Goal: Contribute content: Contribute content

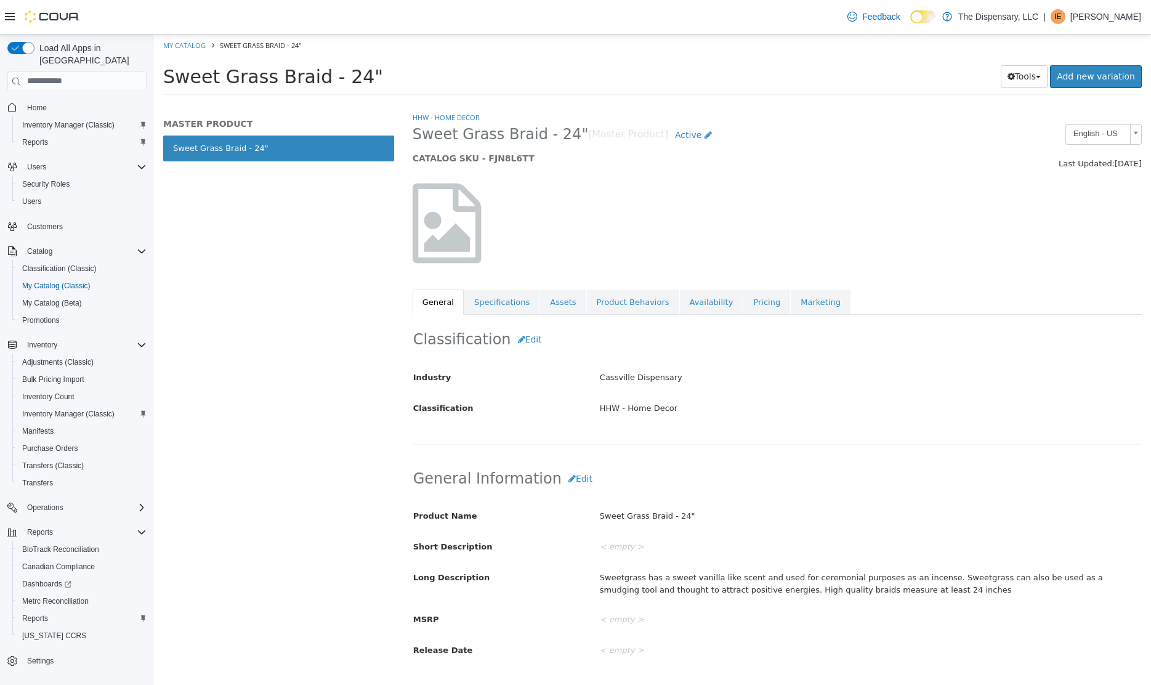
scroll to position [166, 0]
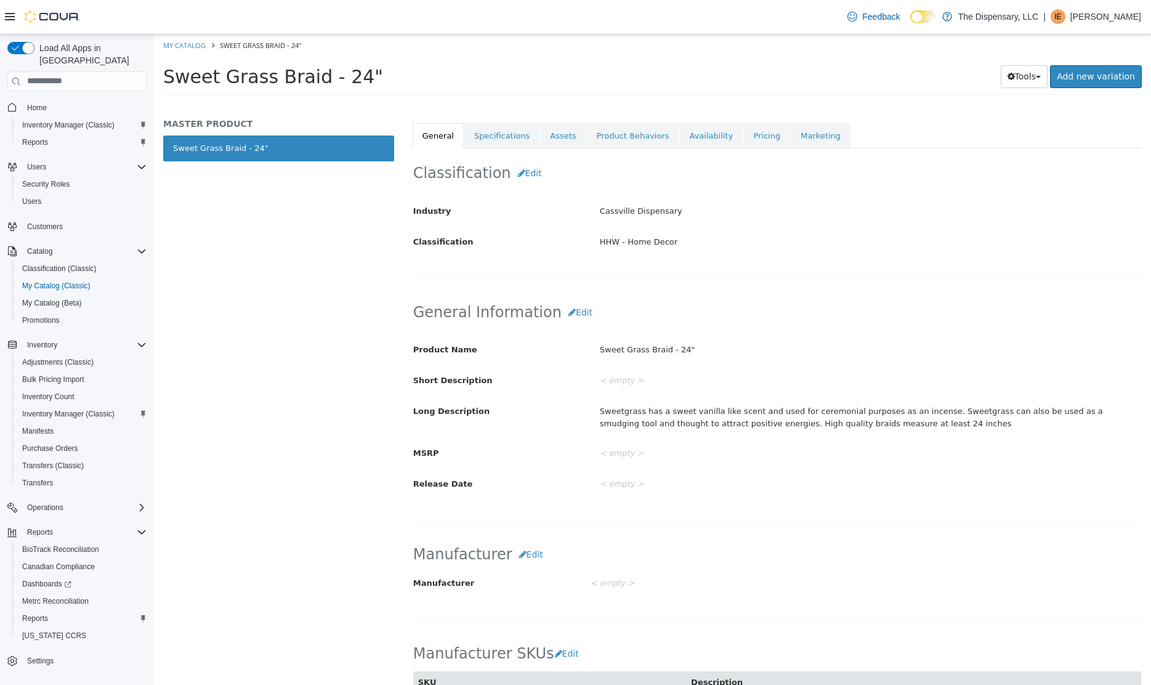
click at [786, 372] on div "< empty >" at bounding box center [870, 380] width 560 height 22
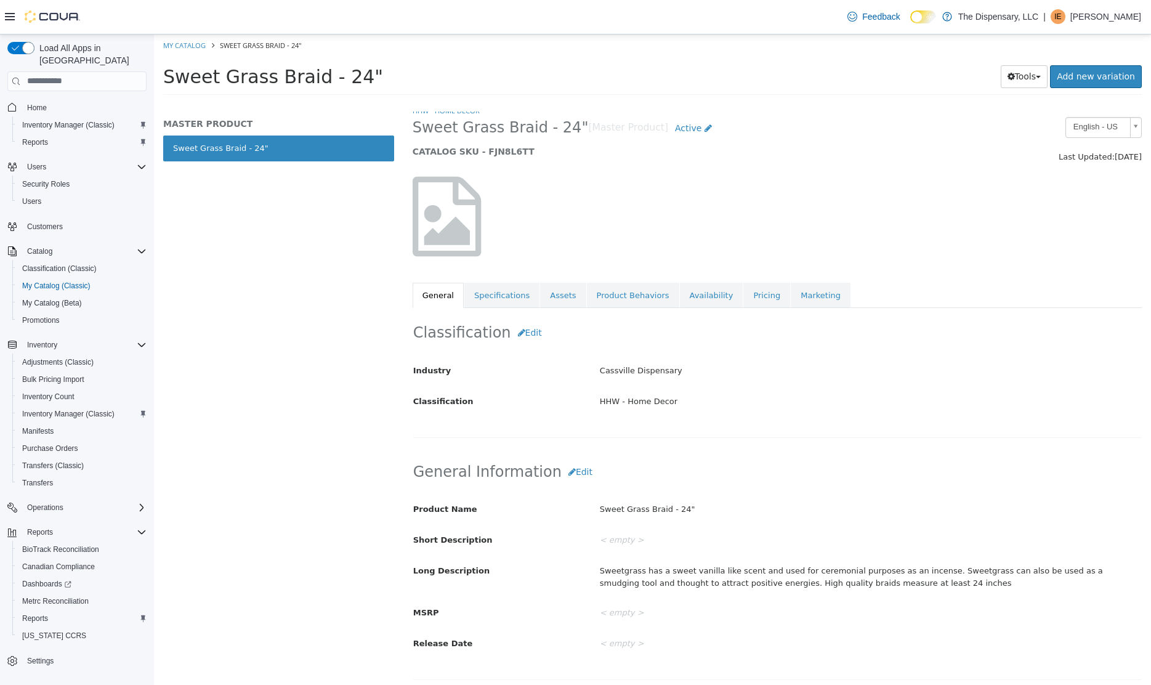
scroll to position [0, 0]
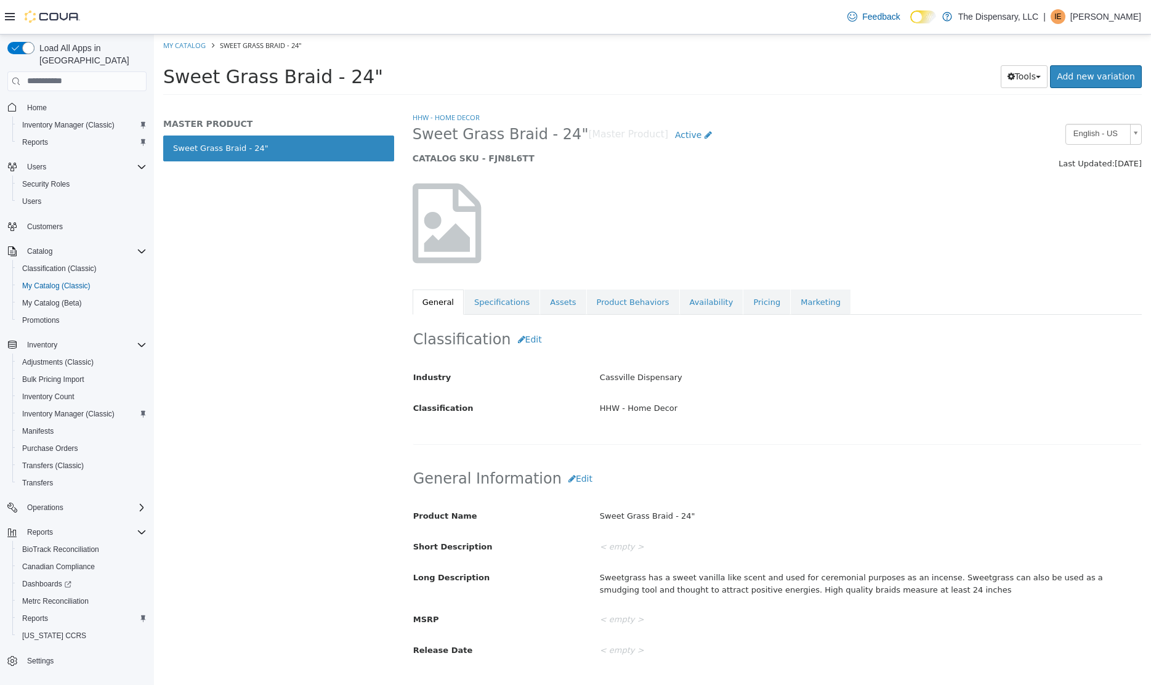
click at [209, 246] on div "MASTER PRODUCT Sweet Grass Braid - 24"" at bounding box center [278, 397] width 249 height 573
click at [43, 137] on span "Reports" at bounding box center [35, 142] width 26 height 10
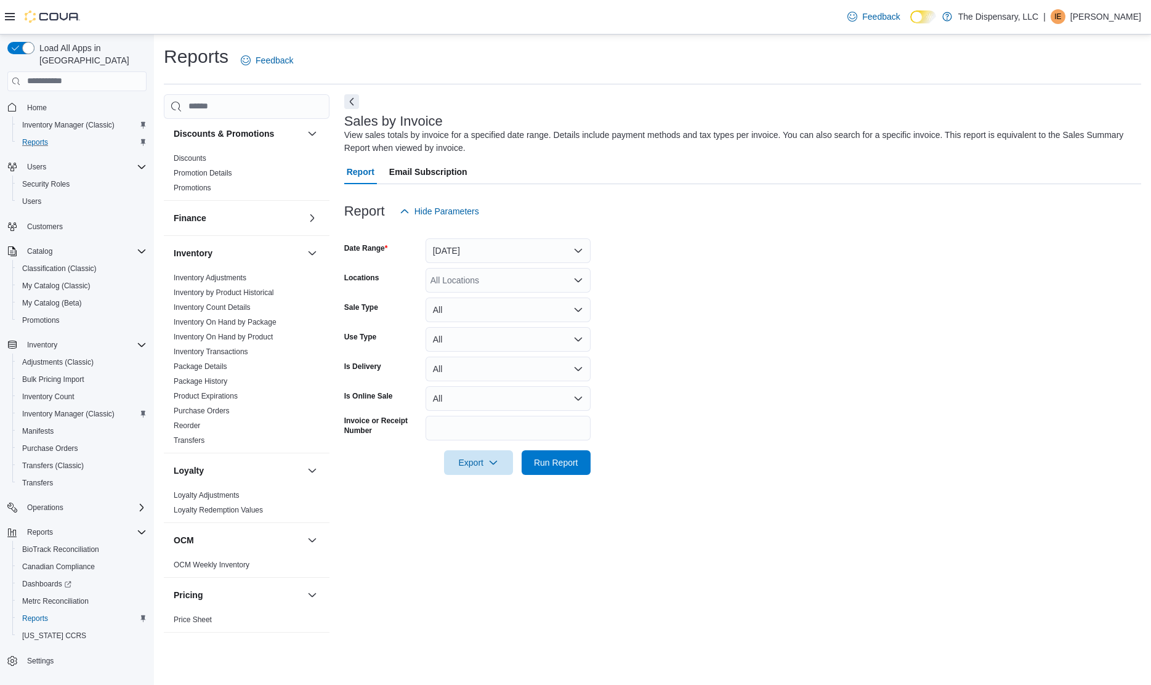
scroll to position [414, 0]
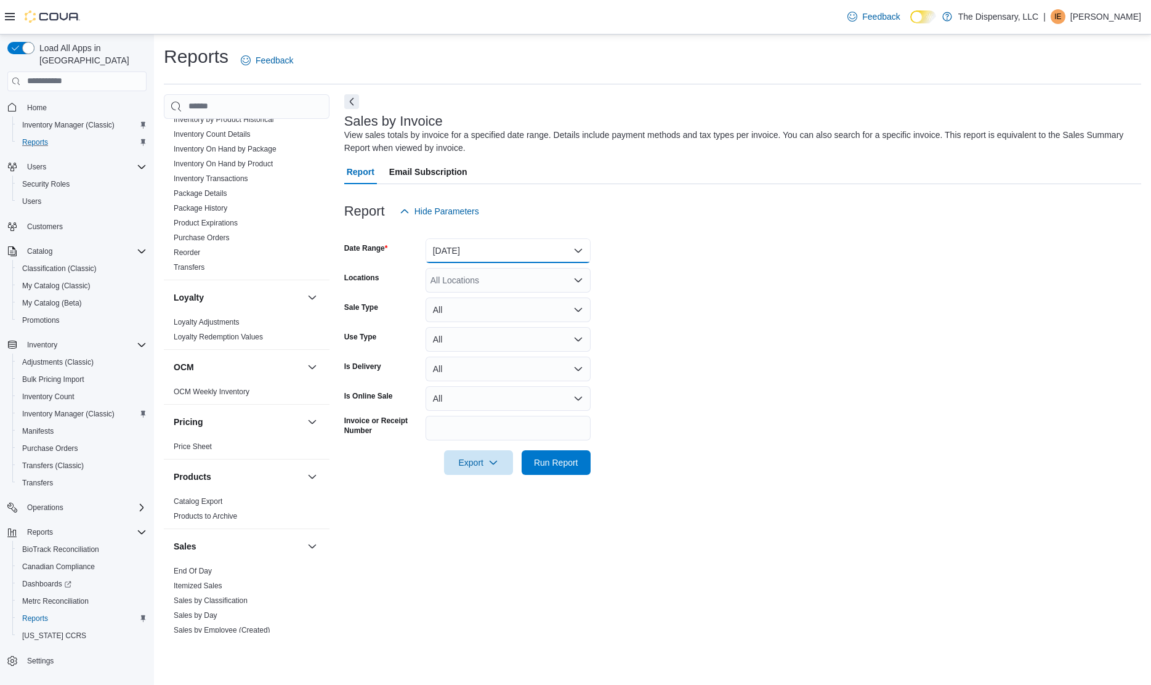
click at [494, 248] on button "Yesterday" at bounding box center [507, 250] width 165 height 25
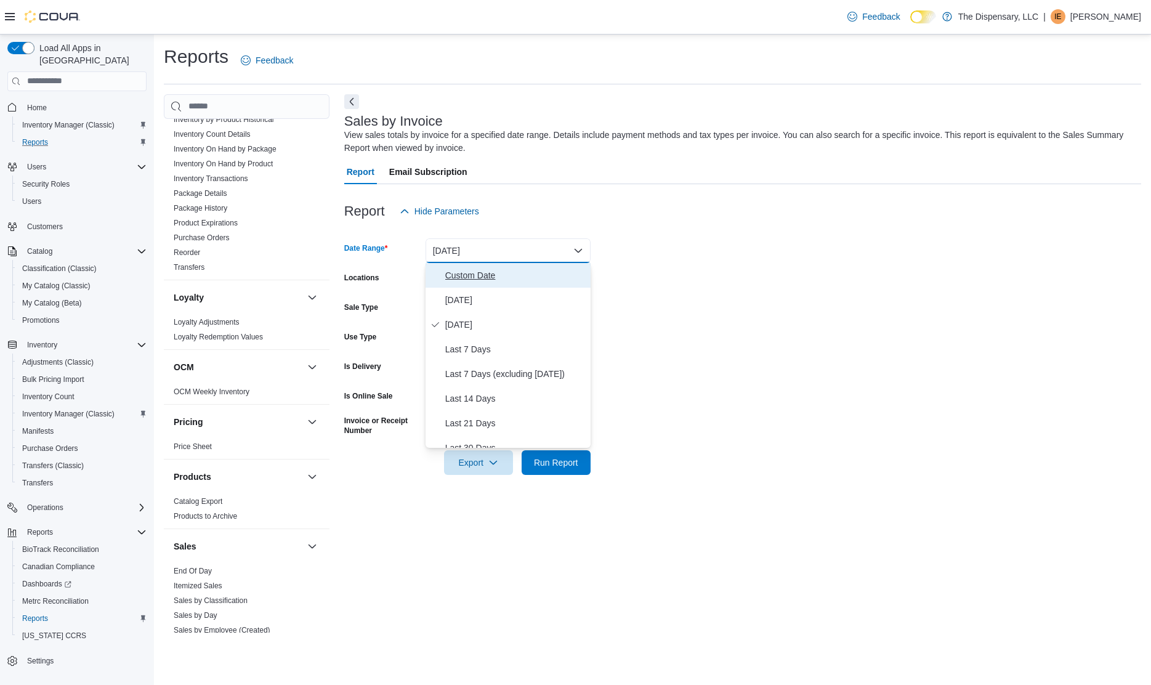
click at [485, 274] on span "Custom Date" at bounding box center [515, 275] width 140 height 15
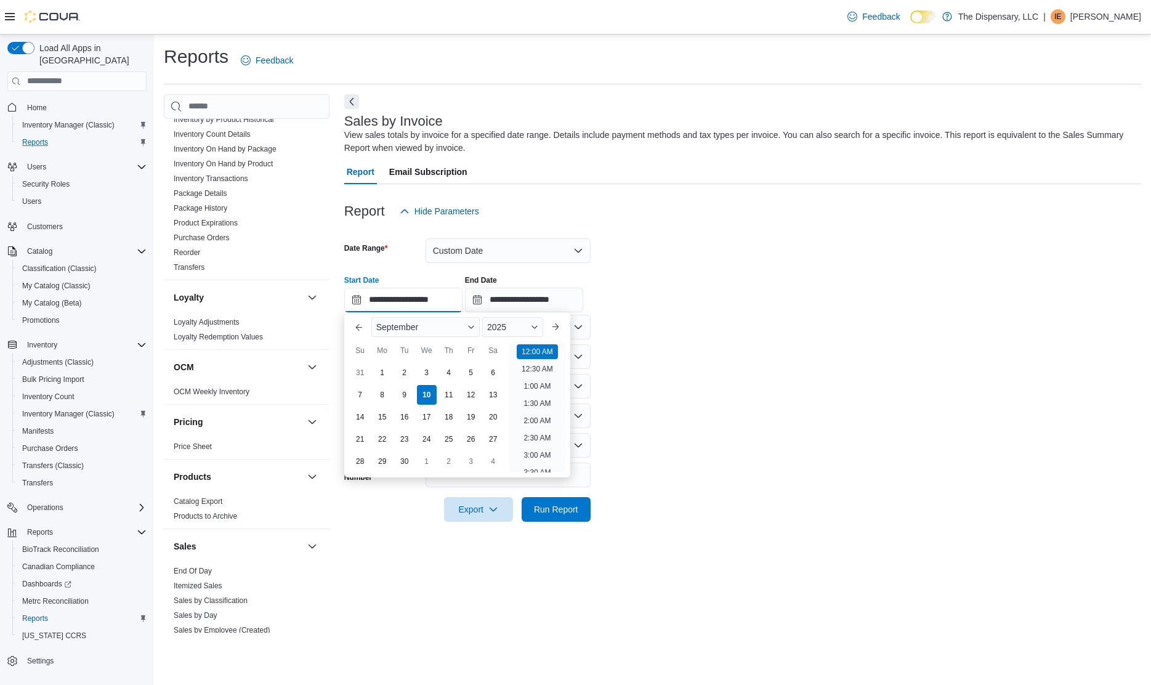
click at [386, 302] on input "**********" at bounding box center [403, 300] width 118 height 25
click at [365, 329] on button "Previous Month" at bounding box center [359, 327] width 20 height 20
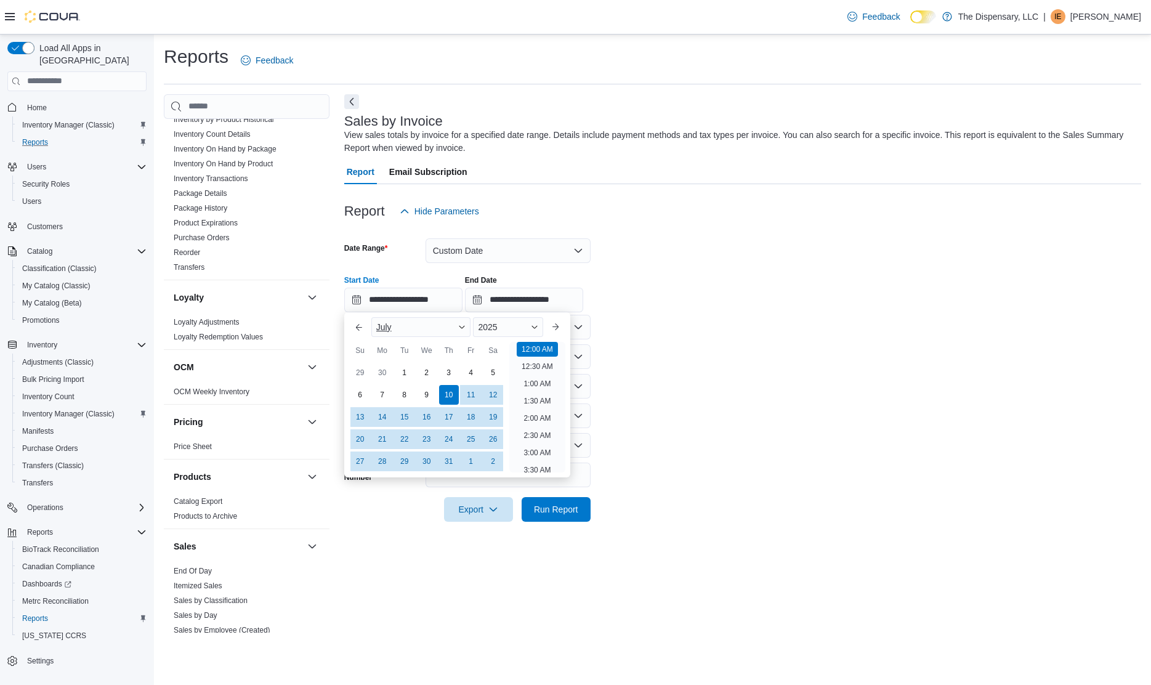
click at [464, 326] on span "Button. Open the month selector. July is currently selected." at bounding box center [461, 326] width 7 height 7
click at [547, 326] on button "Next month" at bounding box center [555, 327] width 20 height 20
click at [496, 433] on div "23" at bounding box center [493, 439] width 22 height 22
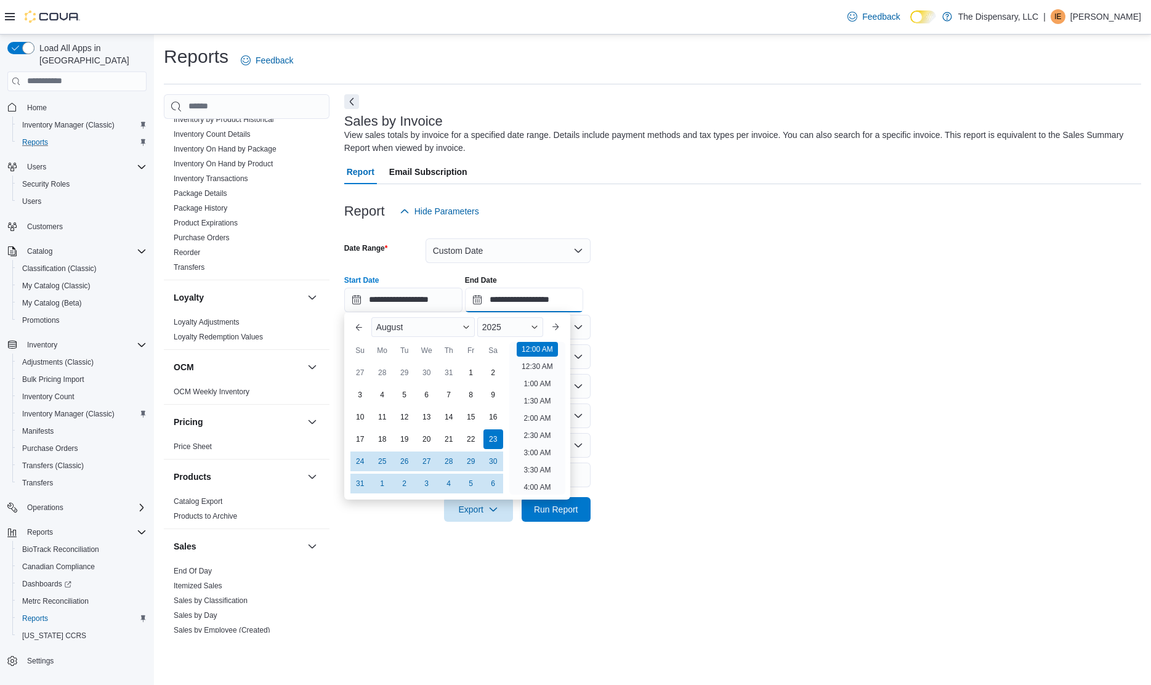
click at [526, 297] on input "**********" at bounding box center [524, 300] width 118 height 25
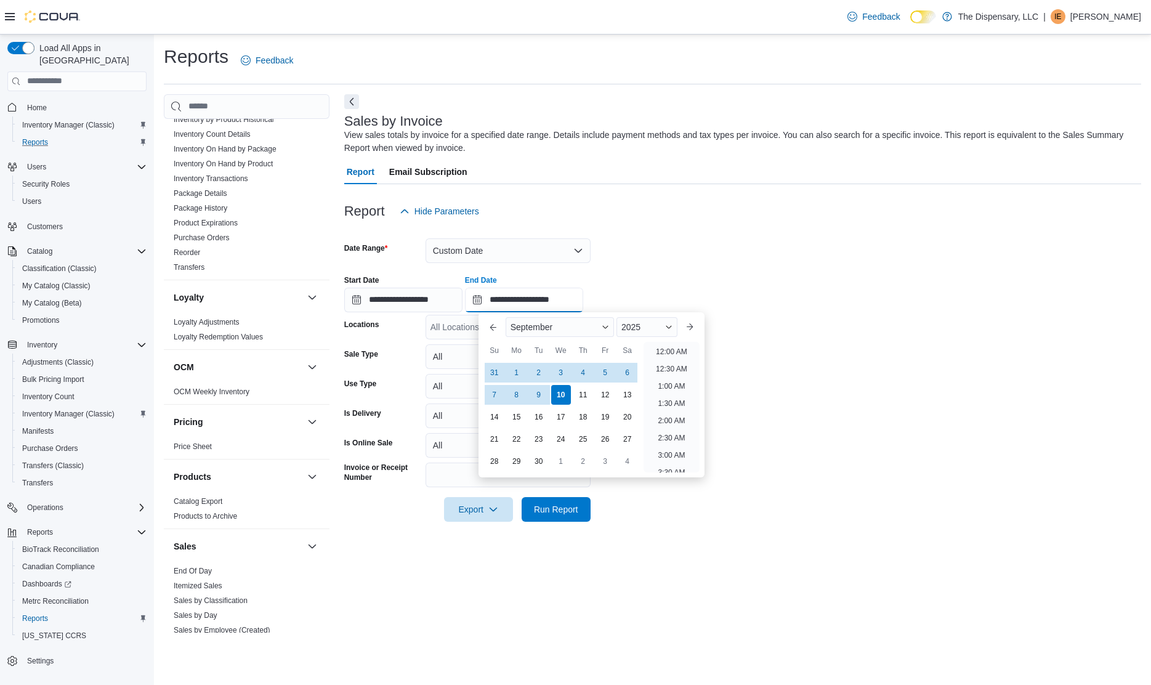
scroll to position [699, 0]
click at [490, 325] on button "Previous Month" at bounding box center [493, 327] width 20 height 20
type input "**********"
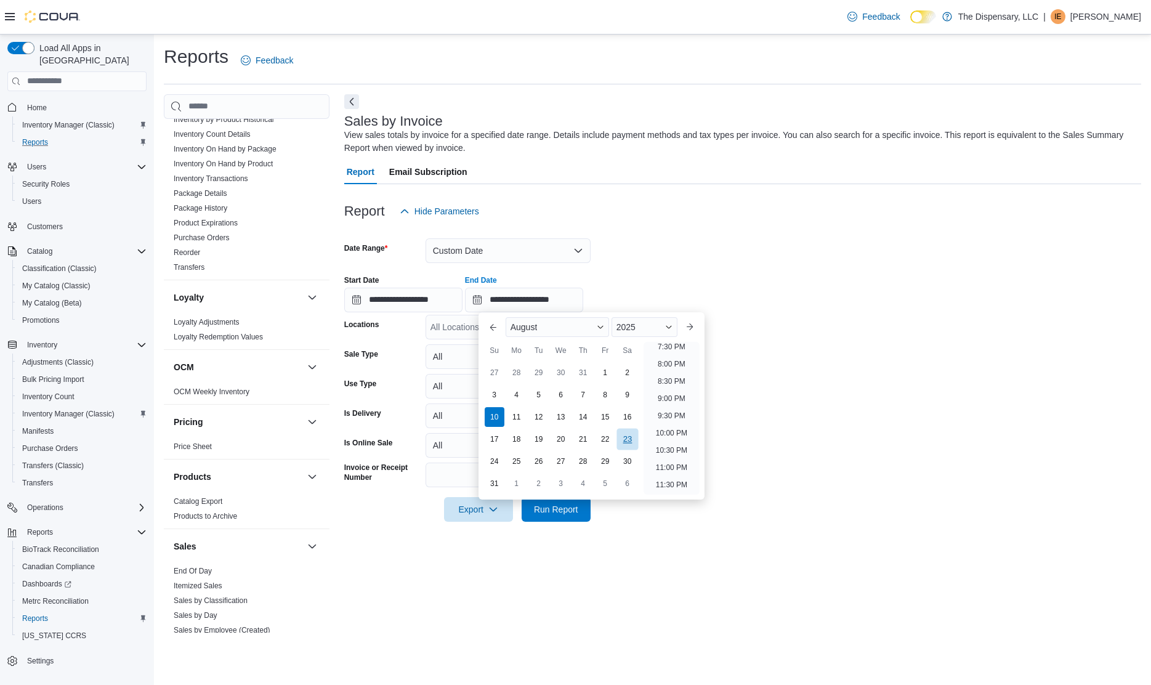
click at [626, 438] on div "23" at bounding box center [627, 439] width 22 height 22
type input "**********"
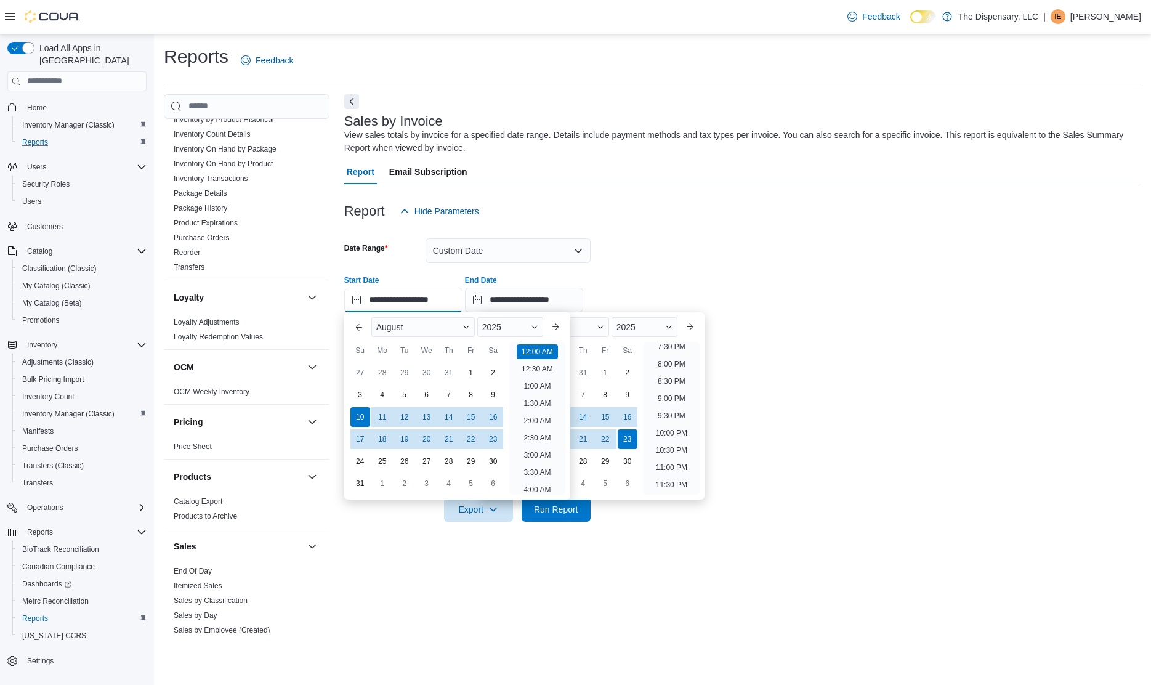
click at [387, 301] on input "**********" at bounding box center [403, 300] width 118 height 25
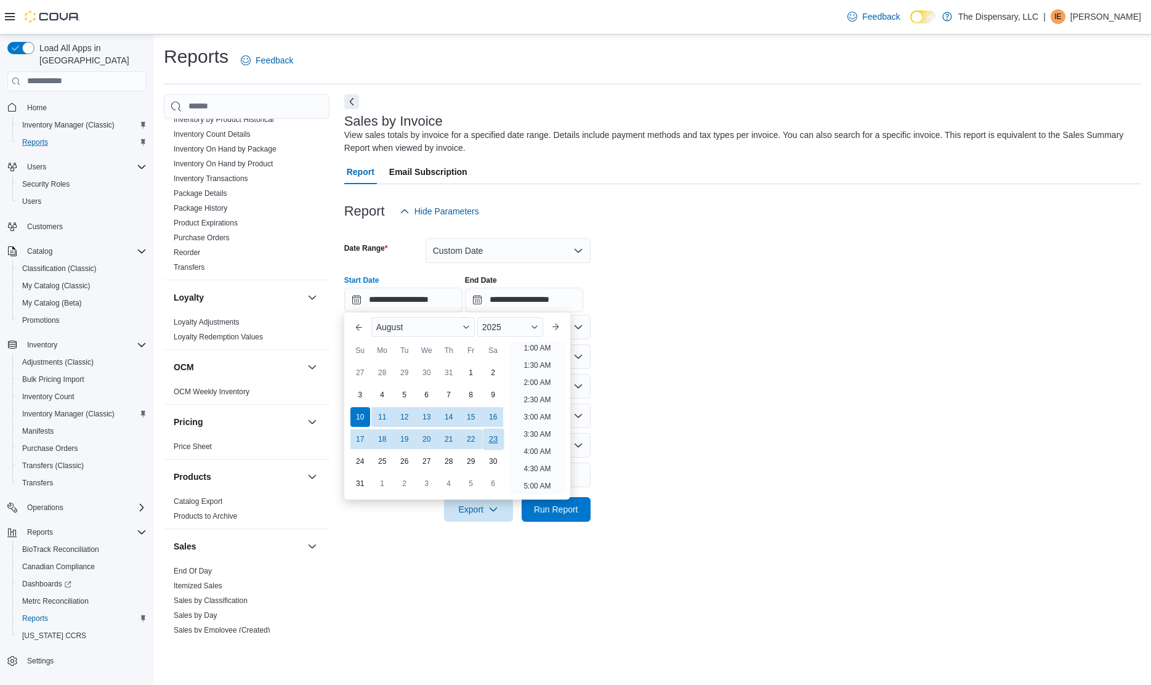
click at [493, 439] on div "23" at bounding box center [493, 439] width 22 height 22
type input "**********"
click at [633, 292] on div "**********" at bounding box center [742, 288] width 797 height 47
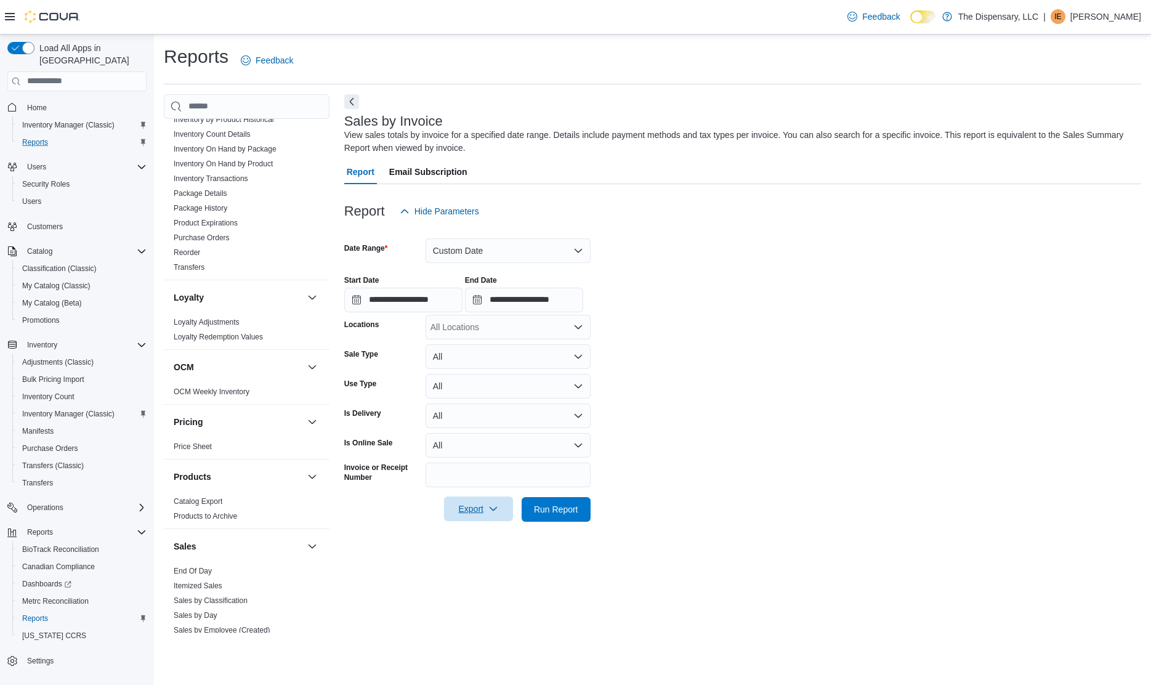
click at [487, 507] on span "Export" at bounding box center [478, 508] width 54 height 25
click at [477, 534] on span "Export to Excel" at bounding box center [480, 534] width 55 height 10
click at [437, 221] on span "Hide Parameters" at bounding box center [439, 211] width 79 height 25
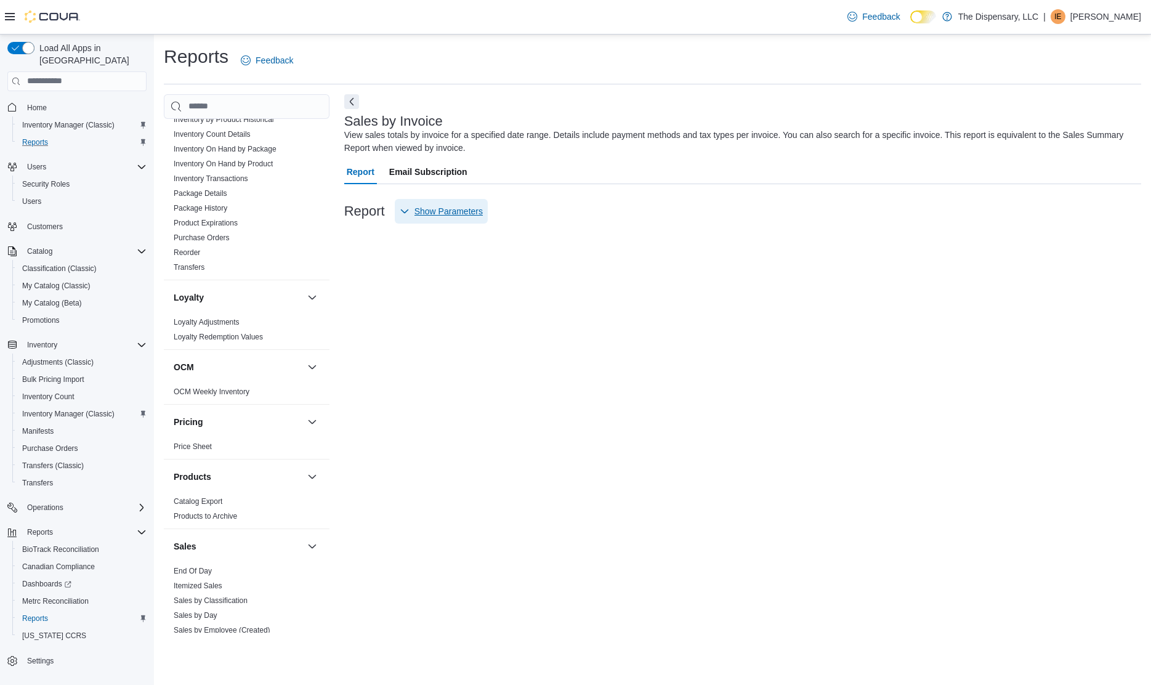
click at [445, 209] on span "Show Parameters" at bounding box center [448, 211] width 68 height 12
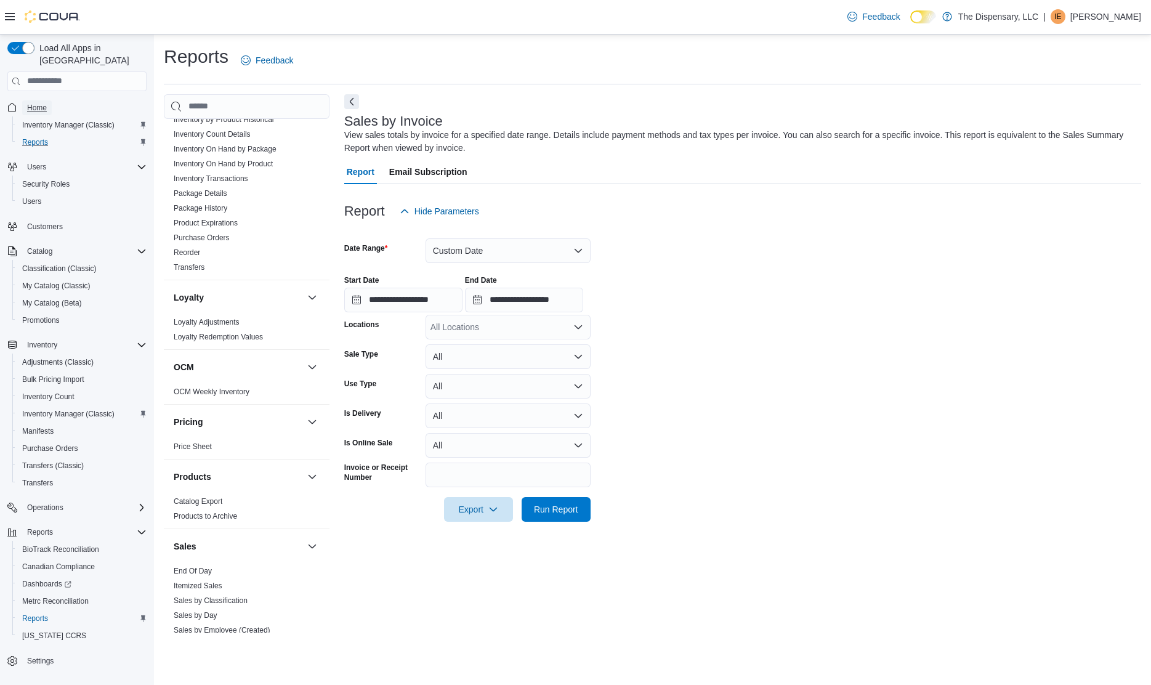
click at [44, 103] on span "Home" at bounding box center [37, 108] width 20 height 10
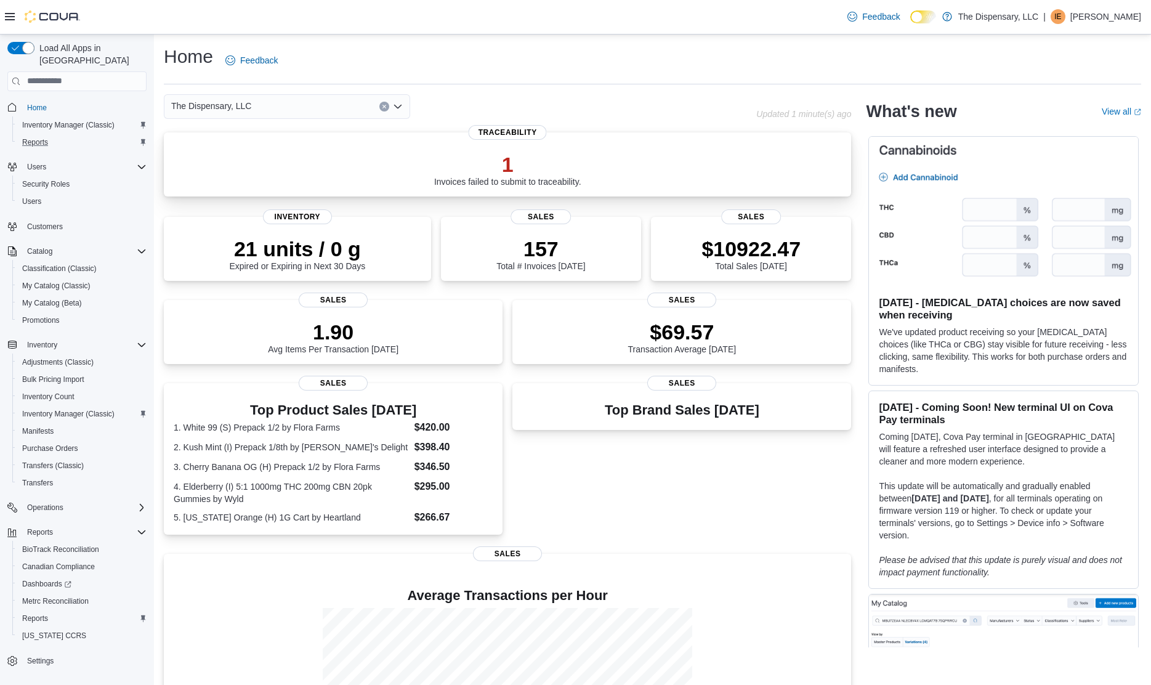
click at [487, 160] on p "1" at bounding box center [507, 164] width 147 height 25
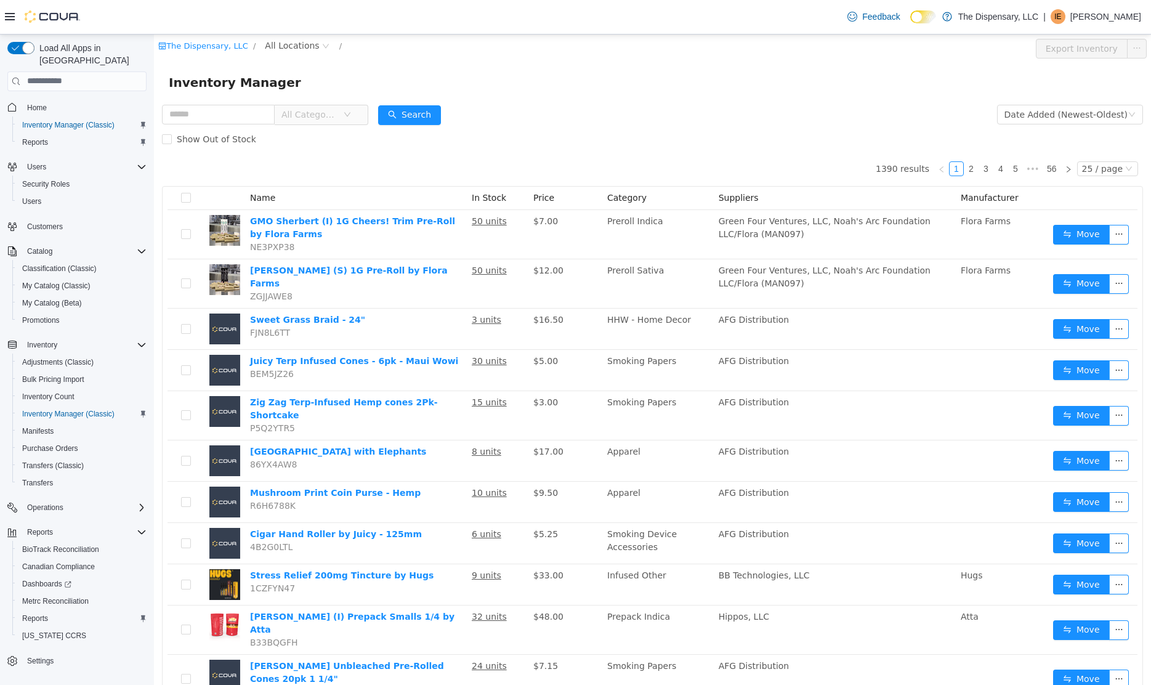
click at [81, 281] on span "My Catalog (Classic)" at bounding box center [56, 286] width 68 height 10
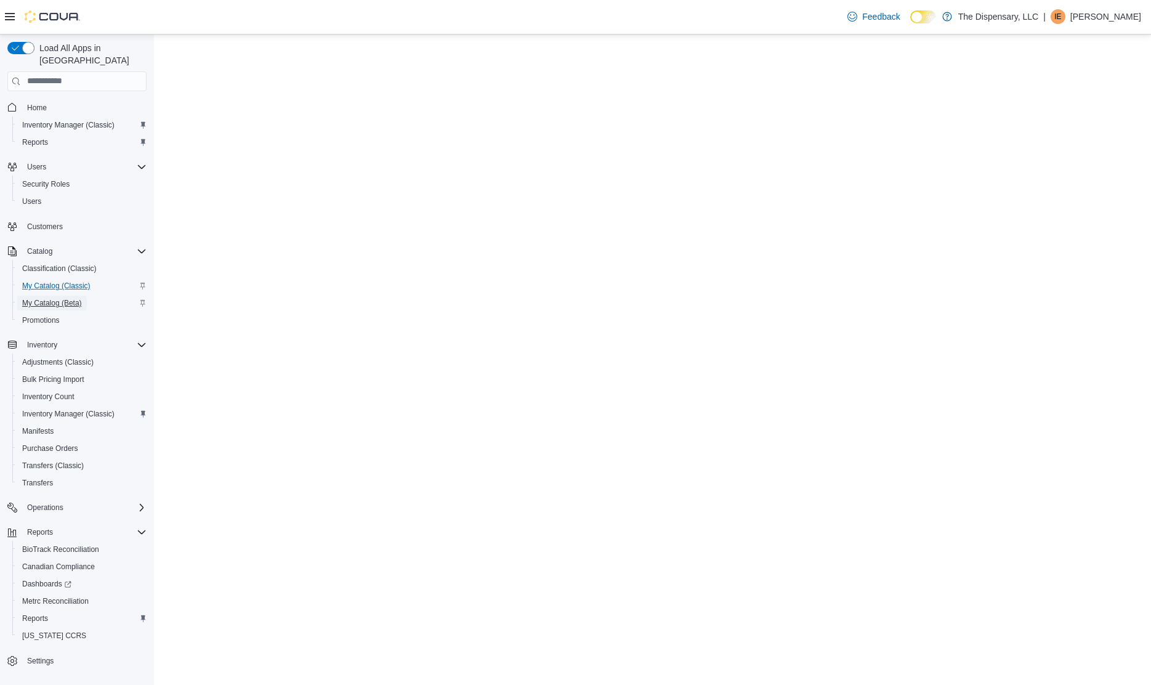
click at [59, 296] on span "My Catalog (Beta)" at bounding box center [52, 303] width 60 height 15
select select "**********"
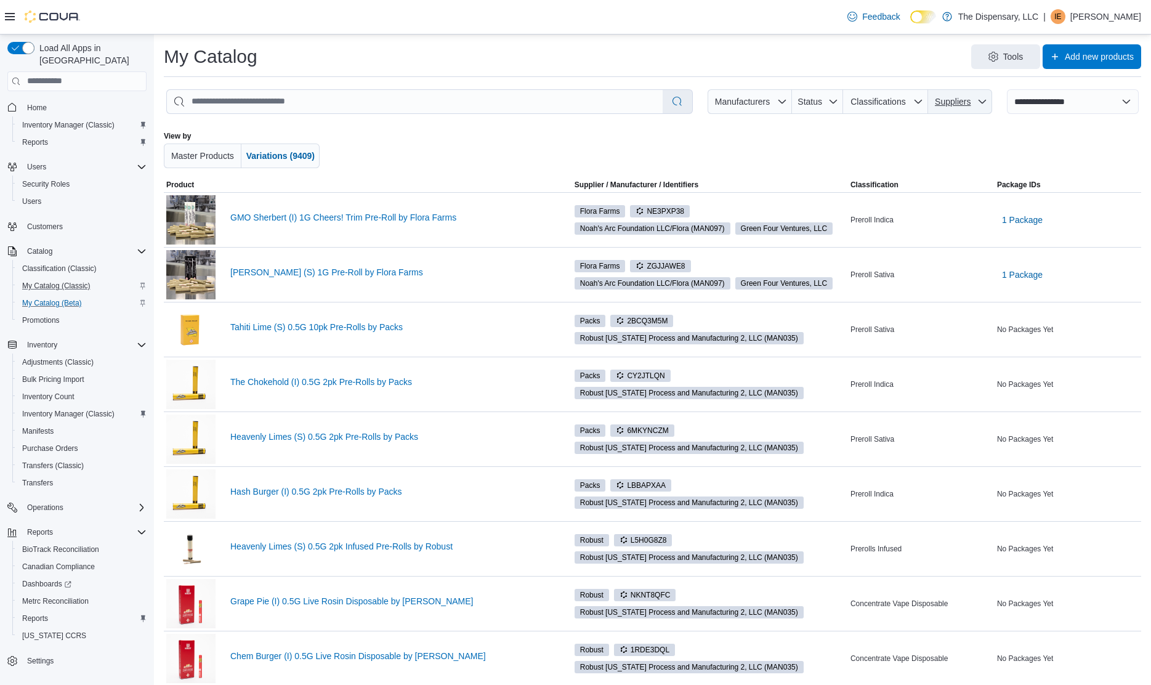
click at [972, 104] on span "Suppliers" at bounding box center [952, 101] width 39 height 12
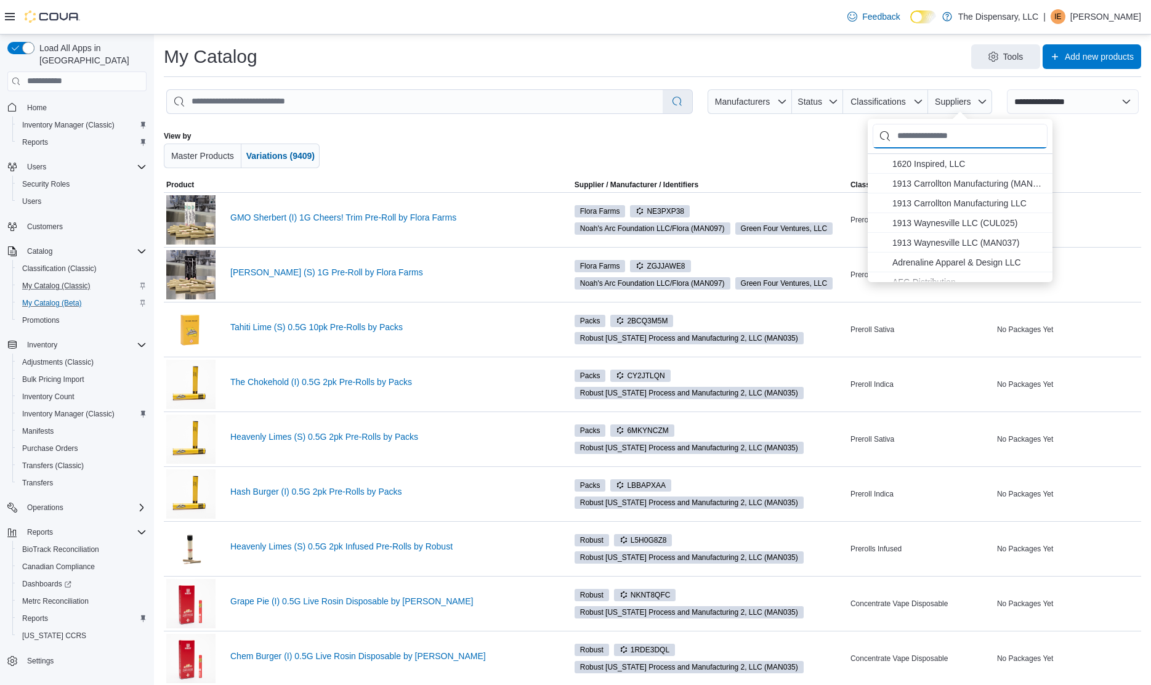
click at [939, 140] on input "Suppliers" at bounding box center [959, 136] width 175 height 25
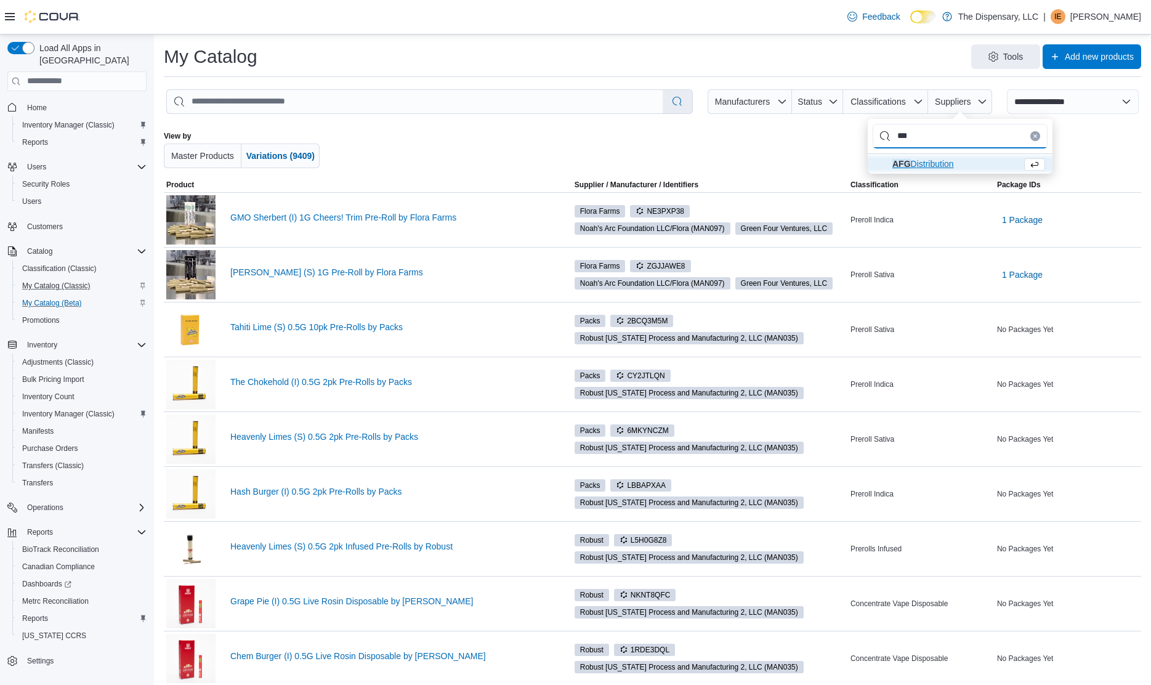
type input "***"
click at [925, 163] on span "AFG Distribution" at bounding box center [923, 164] width 62 height 10
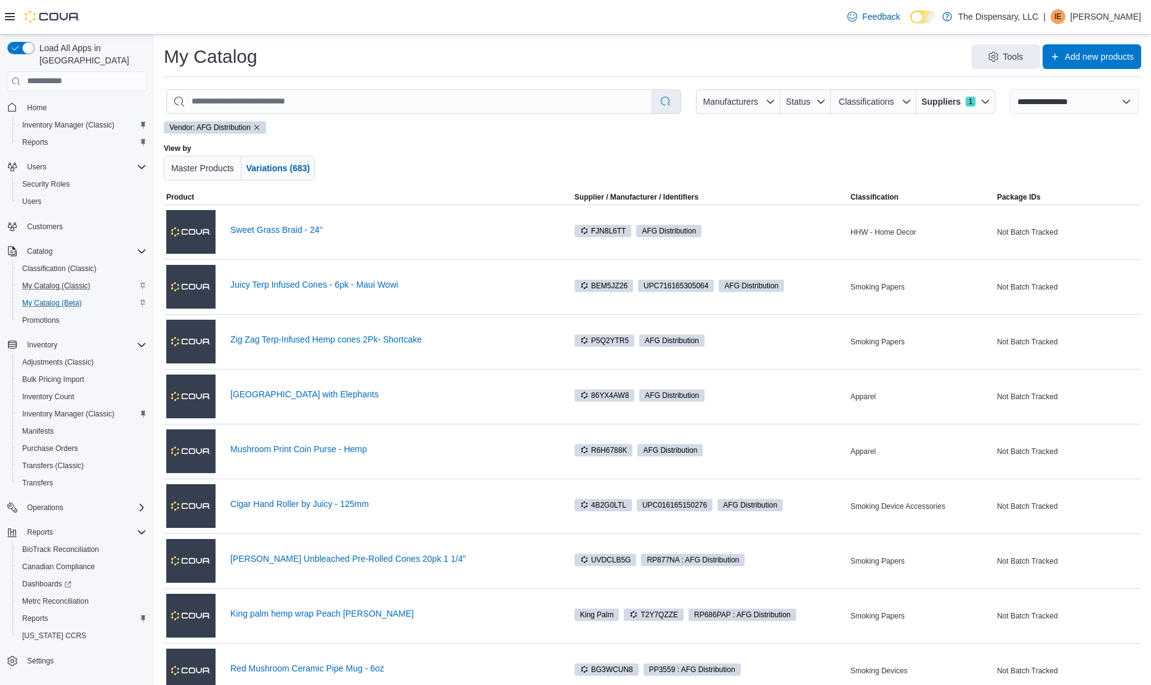
click at [446, 135] on div "Vendor: AFG Distribution View by Master Products Variations (683)" at bounding box center [652, 155] width 977 height 69
click at [549, 156] on div at bounding box center [652, 161] width 568 height 37
drag, startPoint x: 354, startPoint y: 223, endPoint x: 243, endPoint y: 233, distance: 111.3
click at [243, 233] on div "Sweet Grass Braid - 24"" at bounding box center [359, 231] width 386 height 49
drag, startPoint x: 230, startPoint y: 235, endPoint x: 335, endPoint y: 238, distance: 104.7
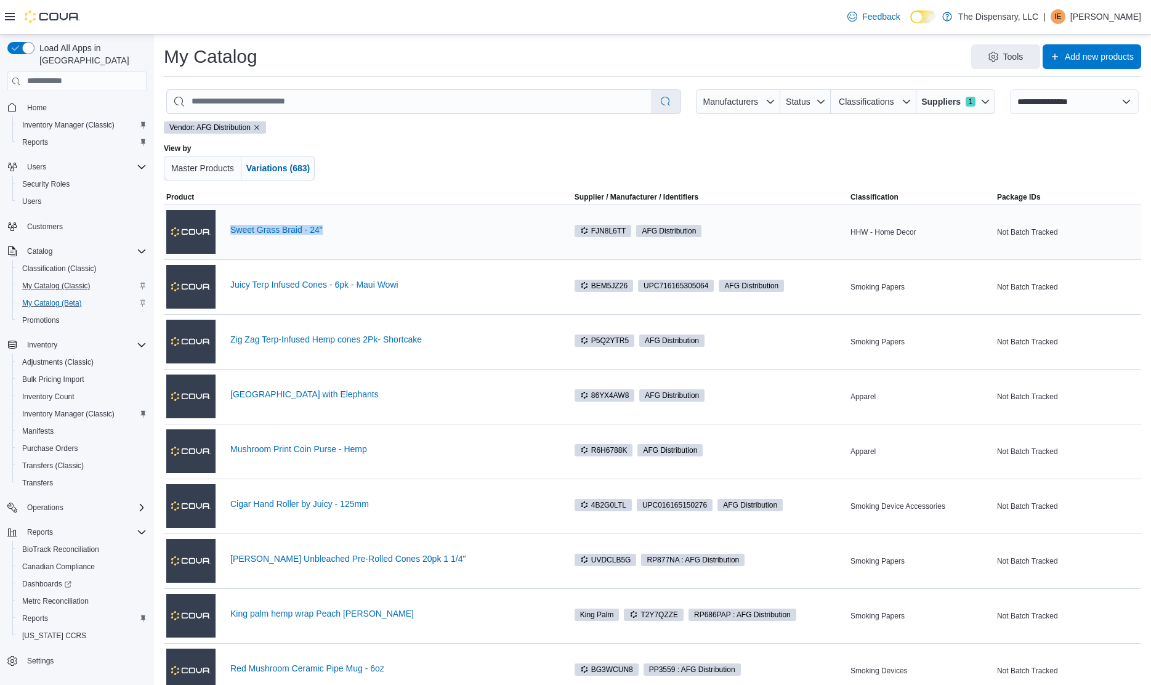
click at [335, 238] on div "Sweet Grass Braid - 24"" at bounding box center [391, 232] width 322 height 15
copy link "Sweet Grass Braid - 24""
drag, startPoint x: 226, startPoint y: 300, endPoint x: 410, endPoint y: 275, distance: 185.9
click at [410, 275] on div "Juicy Terp Infused Cones - 6pk - Maui Wowi" at bounding box center [359, 286] width 386 height 49
drag, startPoint x: 228, startPoint y: 283, endPoint x: 401, endPoint y: 272, distance: 173.3
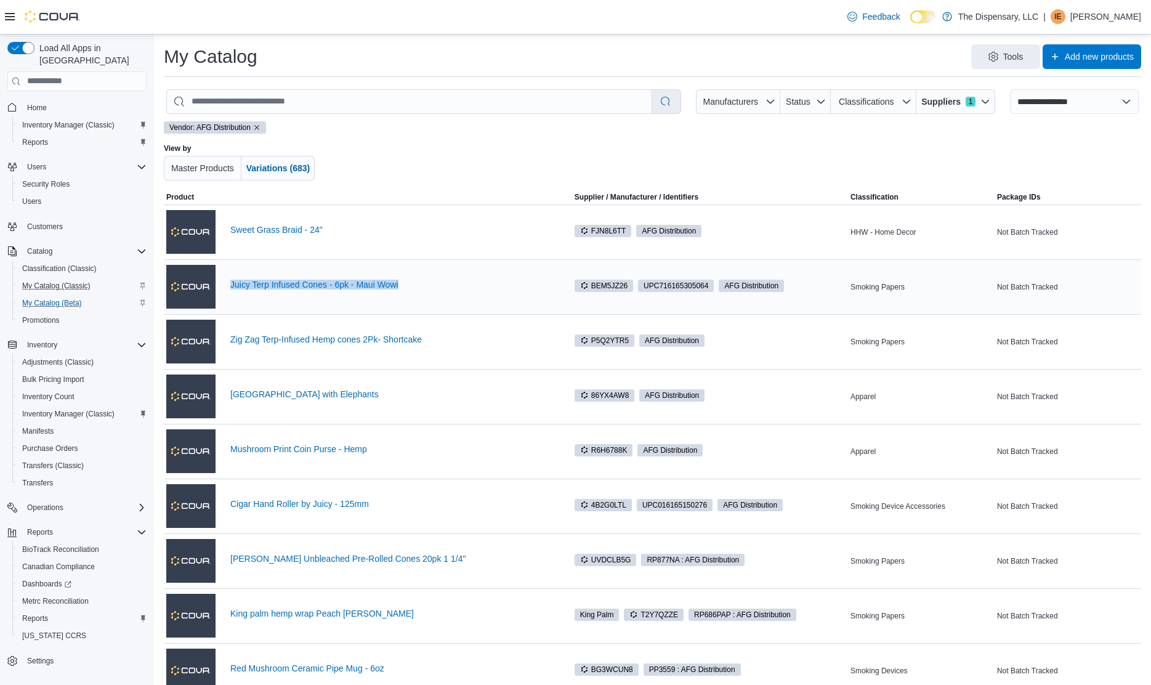
click at [401, 272] on div "Juicy Terp Infused Cones - 6pk - Maui Wowi" at bounding box center [359, 286] width 386 height 49
copy link "Juicy Terp Infused Cones - 6pk - Maui Wowi"
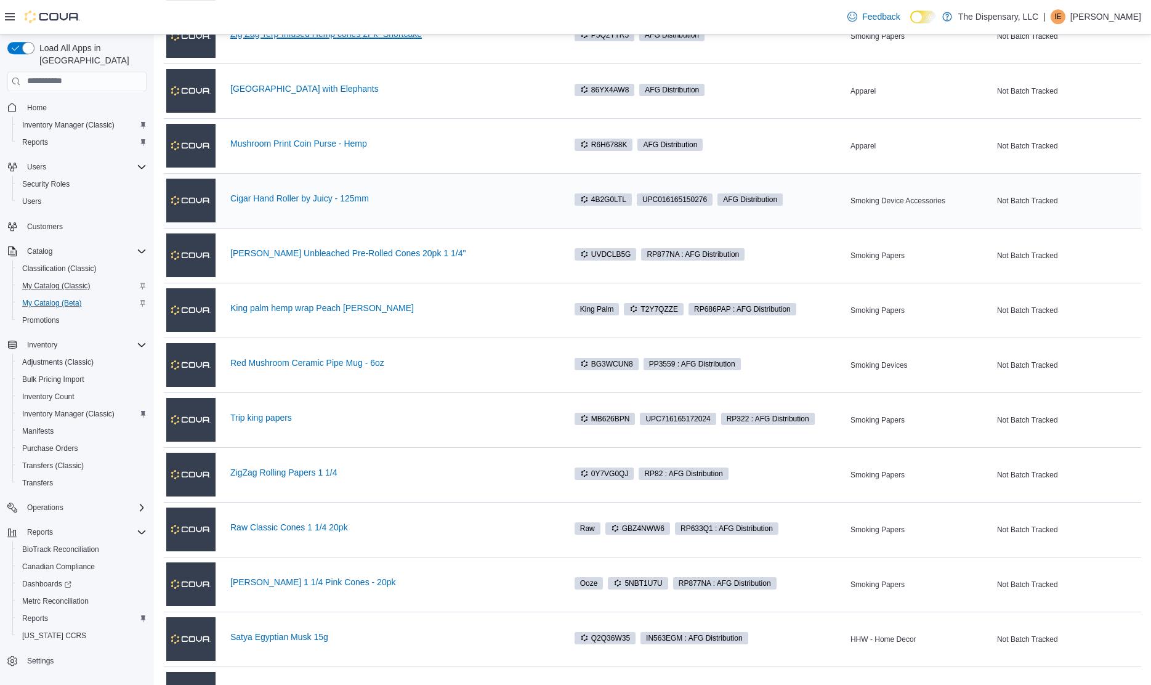
scroll to position [314, 0]
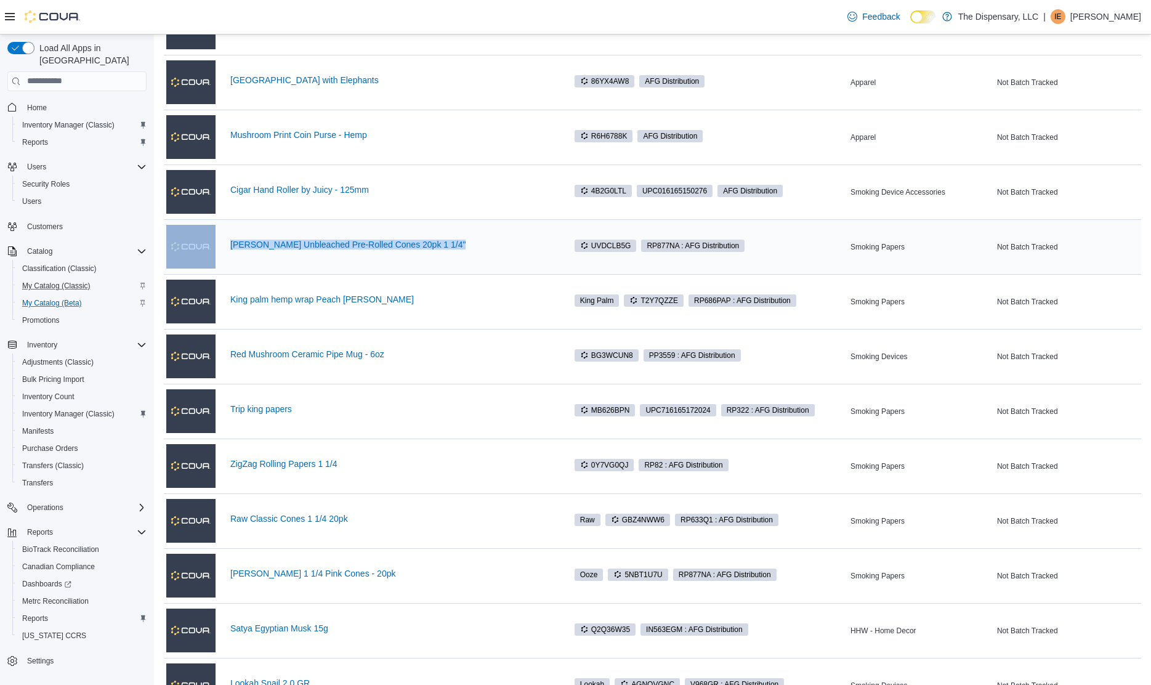
drag, startPoint x: 222, startPoint y: 244, endPoint x: 447, endPoint y: 252, distance: 225.5
click at [447, 252] on div "Blazy Susan Unbleached Pre-Rolled Cones 20pk 1 1/4"" at bounding box center [359, 246] width 386 height 49
copy div "Blazy Susan Unbleached Pre-Rolled Cones 20pk 1 1/4""
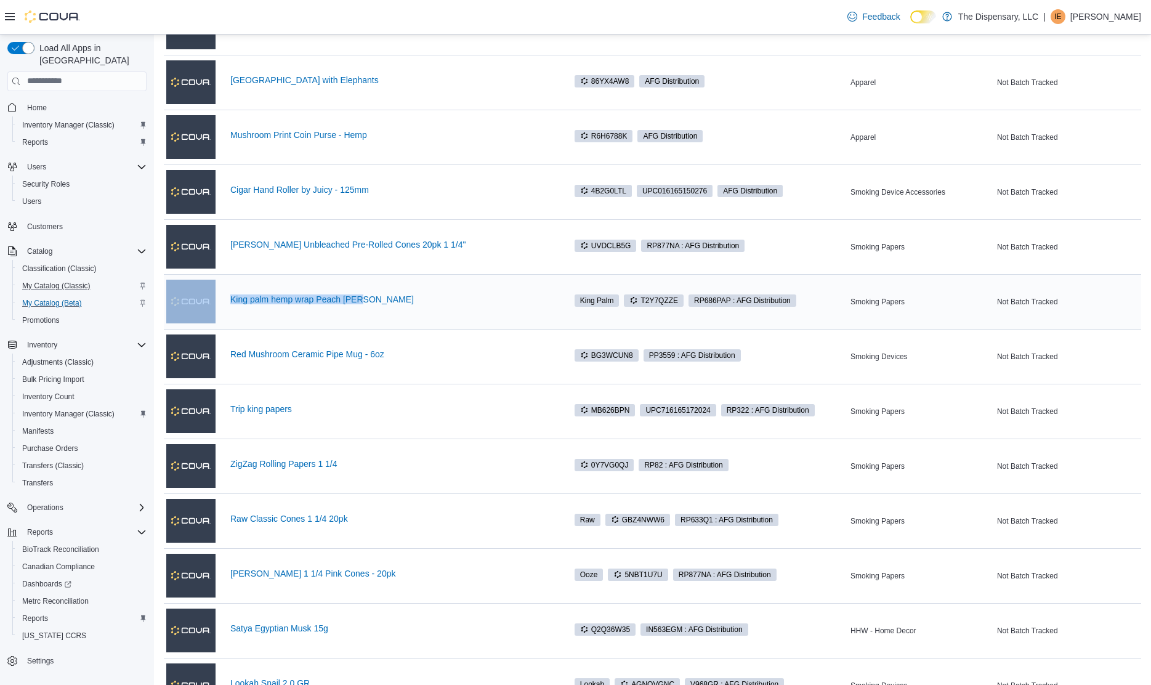
drag, startPoint x: 438, startPoint y: 286, endPoint x: 221, endPoint y: 304, distance: 217.4
click at [221, 304] on div "King palm hemp wrap Peach Pina" at bounding box center [359, 301] width 386 height 49
copy div "King palm hemp wrap Peach Pina"
drag, startPoint x: 408, startPoint y: 376, endPoint x: 303, endPoint y: 348, distance: 108.7
click at [303, 348] on div "Red Mushroom Ceramic Pipe Mug - 6oz" at bounding box center [359, 356] width 386 height 49
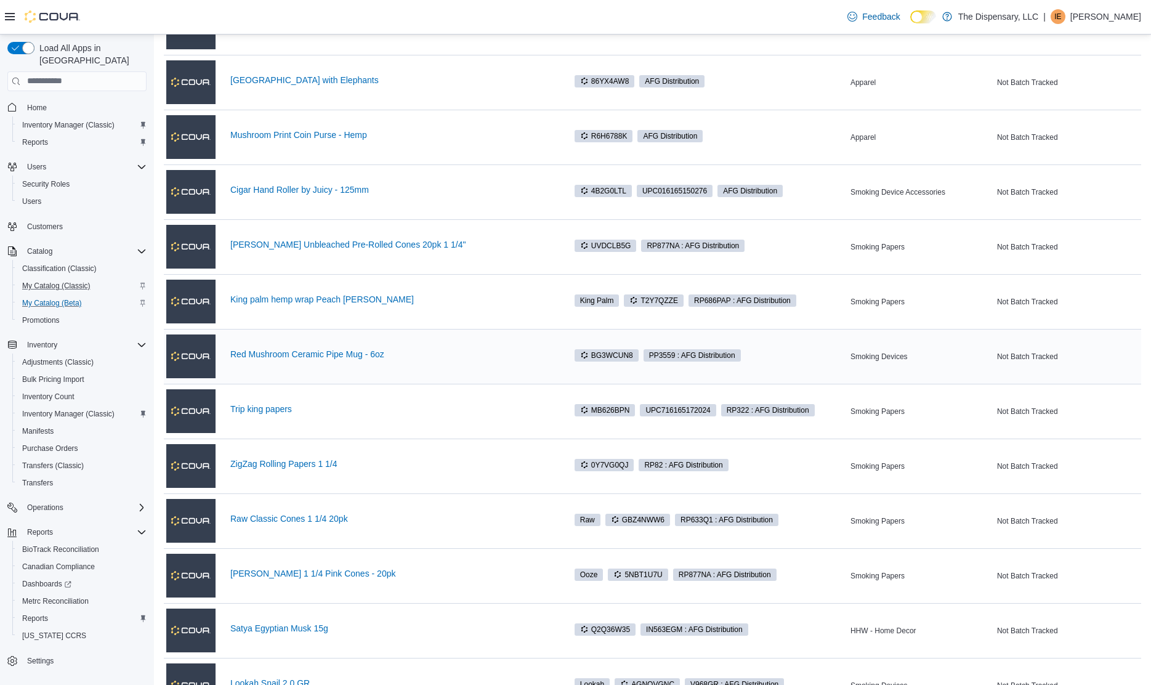
click at [303, 345] on div "Red Mushroom Ceramic Pipe Mug - 6oz" at bounding box center [359, 356] width 386 height 49
drag, startPoint x: 227, startPoint y: 360, endPoint x: 387, endPoint y: 352, distance: 160.2
click at [387, 352] on div "Red Mushroom Ceramic Pipe Mug - 6oz" at bounding box center [359, 356] width 386 height 49
copy link "Red Mushroom Ceramic Pipe Mug - 6oz"
drag, startPoint x: 342, startPoint y: 419, endPoint x: 211, endPoint y: 405, distance: 131.9
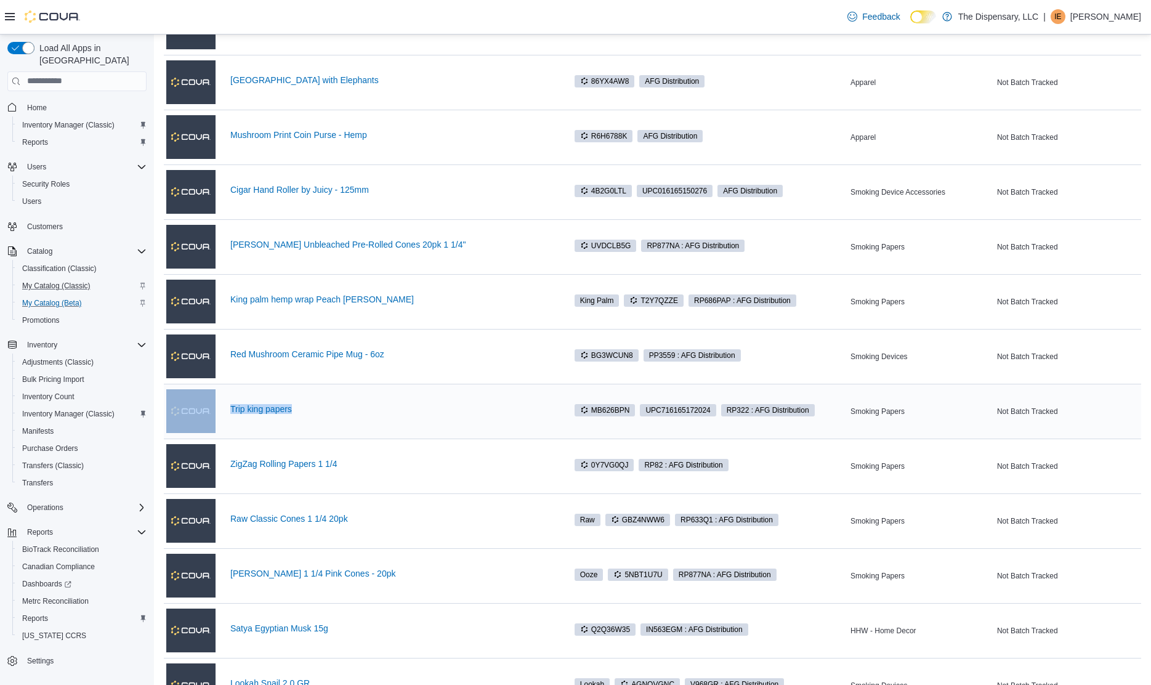
click at [211, 405] on div "Trip king papers" at bounding box center [359, 411] width 386 height 49
copy div "Trip king papers"
drag, startPoint x: 220, startPoint y: 471, endPoint x: 347, endPoint y: 461, distance: 127.2
click at [347, 461] on div "ZigZag Rolling Papers 1 1/4" at bounding box center [359, 465] width 386 height 49
copy div "ZigZag Rolling Papers 1 1/4"
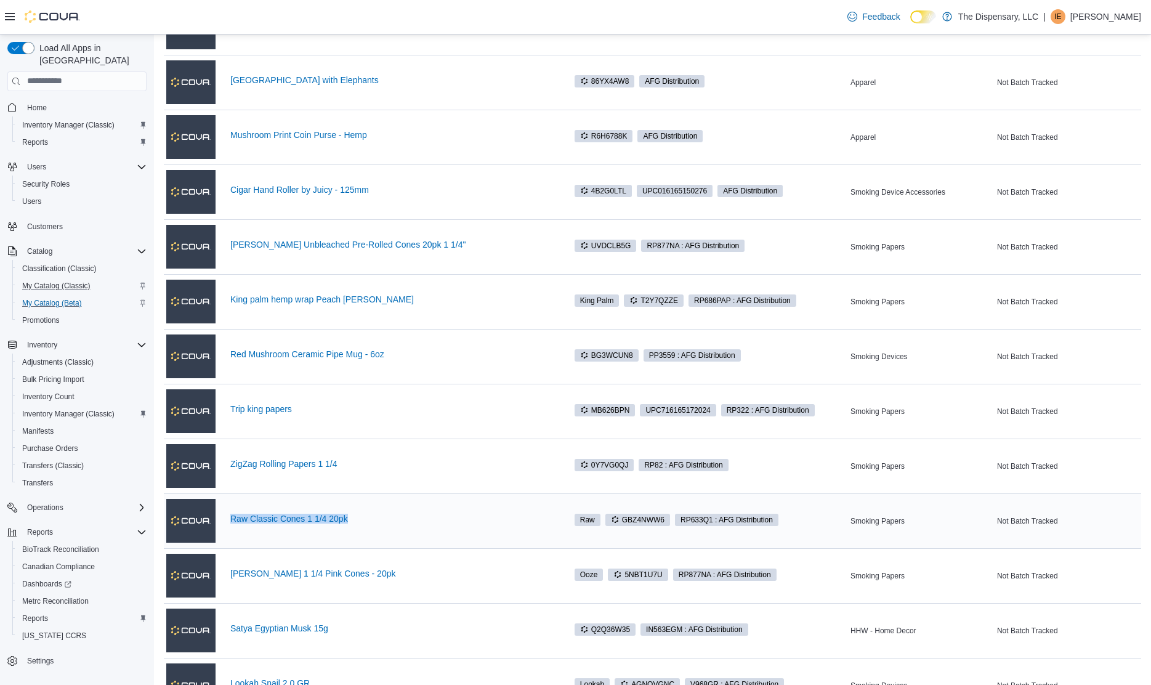
drag, startPoint x: 372, startPoint y: 531, endPoint x: 228, endPoint y: 521, distance: 144.4
click at [228, 521] on div "Raw Classic Cones 1 1/4 20pk" at bounding box center [359, 520] width 386 height 49
copy link "Raw Classic Cones 1 1/4 20pk"
drag, startPoint x: 411, startPoint y: 586, endPoint x: 224, endPoint y: 576, distance: 187.4
click at [224, 576] on div "Blazy Susan 1 1/4 Pink Cones - 20pk" at bounding box center [359, 575] width 386 height 49
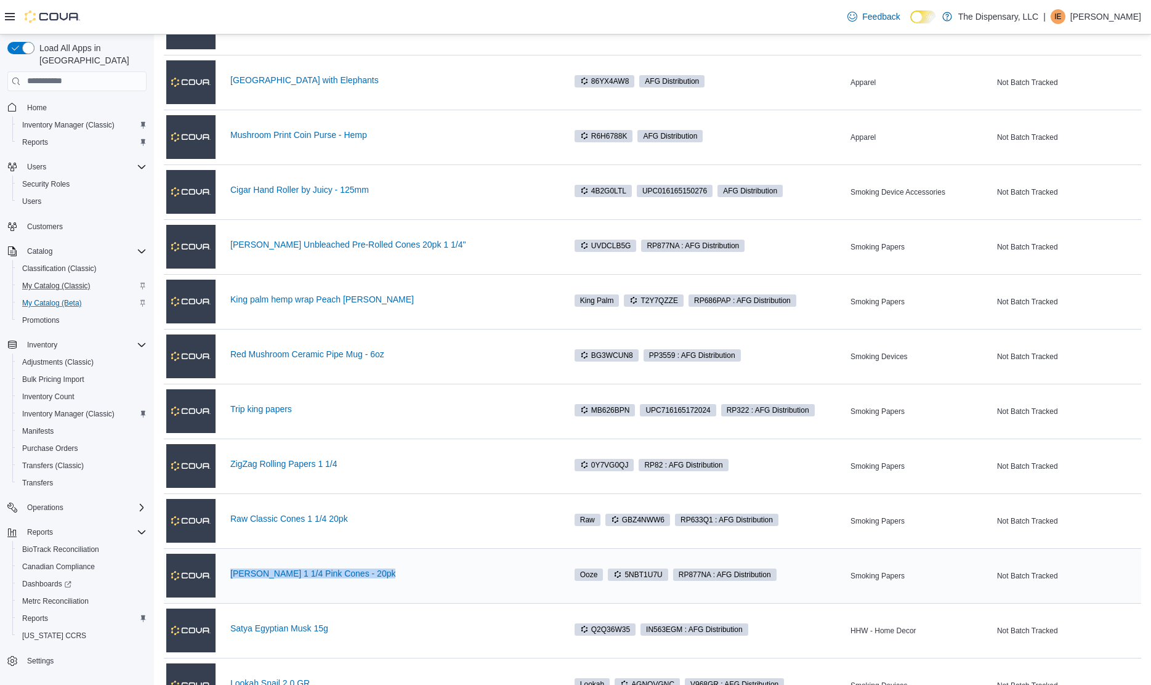
copy link "Blazy Susan 1 1/4 Pink Cones - 20pk"
drag, startPoint x: 348, startPoint y: 635, endPoint x: 227, endPoint y: 631, distance: 122.0
click at [227, 631] on div "Satya Egyptian Musk 15g" at bounding box center [359, 630] width 386 height 49
copy link "Satya Egyptian Musk 15g"
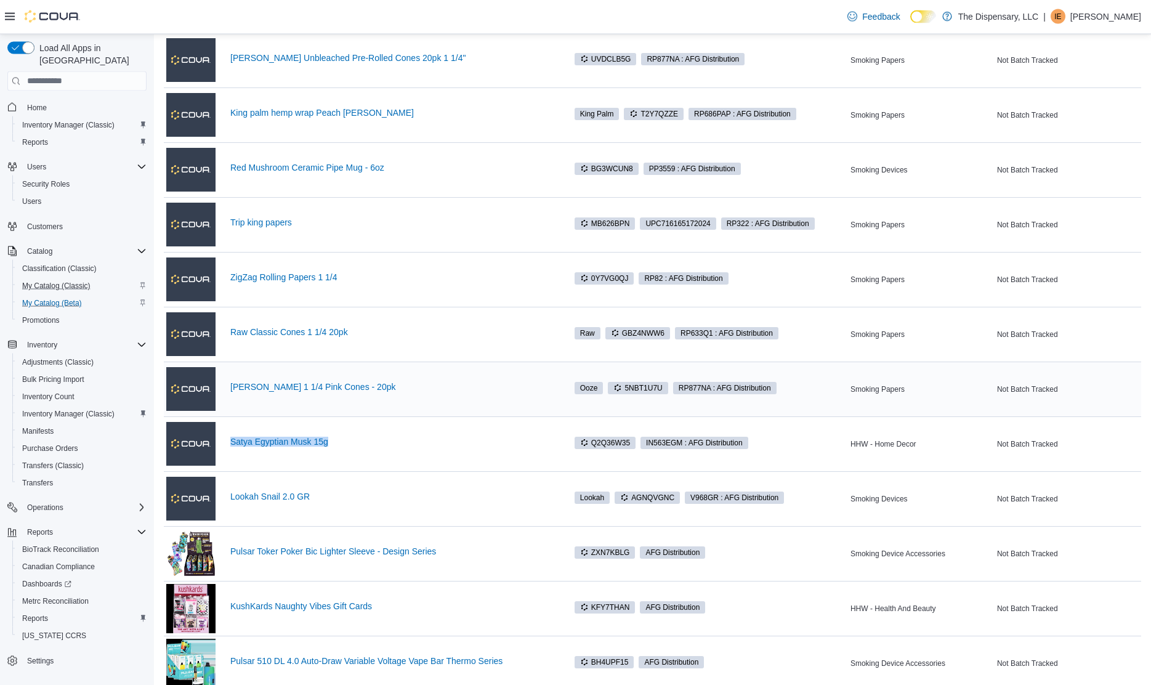
scroll to position [502, 0]
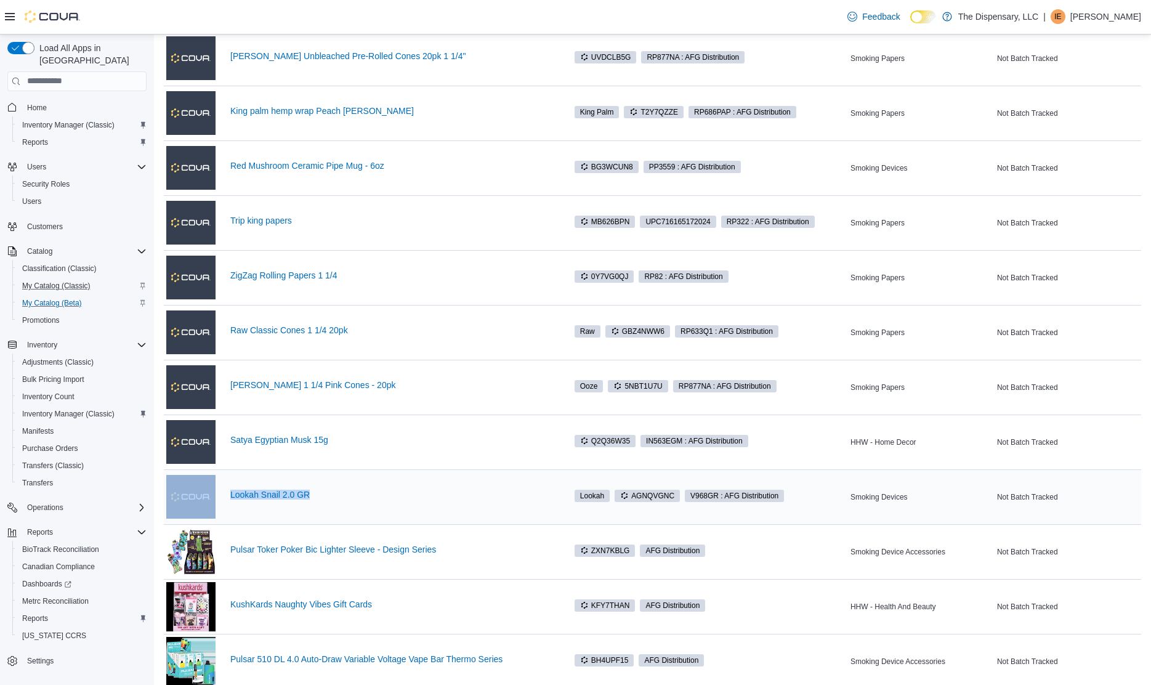
drag, startPoint x: 340, startPoint y: 504, endPoint x: 222, endPoint y: 496, distance: 118.5
click at [222, 496] on div "Lookah Snail 2.0 GR" at bounding box center [359, 496] width 386 height 49
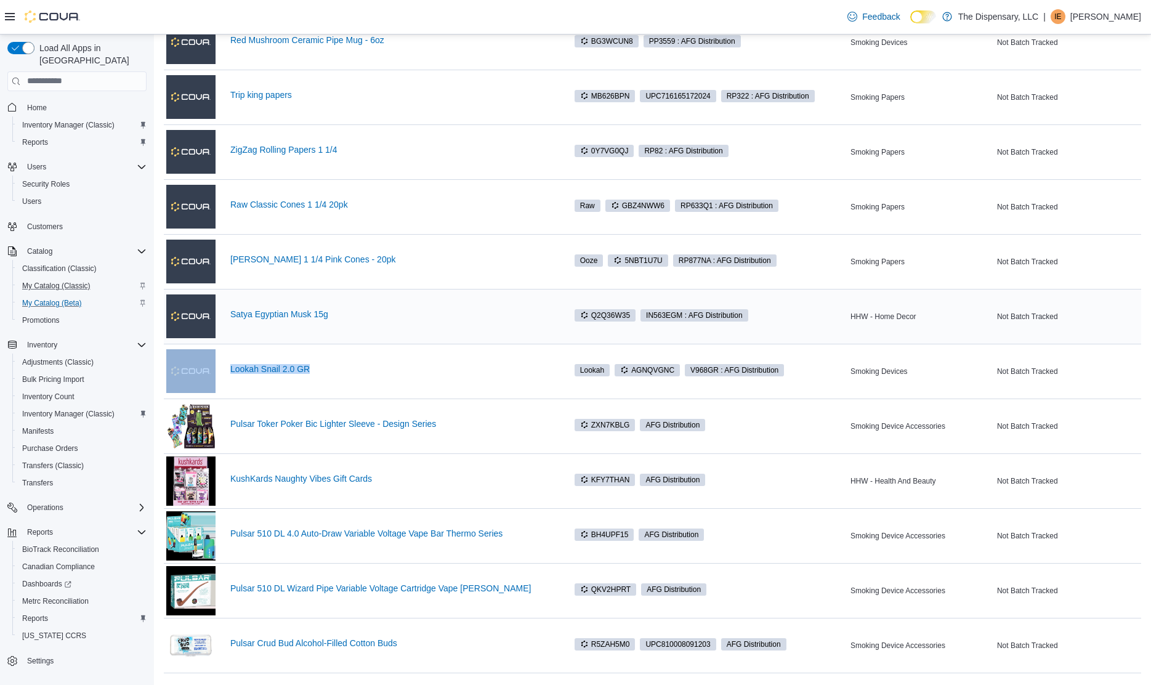
scroll to position [656, 0]
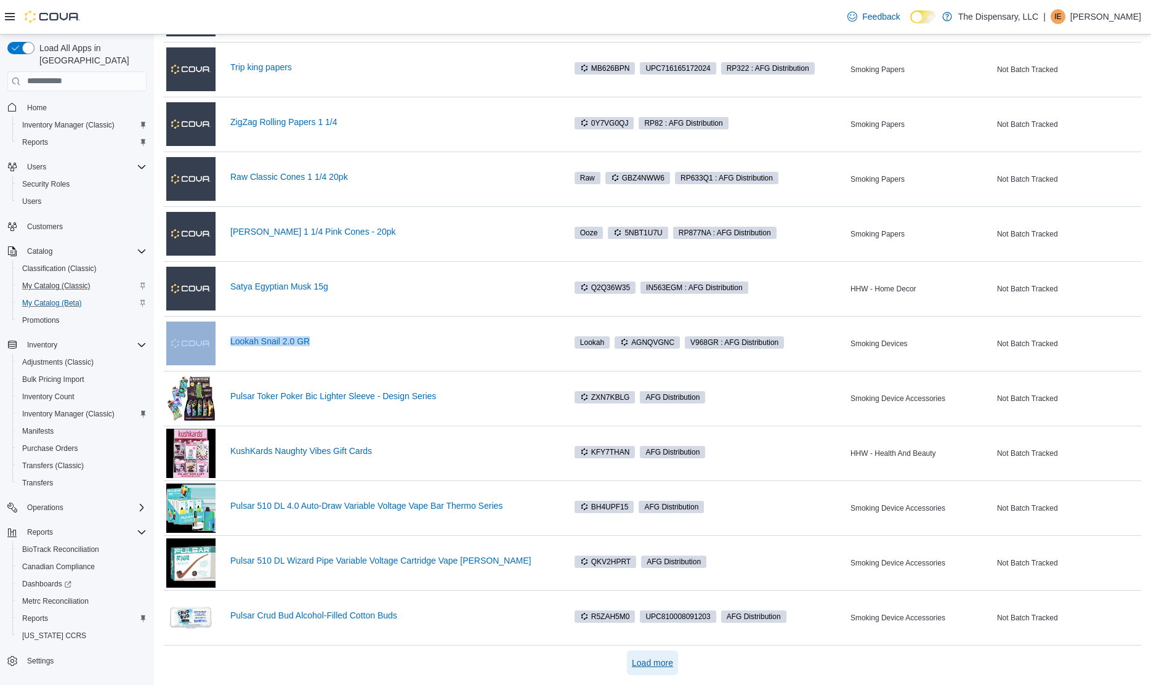
click at [673, 661] on button "Load more" at bounding box center [652, 662] width 51 height 25
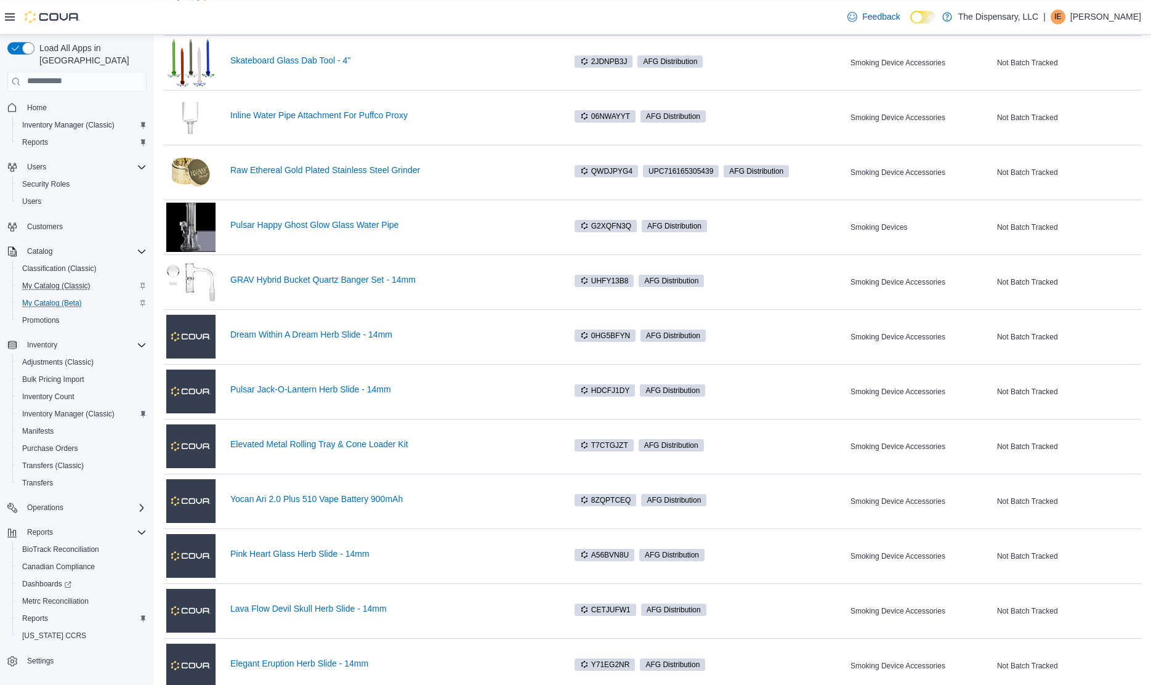
scroll to position [1347, 0]
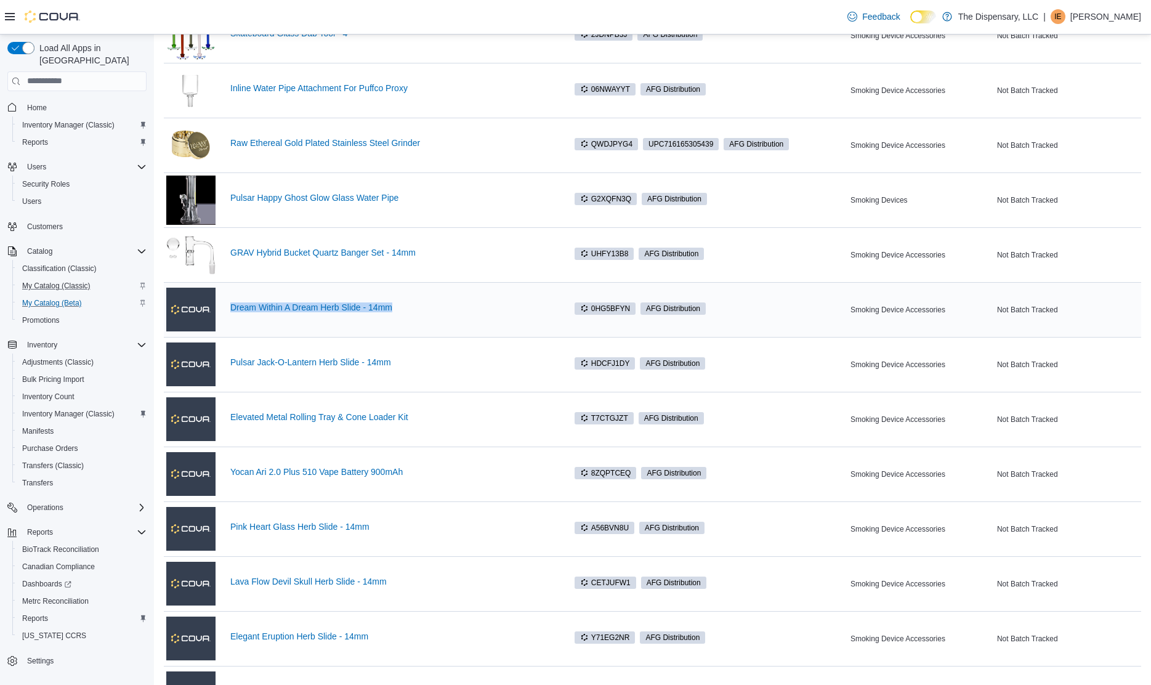
drag, startPoint x: 428, startPoint y: 318, endPoint x: 229, endPoint y: 313, distance: 198.9
click at [229, 313] on div "Dream Within A Dream Herb Slide - 14mm" at bounding box center [359, 309] width 386 height 49
drag, startPoint x: 404, startPoint y: 370, endPoint x: 228, endPoint y: 363, distance: 176.2
click at [228, 363] on div "Pulsar Jack-O-Lantern Herb Slide - 14mm" at bounding box center [359, 364] width 386 height 49
drag, startPoint x: 438, startPoint y: 434, endPoint x: 225, endPoint y: 420, distance: 214.1
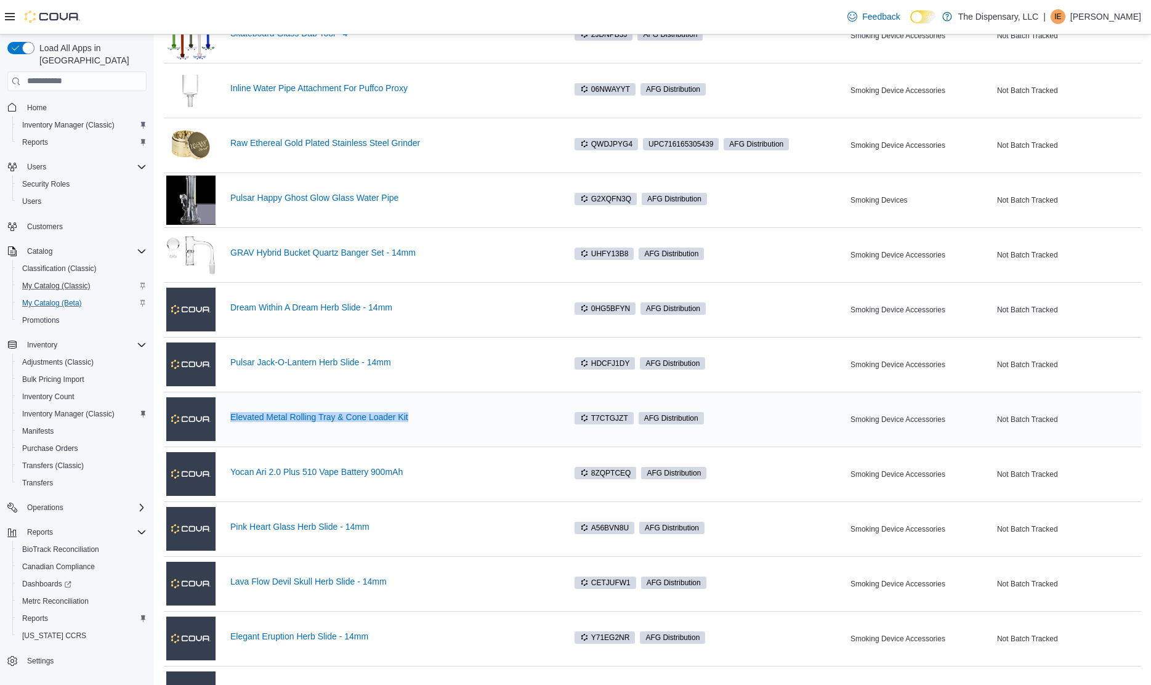
click at [225, 420] on div "Elevated Metal Rolling Tray & Cone Loader Kit" at bounding box center [359, 419] width 386 height 49
click at [422, 473] on link "Yocan Ari 2.0 Plus 510 Vape Battery 900mAh" at bounding box center [391, 472] width 322 height 10
click at [430, 490] on div "Yocan Ari 2.0 Plus 510 Vape Battery 900mAh" at bounding box center [359, 473] width 386 height 49
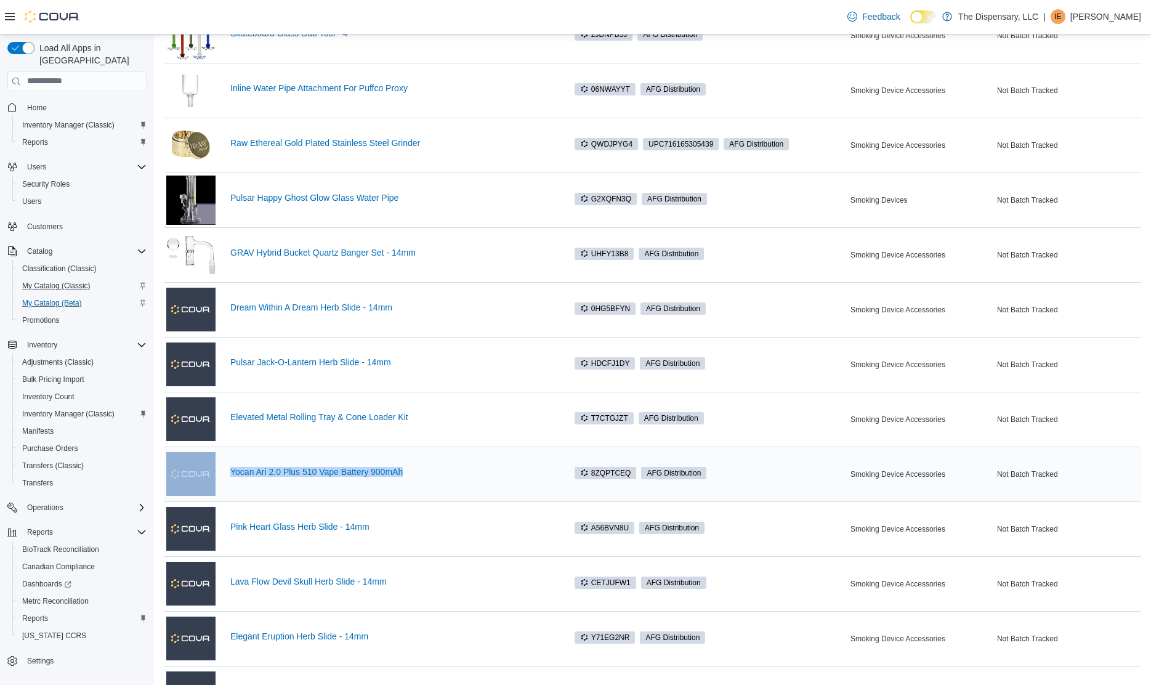
drag, startPoint x: 425, startPoint y: 488, endPoint x: 220, endPoint y: 466, distance: 206.1
click at [220, 466] on div "Yocan Ari 2.0 Plus 510 Vape Battery 900mAh" at bounding box center [359, 473] width 386 height 49
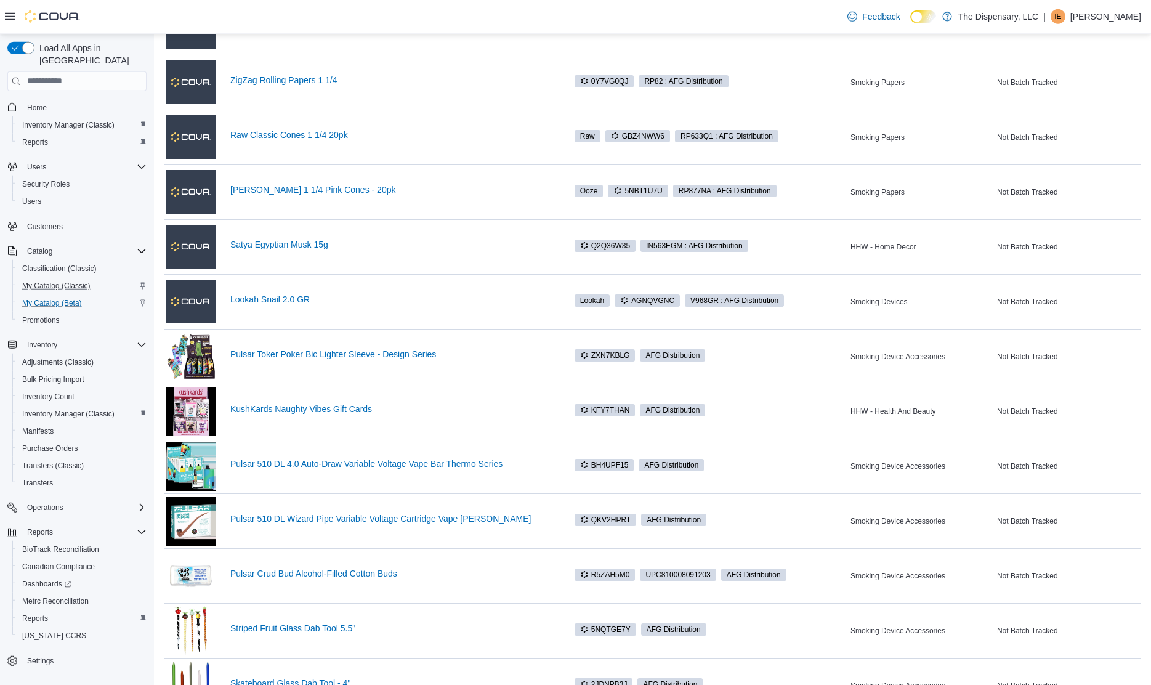
scroll to position [656, 0]
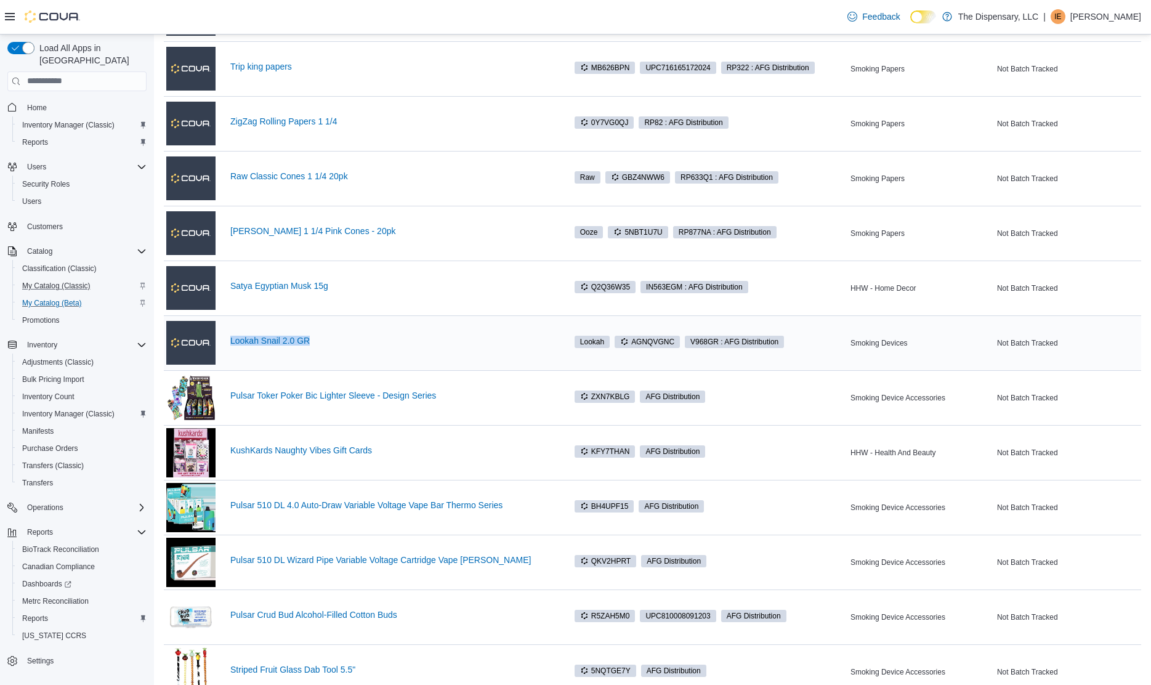
drag, startPoint x: 360, startPoint y: 353, endPoint x: 227, endPoint y: 344, distance: 133.3
click at [227, 344] on div "Lookah Snail 2.0 GR" at bounding box center [359, 342] width 386 height 49
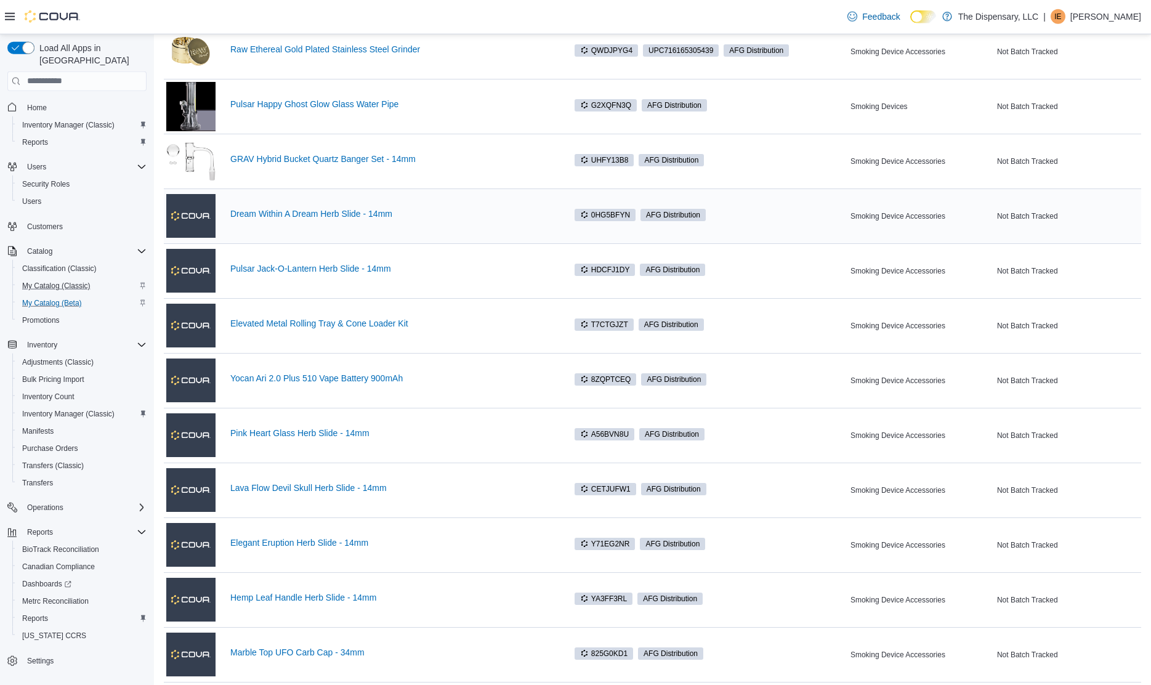
scroll to position [1473, 0]
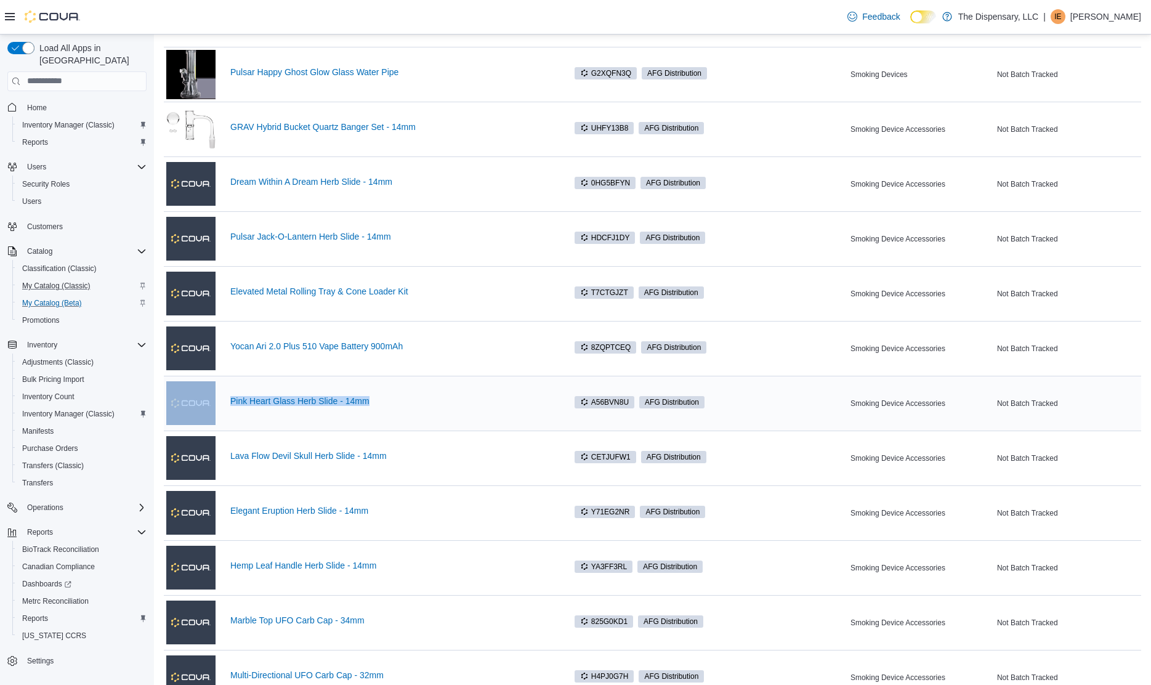
drag, startPoint x: 437, startPoint y: 411, endPoint x: 209, endPoint y: 401, distance: 228.0
click at [209, 401] on div "Pink Heart Glass Herb Slide - 14mm" at bounding box center [359, 403] width 386 height 49
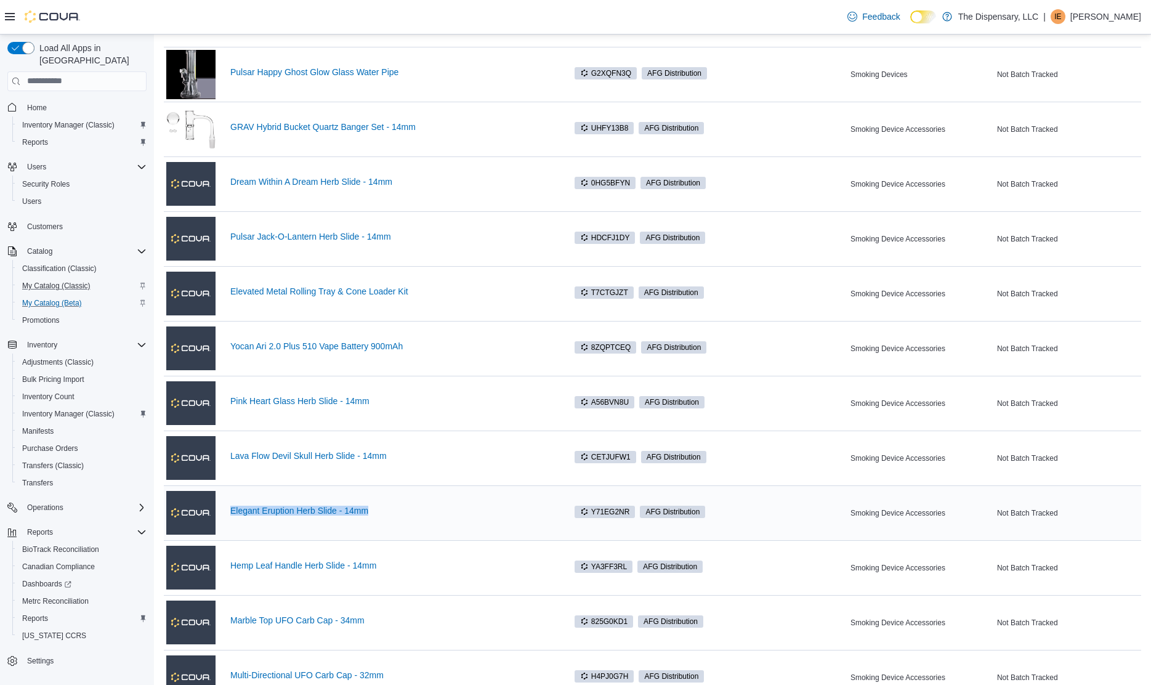
drag, startPoint x: 405, startPoint y: 525, endPoint x: 223, endPoint y: 502, distance: 183.0
click at [223, 502] on div "Elegant Eruption Herb Slide - 14mm" at bounding box center [359, 512] width 386 height 49
drag, startPoint x: 419, startPoint y: 576, endPoint x: 225, endPoint y: 568, distance: 194.7
click at [225, 568] on div "Hemp Leaf Handle Herb Slide - 14mm" at bounding box center [359, 567] width 386 height 49
drag, startPoint x: 400, startPoint y: 631, endPoint x: 227, endPoint y: 622, distance: 173.9
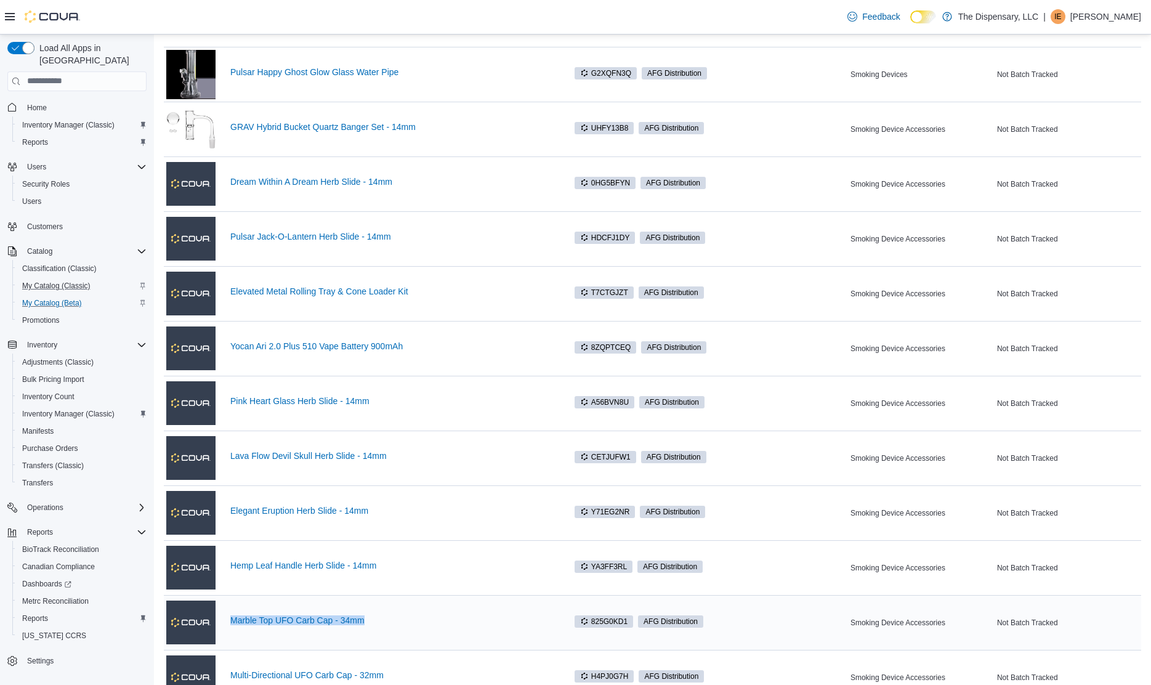
click at [227, 622] on div "Marble Top UFO Carb Cap - 34mm" at bounding box center [359, 622] width 386 height 49
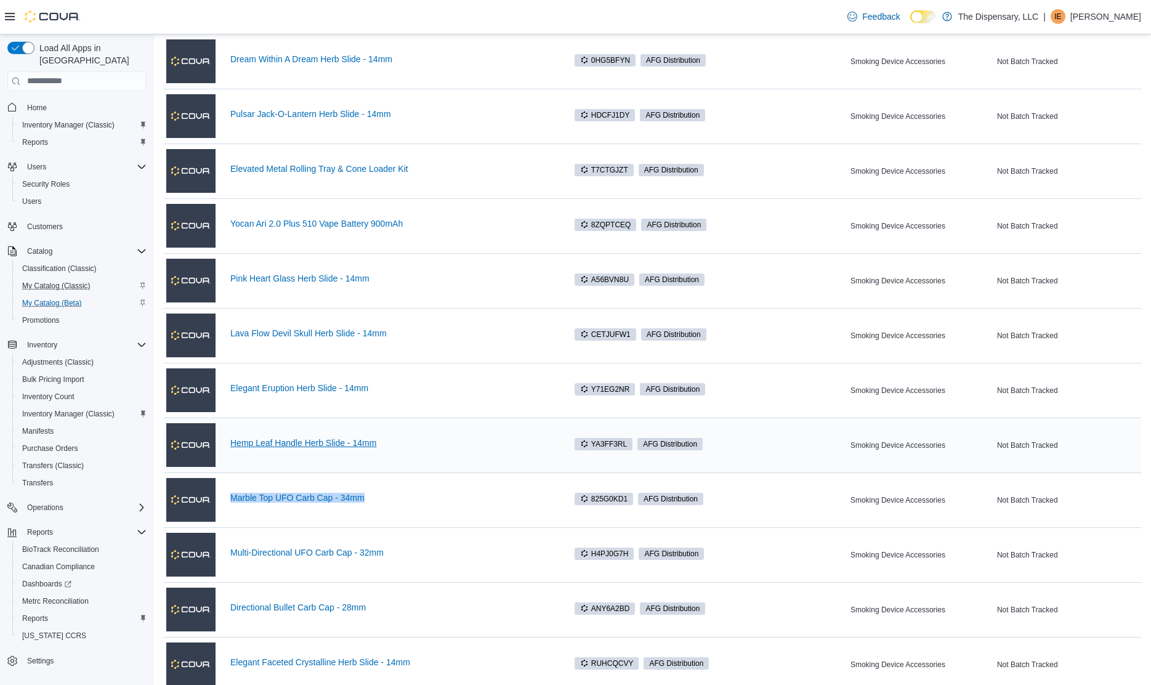
scroll to position [1661, 0]
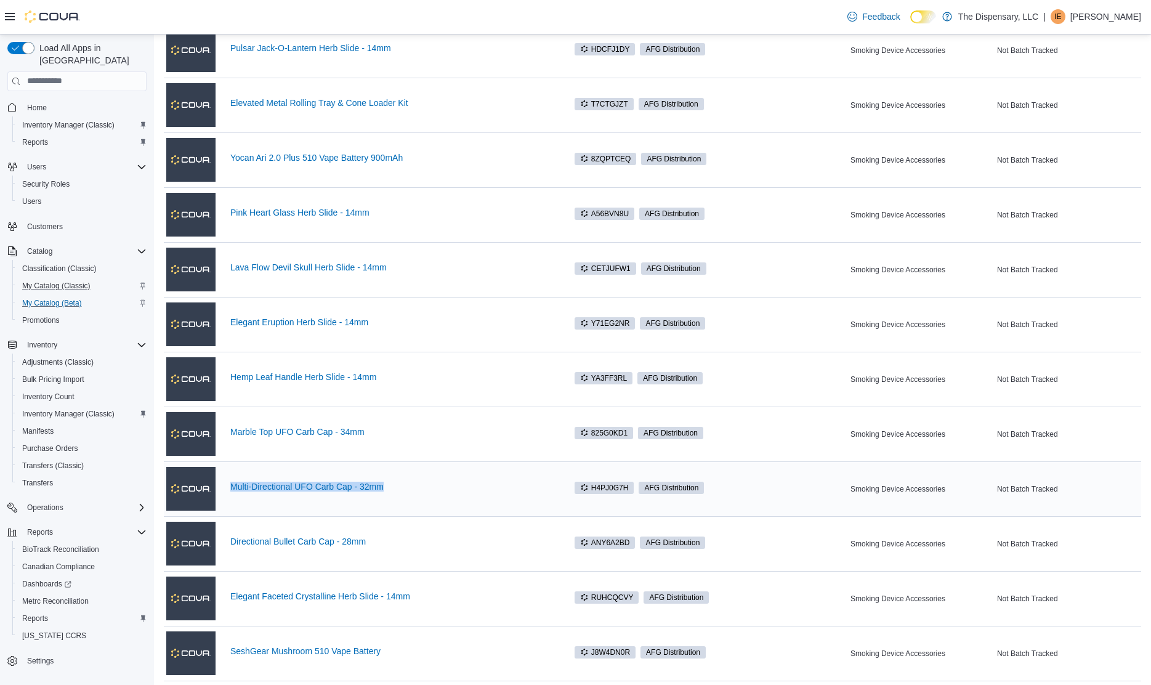
drag, startPoint x: 443, startPoint y: 504, endPoint x: 225, endPoint y: 475, distance: 219.2
click at [225, 475] on div "Multi-Directional UFO Carb Cap - 32mm" at bounding box center [359, 488] width 386 height 49
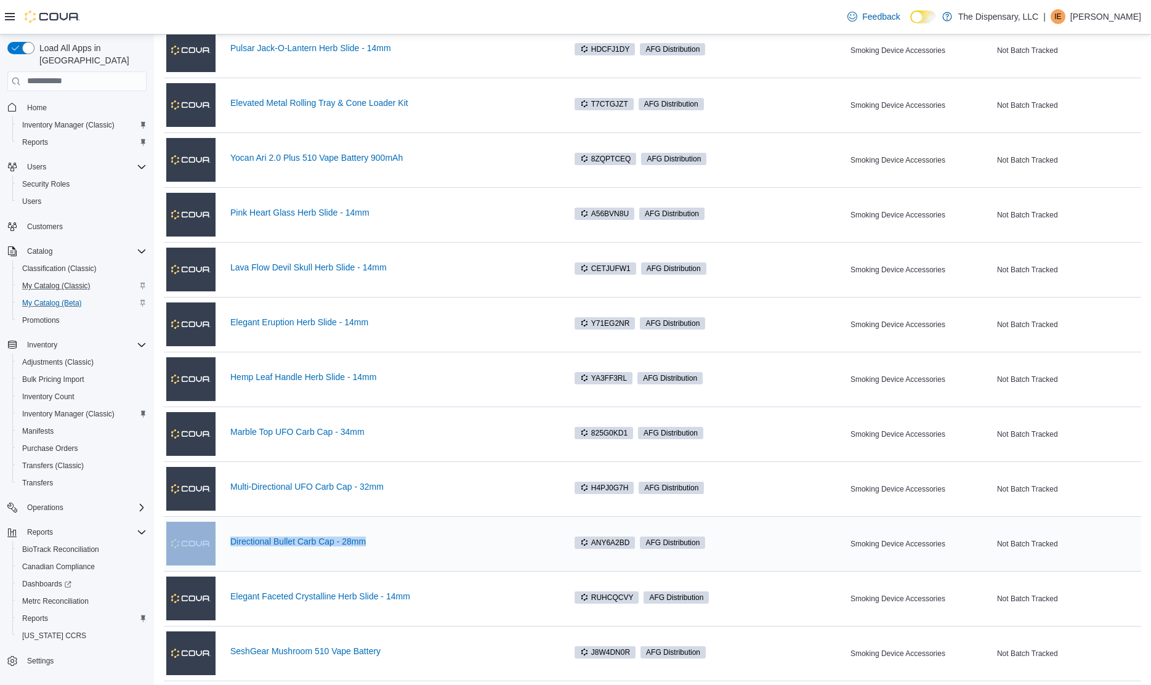
drag, startPoint x: 413, startPoint y: 553, endPoint x: 189, endPoint y: 528, distance: 225.6
click at [189, 528] on div "Directional Bullet Carb Cap - 28mm" at bounding box center [359, 543] width 386 height 49
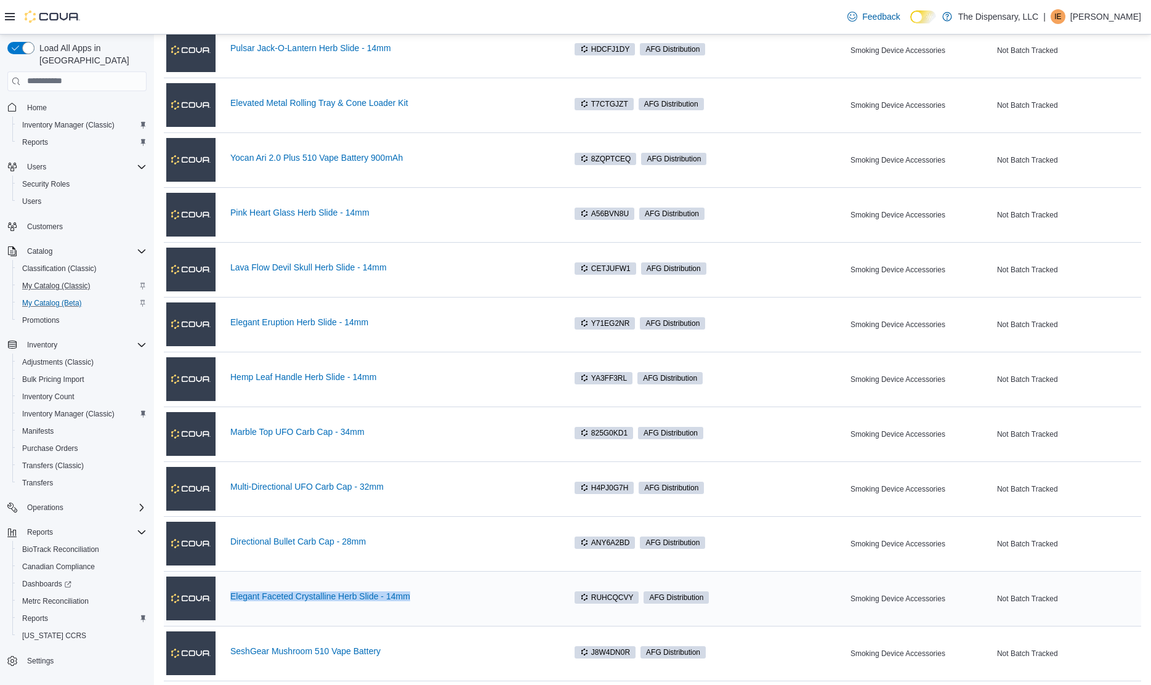
drag, startPoint x: 462, startPoint y: 610, endPoint x: 229, endPoint y: 597, distance: 233.7
click at [229, 597] on div "Elegant Faceted Crystalline Herb Slide - 14mm" at bounding box center [359, 598] width 386 height 49
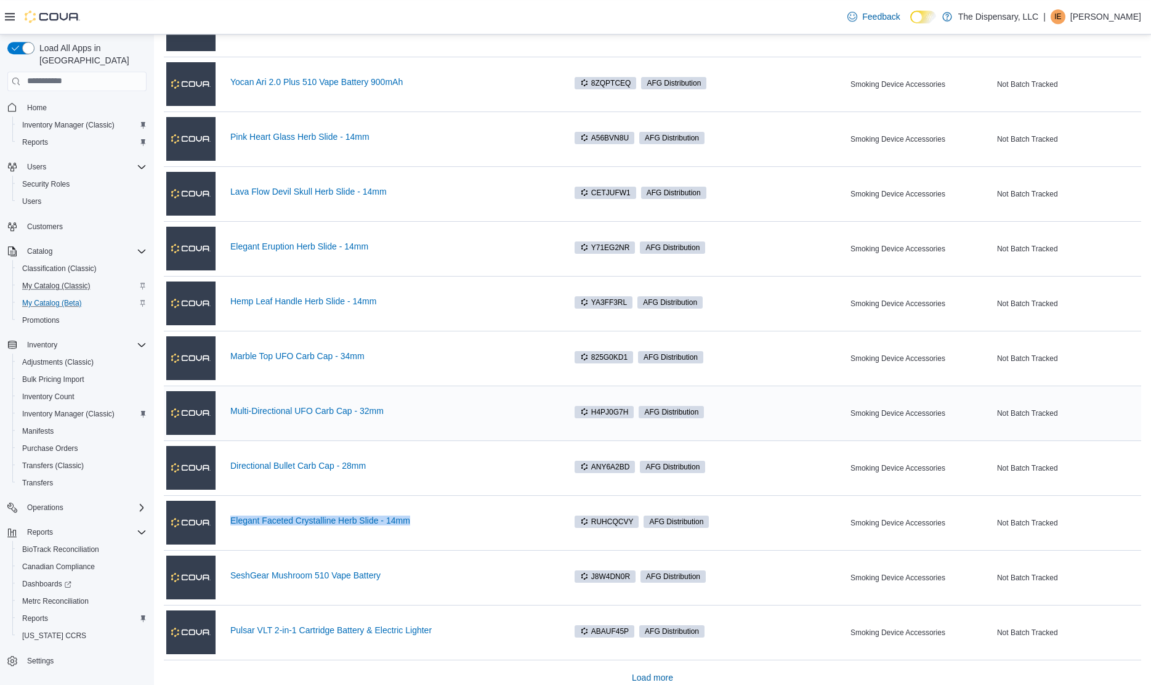
scroll to position [1752, 0]
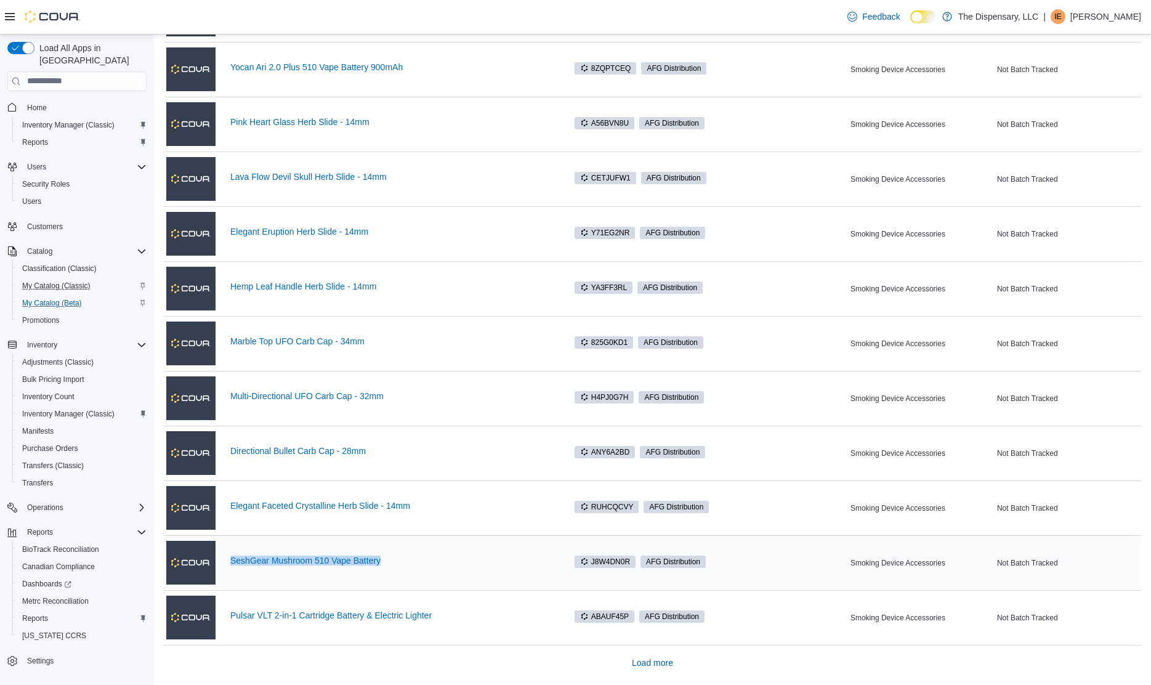
drag, startPoint x: 428, startPoint y: 571, endPoint x: 230, endPoint y: 558, distance: 198.7
click at [230, 558] on div "SeshGear Mushroom 510 Vape Battery" at bounding box center [359, 562] width 386 height 49
drag, startPoint x: 491, startPoint y: 624, endPoint x: 227, endPoint y: 614, distance: 264.3
click at [227, 614] on div "Pulsar VLT 2-in-1 Cartridge Battery & Electric Lighter" at bounding box center [359, 617] width 386 height 49
click at [646, 662] on span "Load more" at bounding box center [652, 662] width 41 height 12
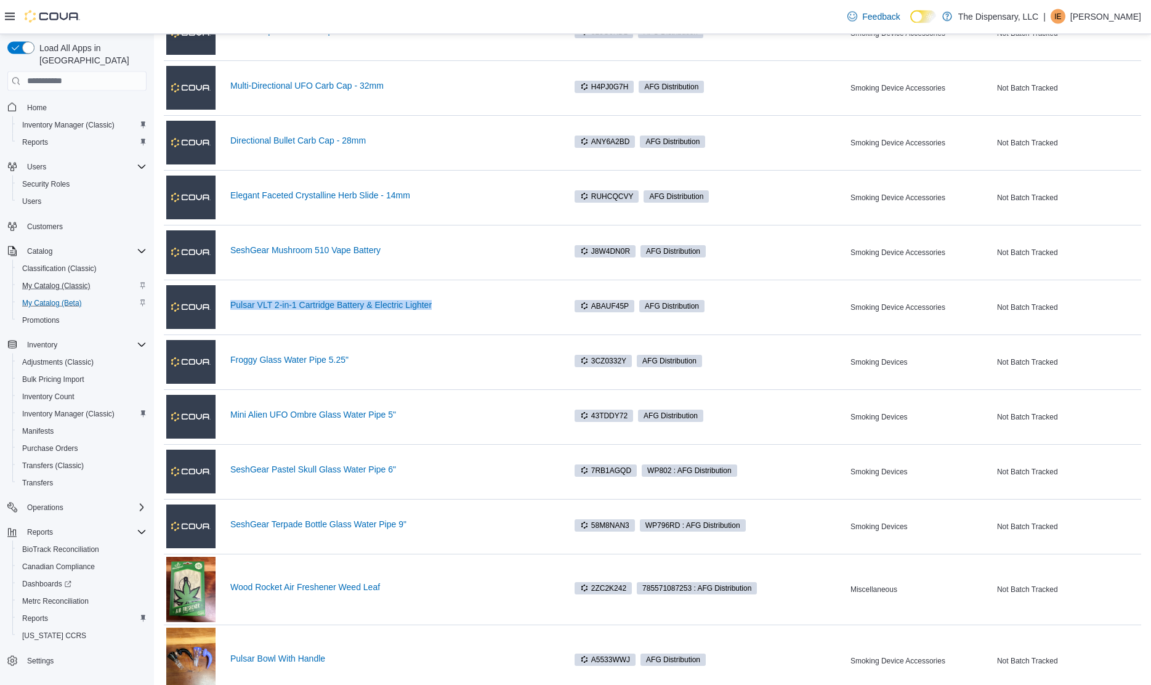
scroll to position [2066, 0]
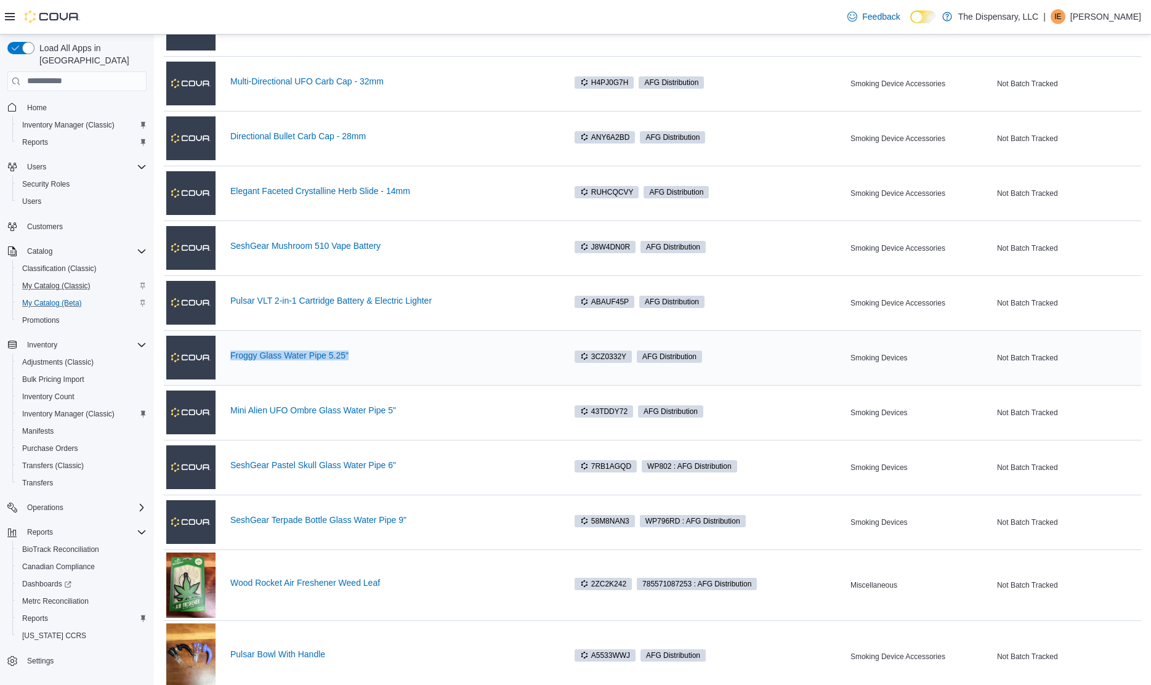
drag, startPoint x: 425, startPoint y: 364, endPoint x: 227, endPoint y: 353, distance: 199.2
click at [227, 353] on div "Froggy Glass Water Pipe 5.25"" at bounding box center [359, 357] width 386 height 49
drag, startPoint x: 483, startPoint y: 424, endPoint x: 225, endPoint y: 408, distance: 258.5
click at [225, 408] on div "Mini Alien UFO Ombre Glass Water Pipe 5"" at bounding box center [359, 412] width 386 height 49
click at [306, 489] on div "SeshGear Pastel Skull Glass Water Pipe 6"" at bounding box center [359, 467] width 386 height 49
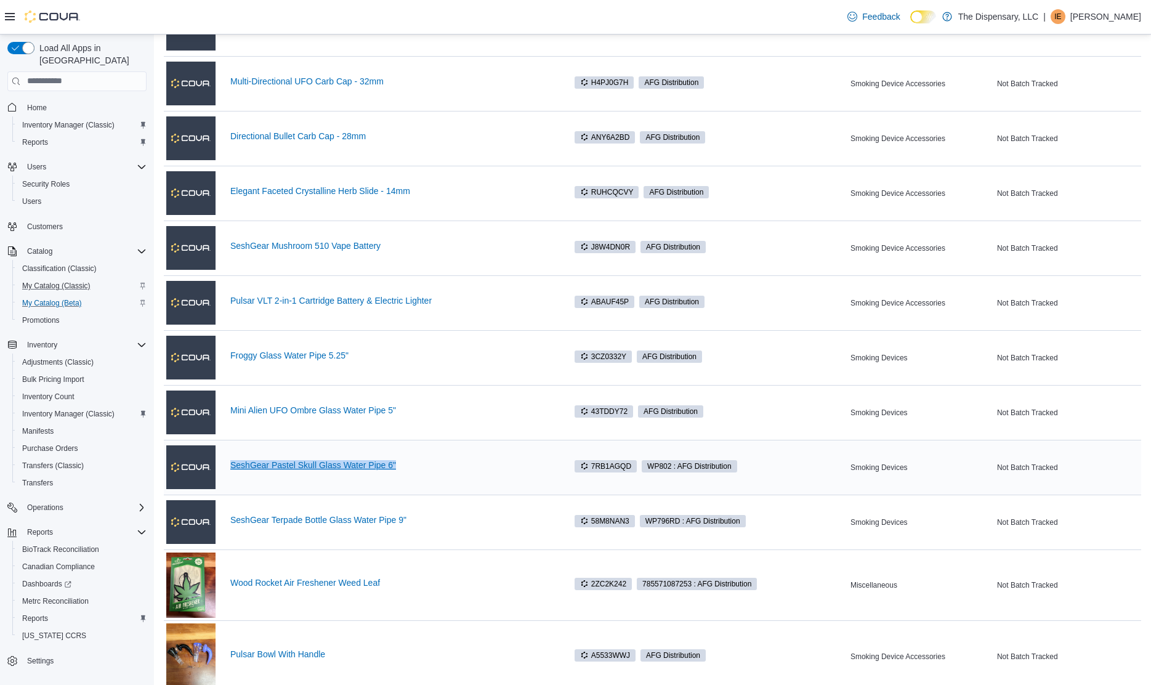
drag, startPoint x: 416, startPoint y: 472, endPoint x: 230, endPoint y: 462, distance: 185.6
click at [230, 462] on div "SeshGear Pastel Skull Glass Water Pipe 6"" at bounding box center [391, 467] width 322 height 15
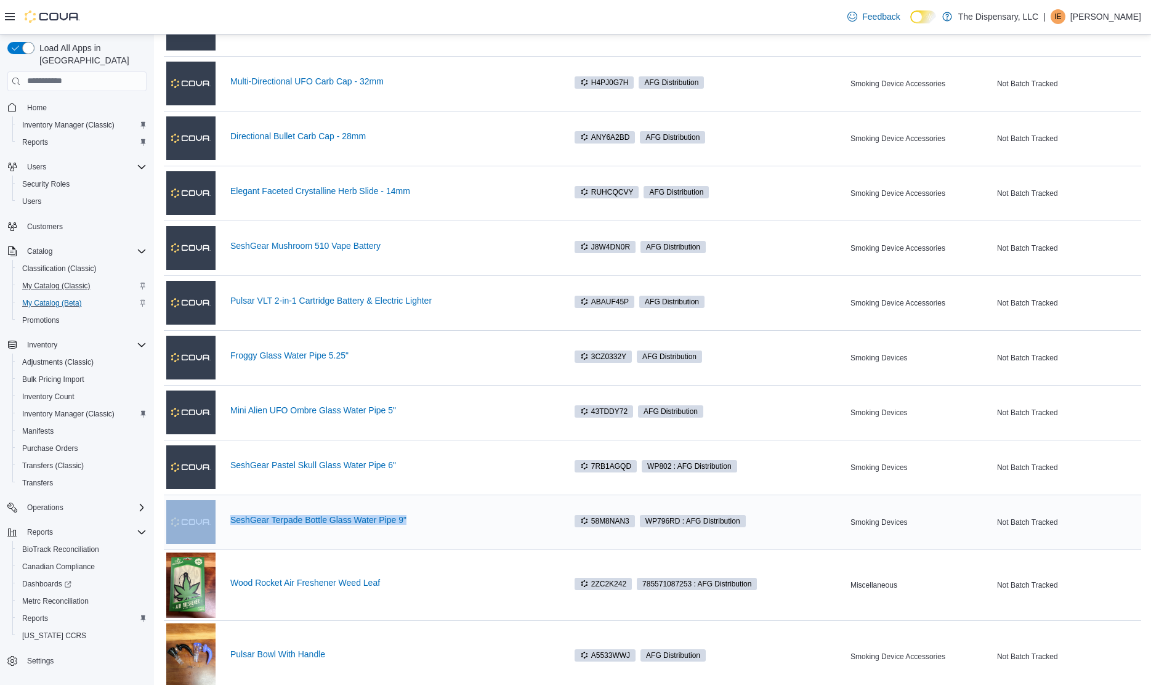
drag, startPoint x: 221, startPoint y: 507, endPoint x: 430, endPoint y: 512, distance: 209.4
click at [430, 512] on div "SeshGear Terpade Bottle Glass Water Pipe 9"" at bounding box center [359, 521] width 386 height 49
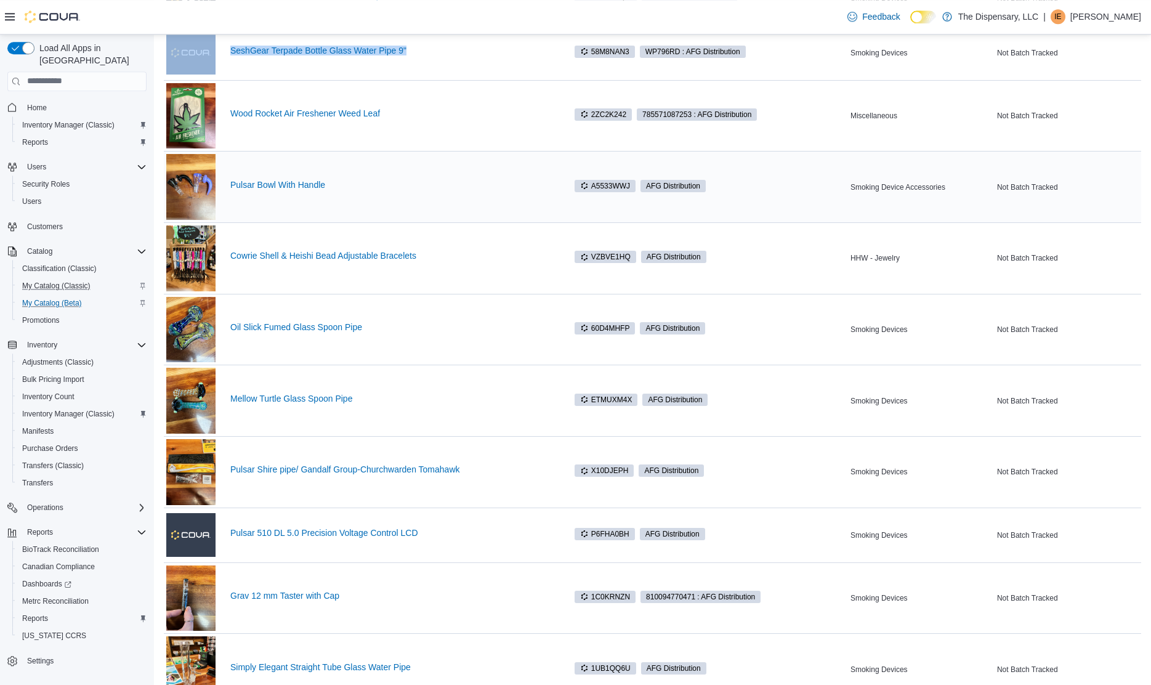
scroll to position [2631, 0]
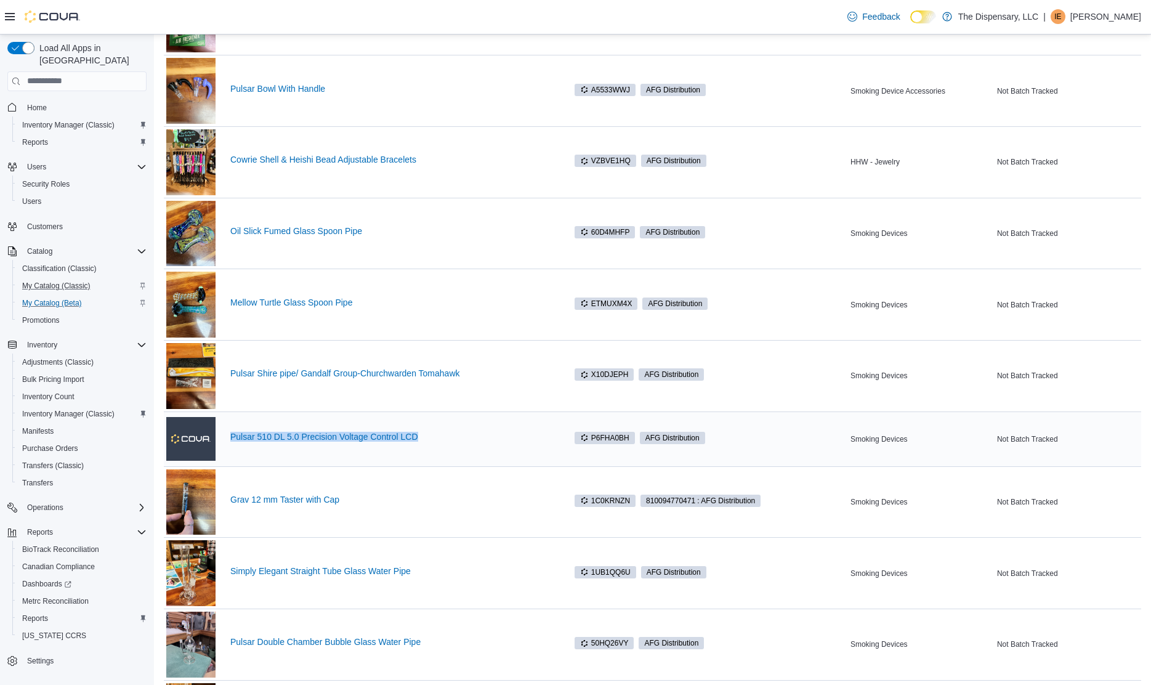
drag, startPoint x: 509, startPoint y: 450, endPoint x: 225, endPoint y: 435, distance: 284.9
click at [225, 435] on div "Pulsar 510 DL 5.0 Precision Voltage Control LCD" at bounding box center [359, 438] width 386 height 49
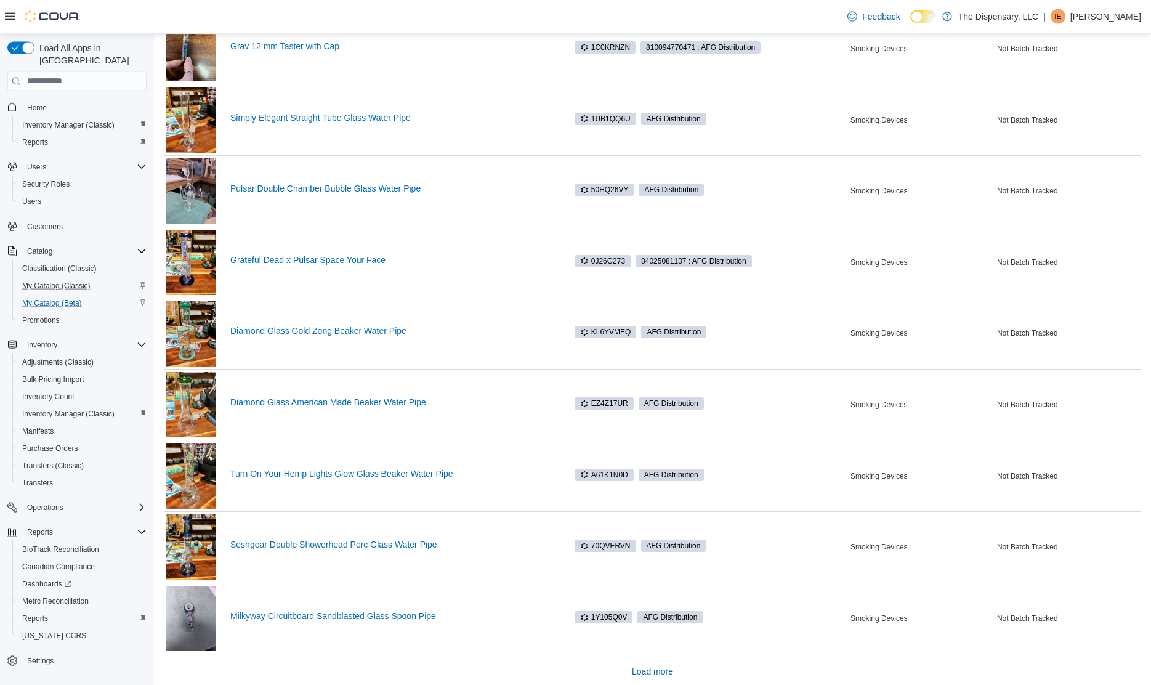
scroll to position [3094, 0]
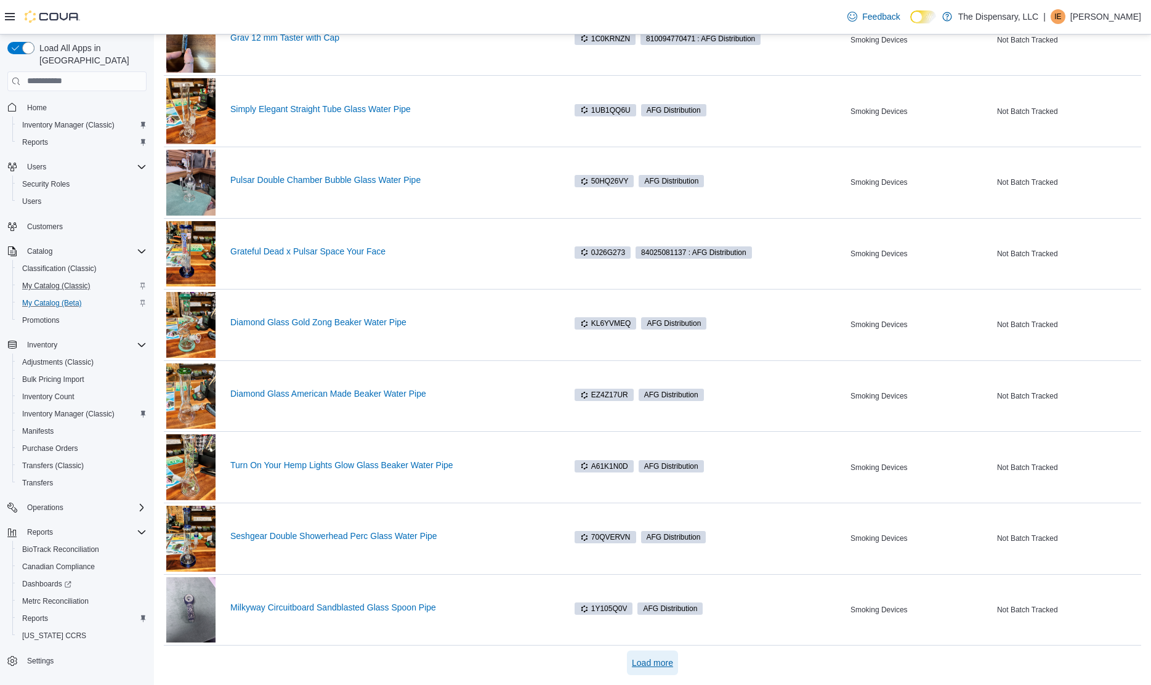
click at [658, 662] on span "Load more" at bounding box center [652, 662] width 41 height 12
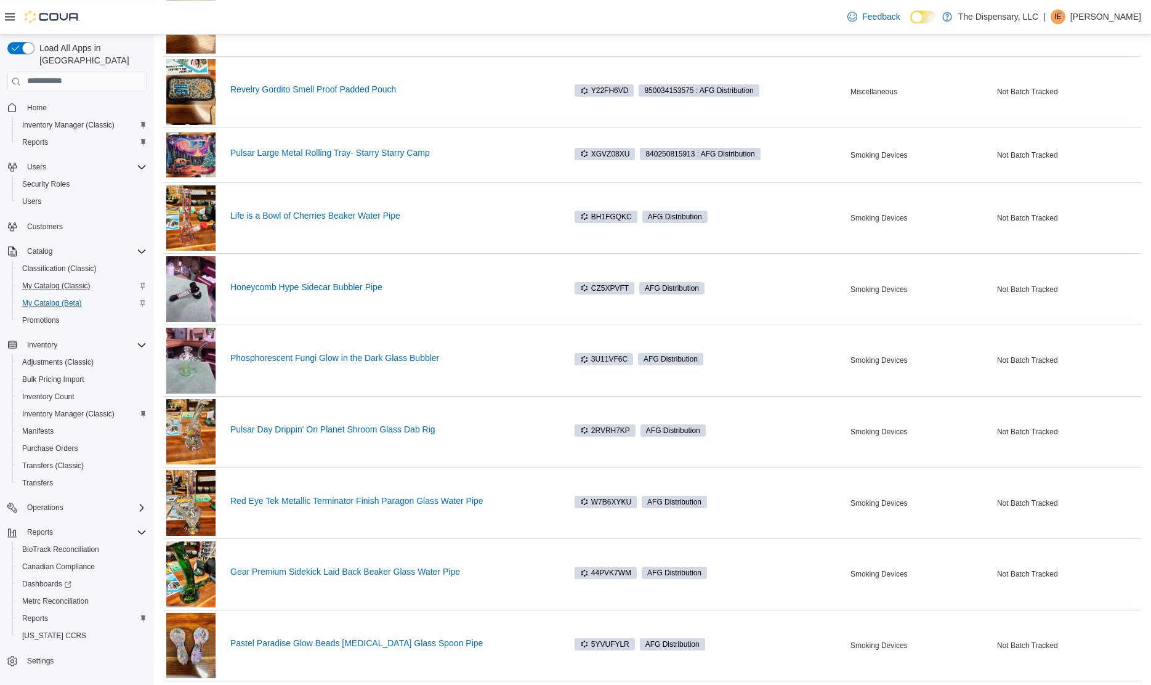
scroll to position [4486, 0]
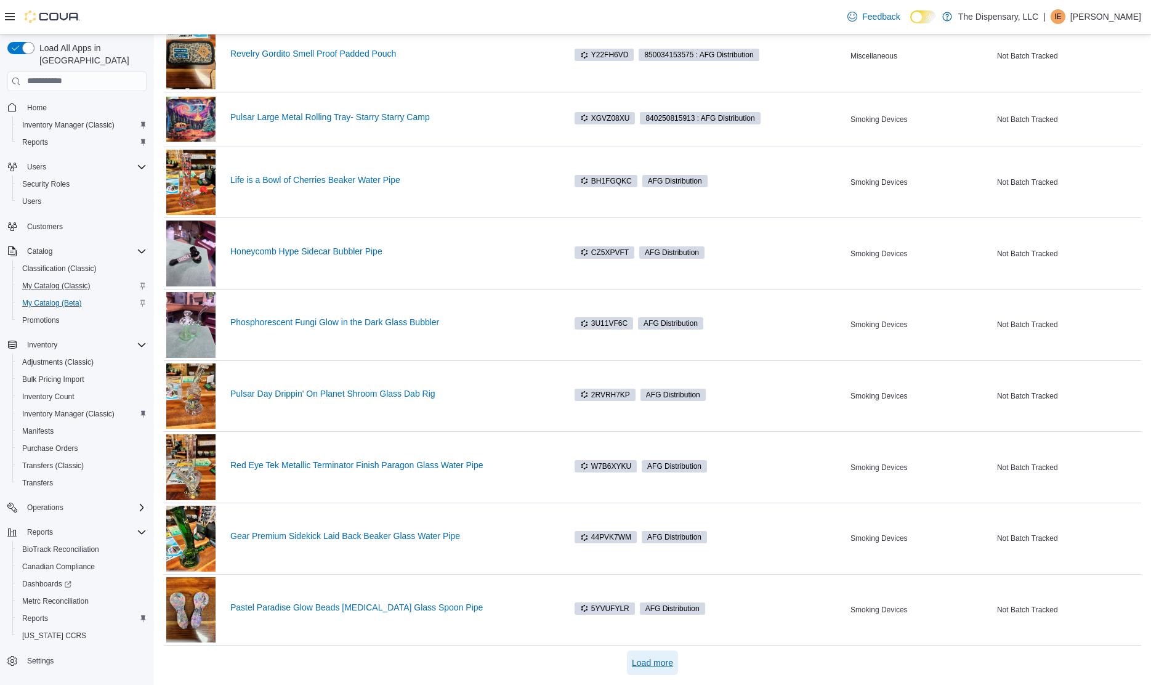
click at [653, 659] on span "Load more" at bounding box center [652, 662] width 41 height 12
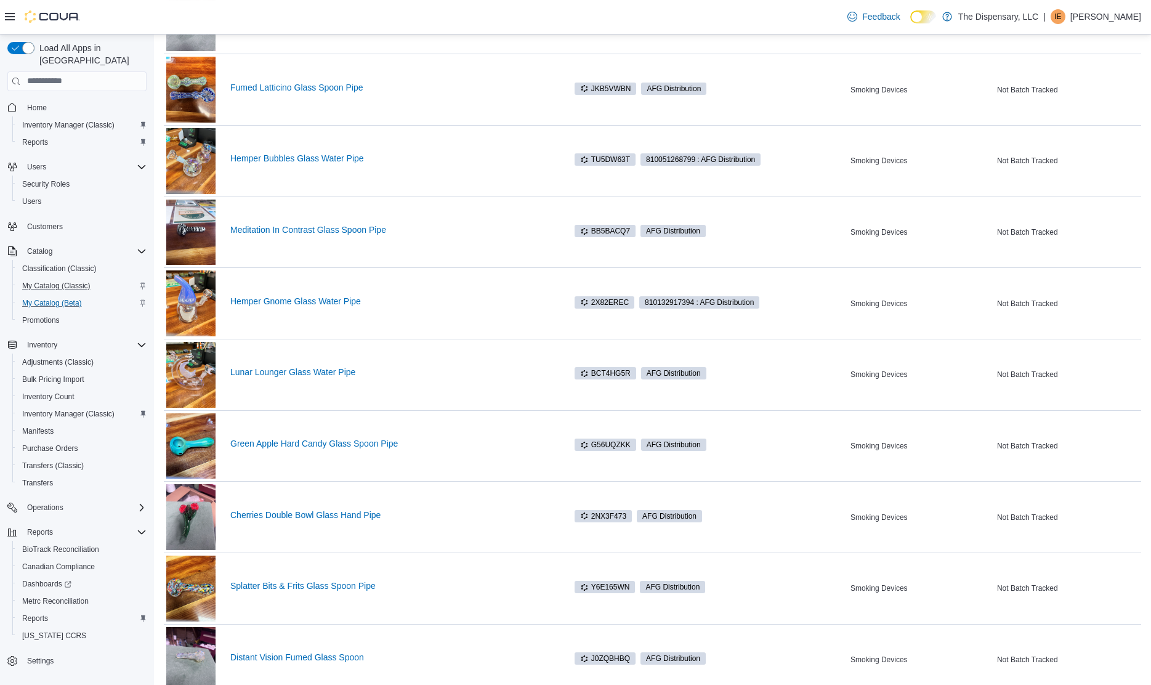
scroll to position [5910, 0]
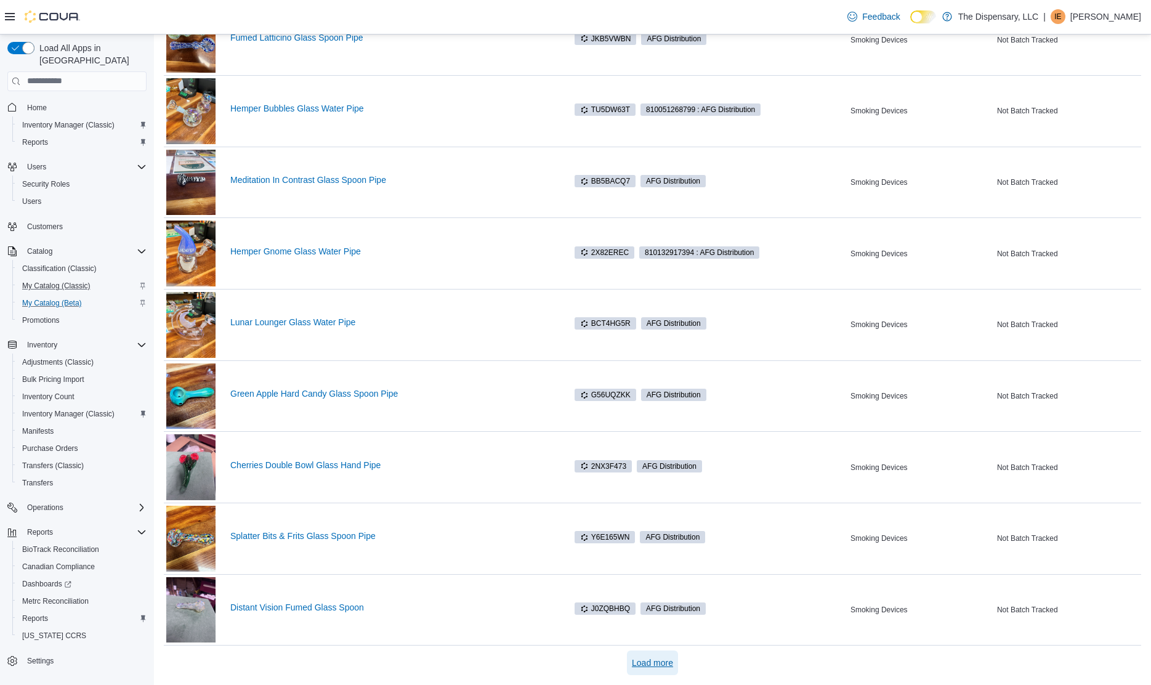
click at [658, 660] on span "Load more" at bounding box center [652, 662] width 41 height 12
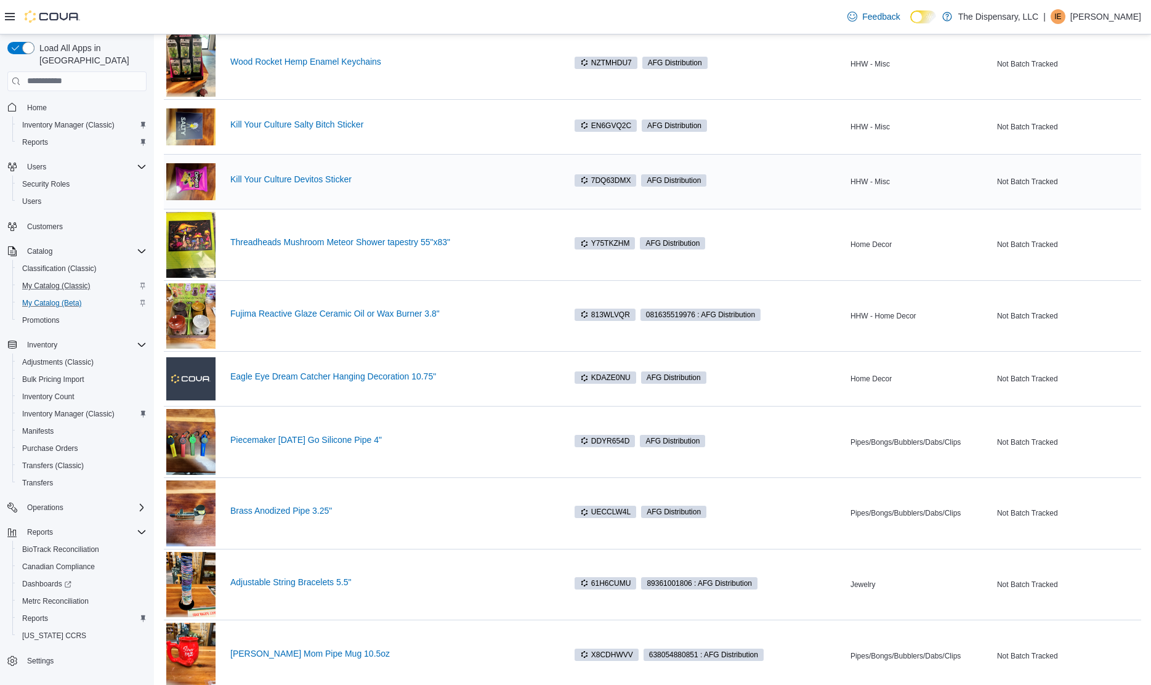
scroll to position [7166, 0]
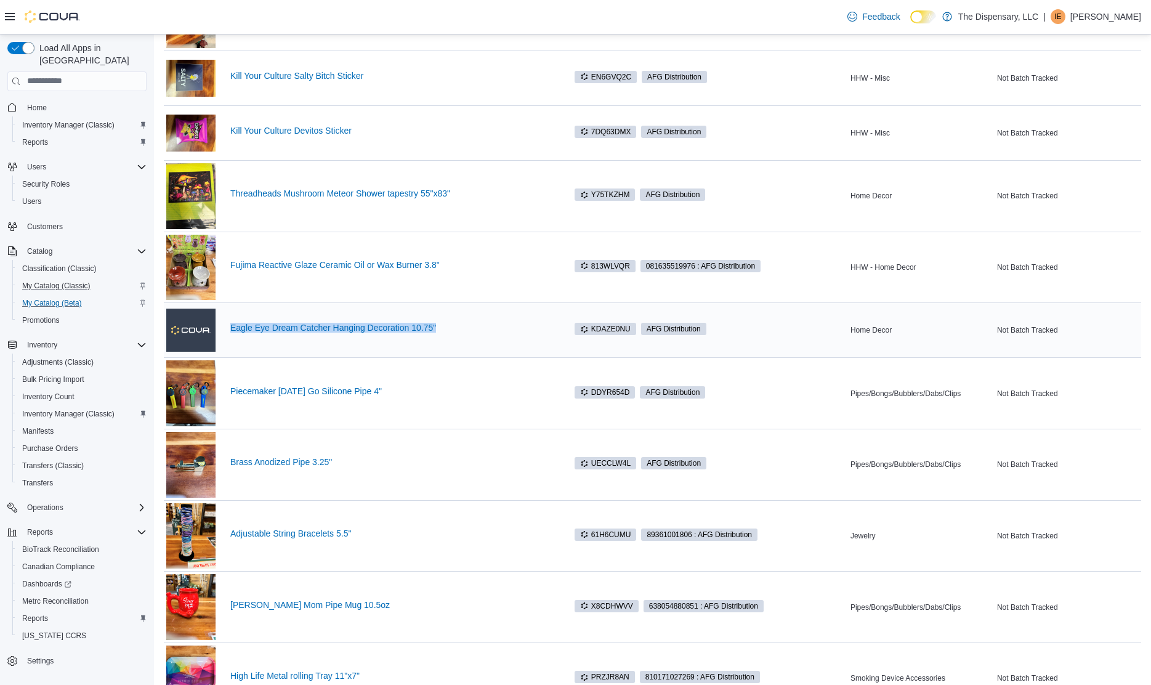
drag, startPoint x: 502, startPoint y: 337, endPoint x: 229, endPoint y: 333, distance: 273.4
click at [229, 333] on div "Eagle Eye Dream Catcher Hanging Decoration 10.75"" at bounding box center [359, 329] width 386 height 49
click at [524, 339] on div "Eagle Eye Dream Catcher Hanging Decoration 10.75"" at bounding box center [359, 329] width 386 height 49
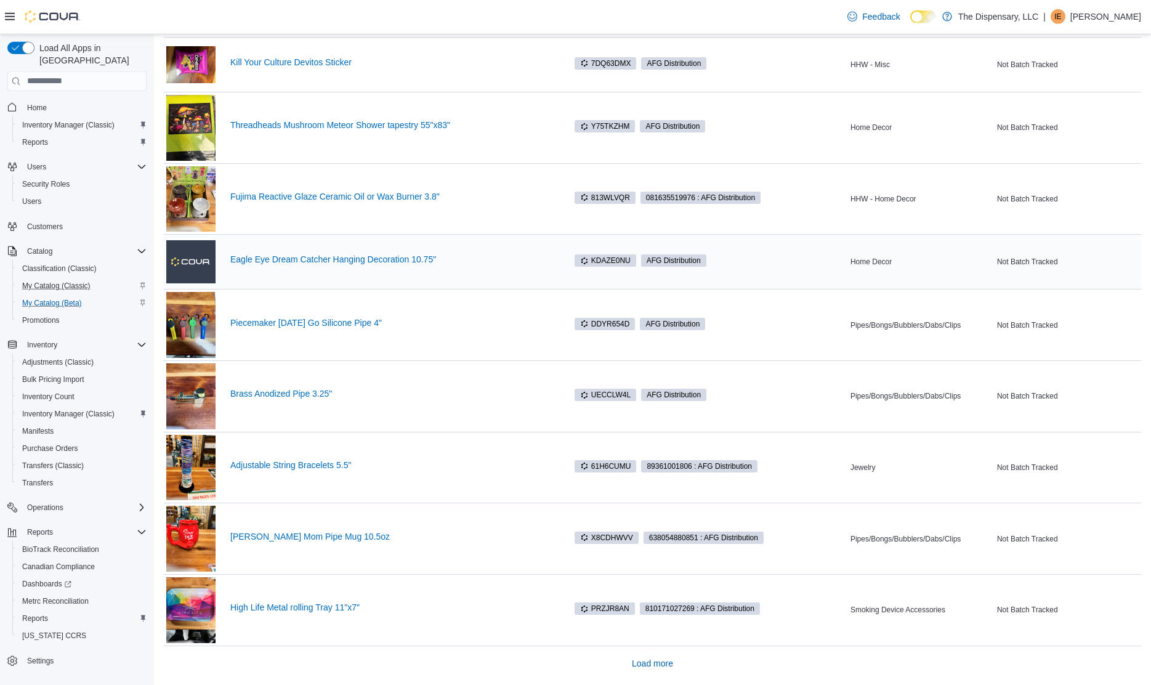
scroll to position [7235, 0]
click at [666, 661] on span "Load more" at bounding box center [652, 662] width 41 height 12
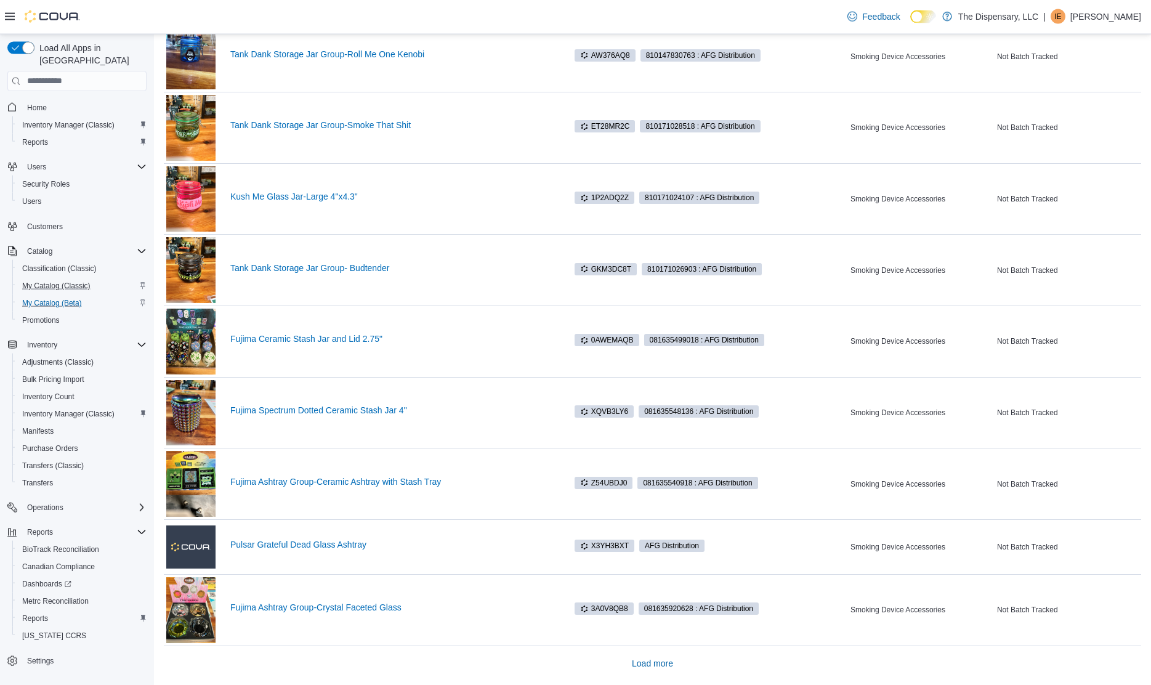
scroll to position [8611, 0]
drag, startPoint x: 426, startPoint y: 557, endPoint x: 228, endPoint y: 531, distance: 199.4
click at [228, 531] on div "Pulsar Grateful Dead Glass Ashtray" at bounding box center [359, 545] width 386 height 49
click at [638, 670] on span "Load more" at bounding box center [652, 662] width 41 height 25
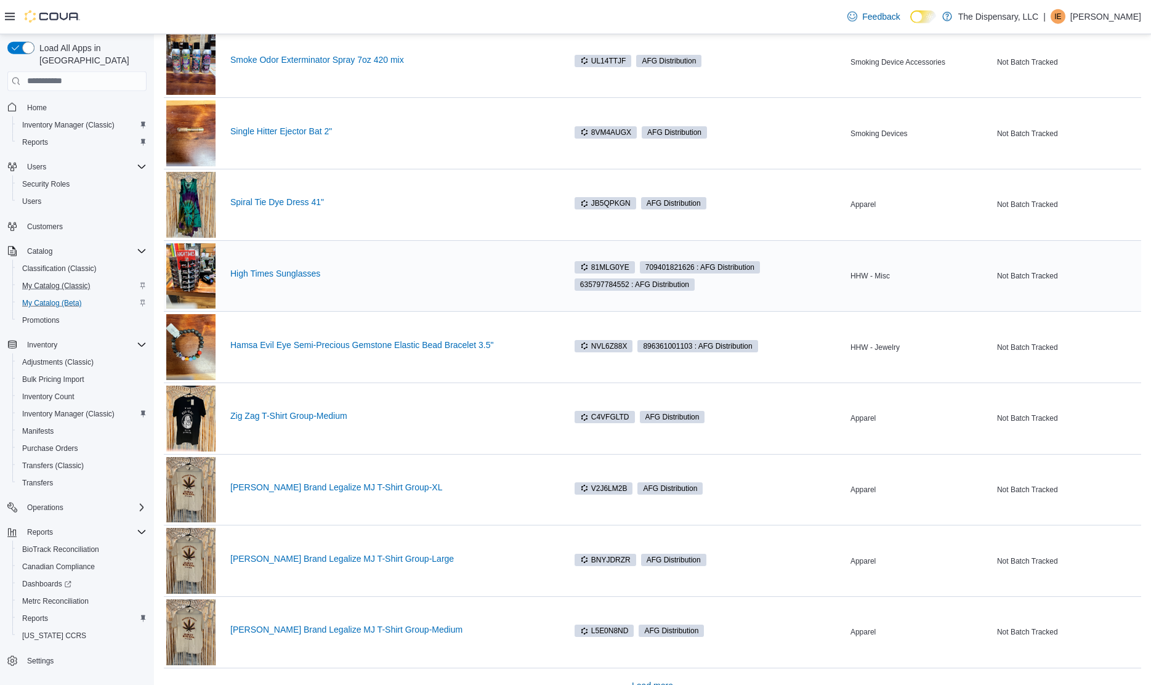
scroll to position [10002, 0]
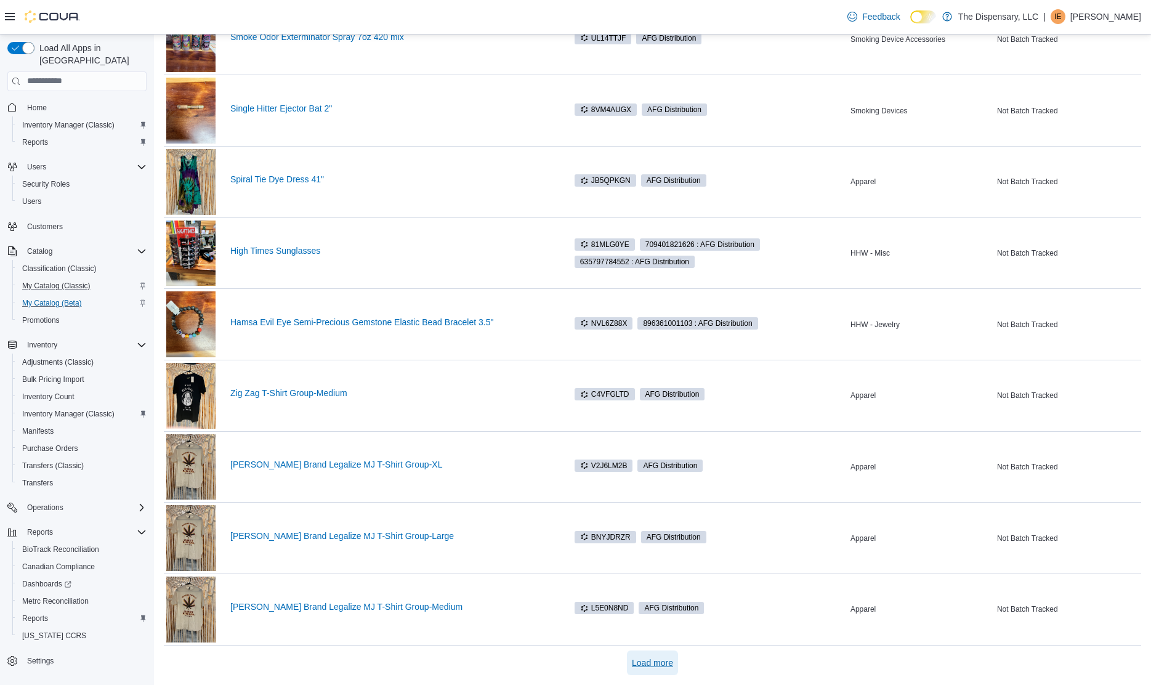
click at [659, 664] on span "Load more" at bounding box center [652, 662] width 41 height 12
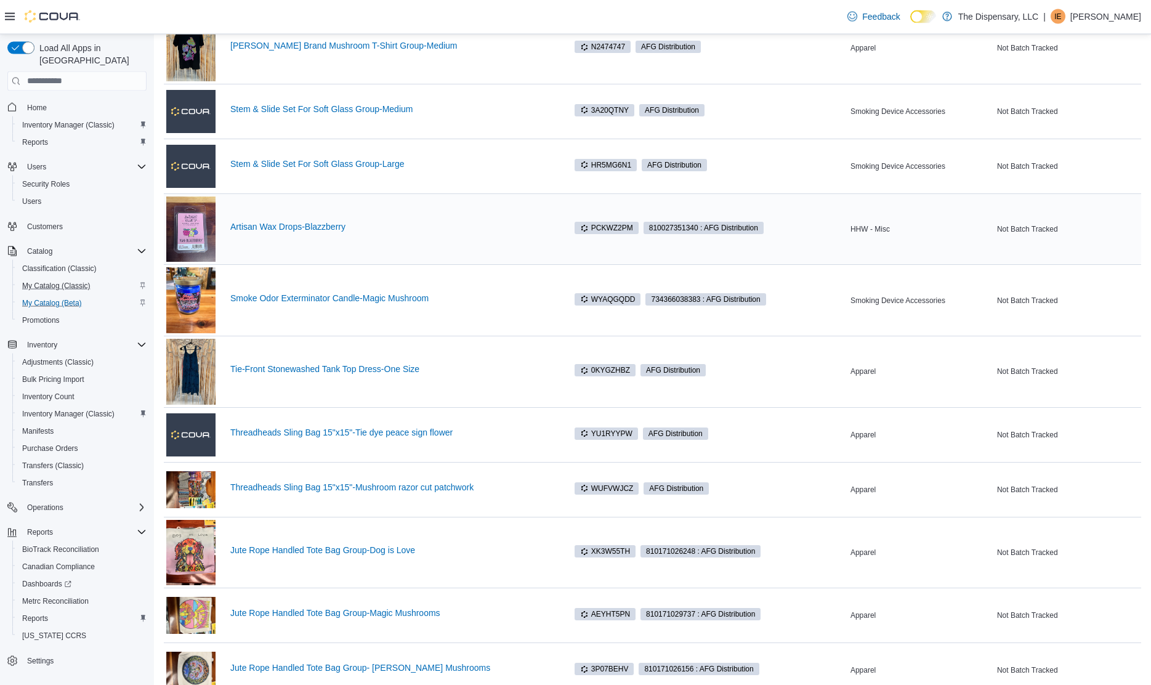
scroll to position [10944, 0]
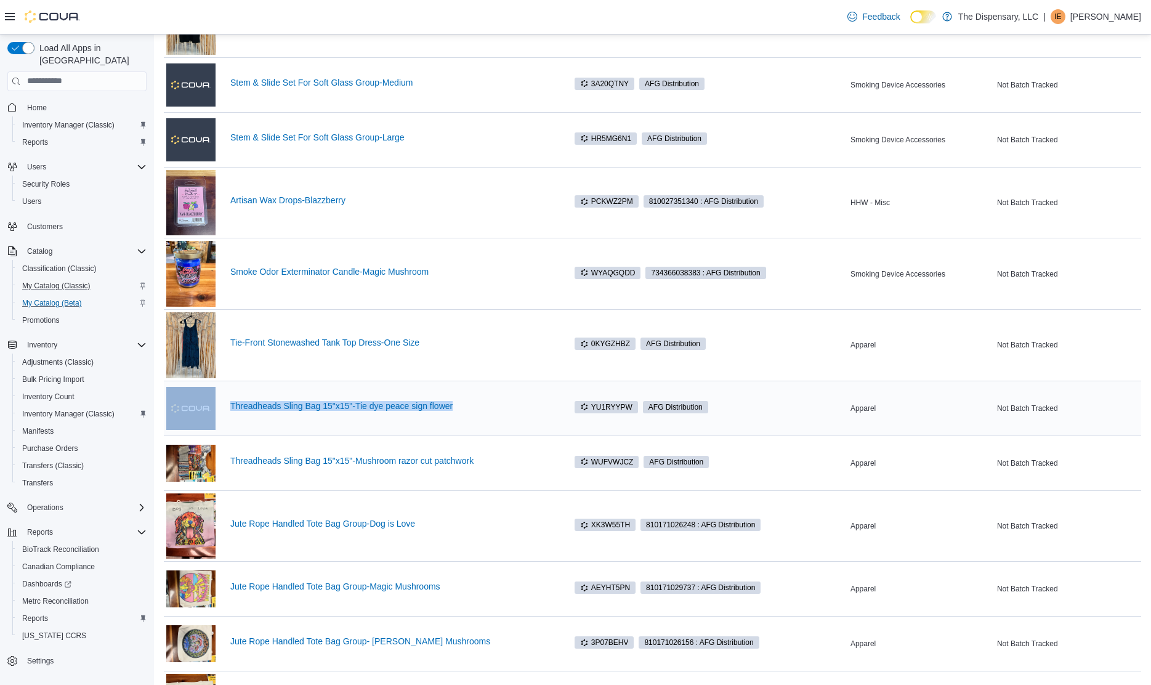
drag, startPoint x: 507, startPoint y: 420, endPoint x: 217, endPoint y: 403, distance: 289.9
click at [217, 403] on div "Threadheads Sling Bag 15"x15"-Tie dye peace sign flower" at bounding box center [359, 408] width 386 height 49
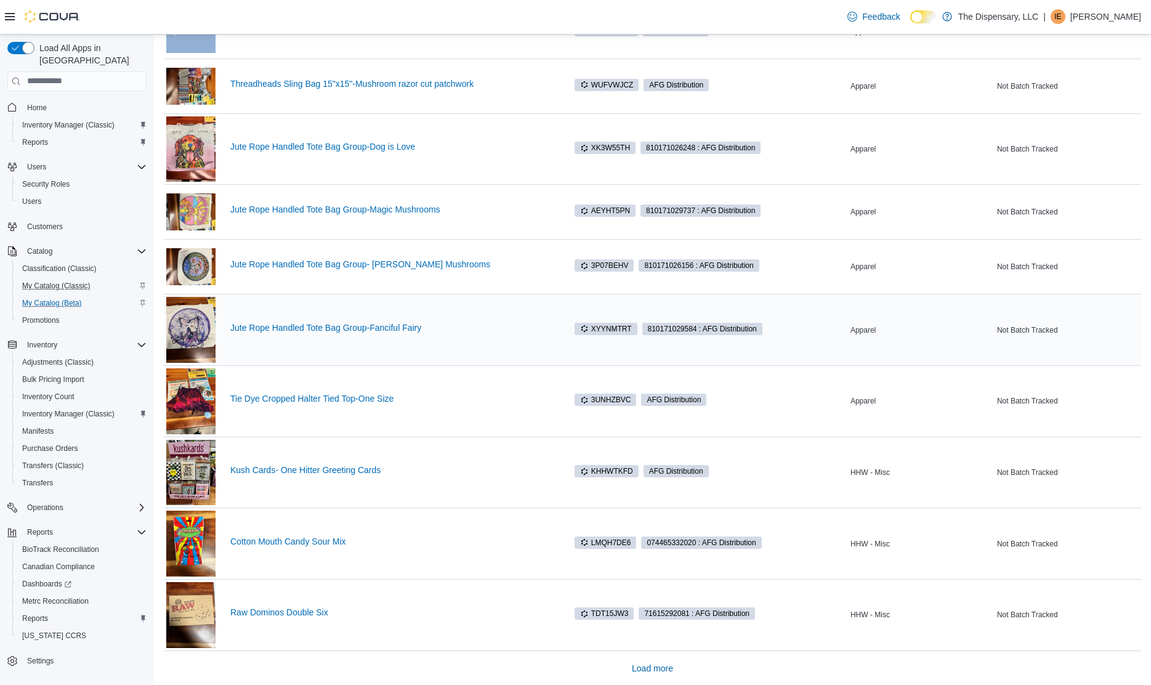
scroll to position [11328, 0]
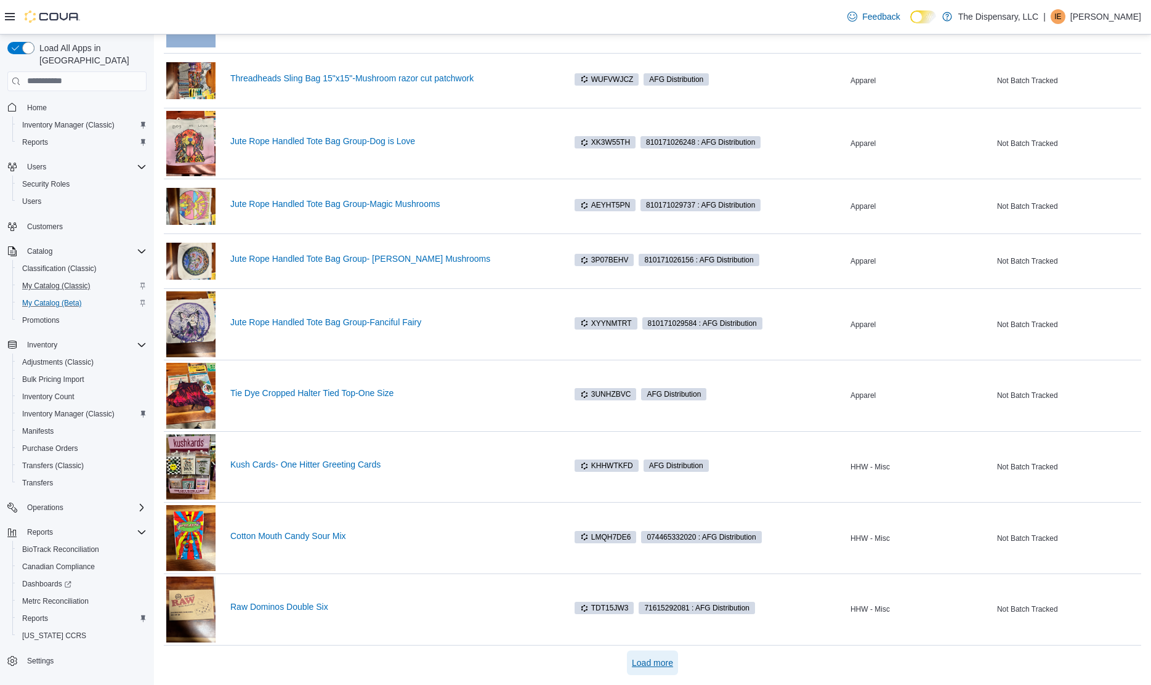
click at [668, 663] on span "Load more" at bounding box center [652, 662] width 41 height 12
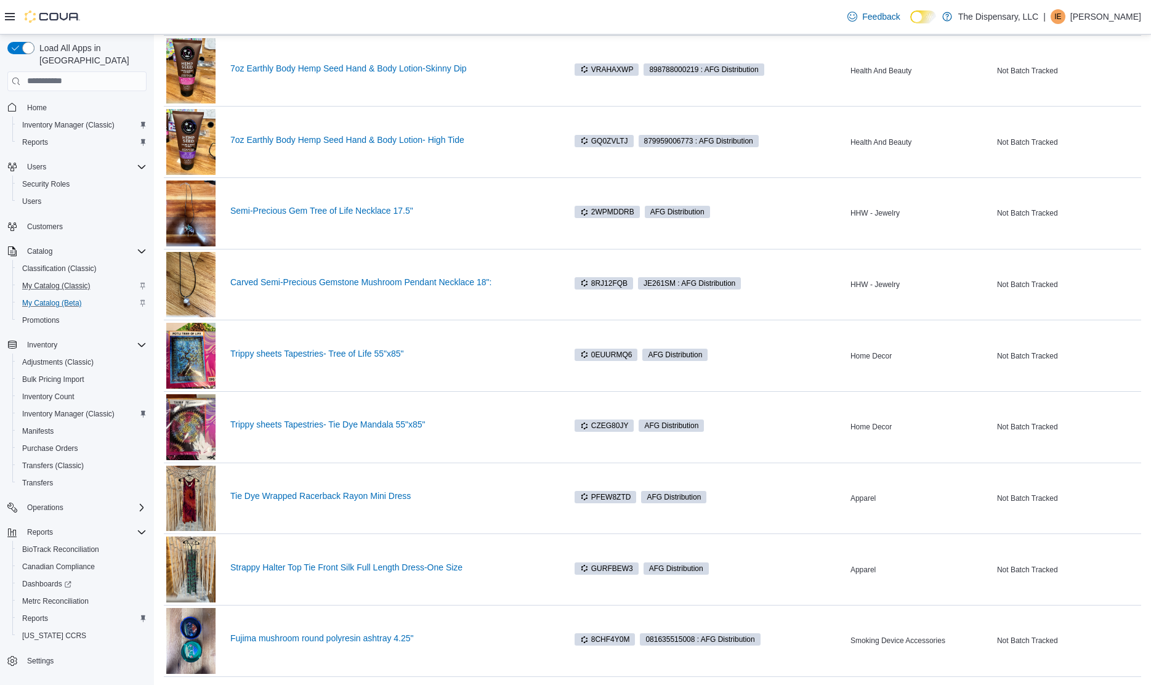
scroll to position [12670, 0]
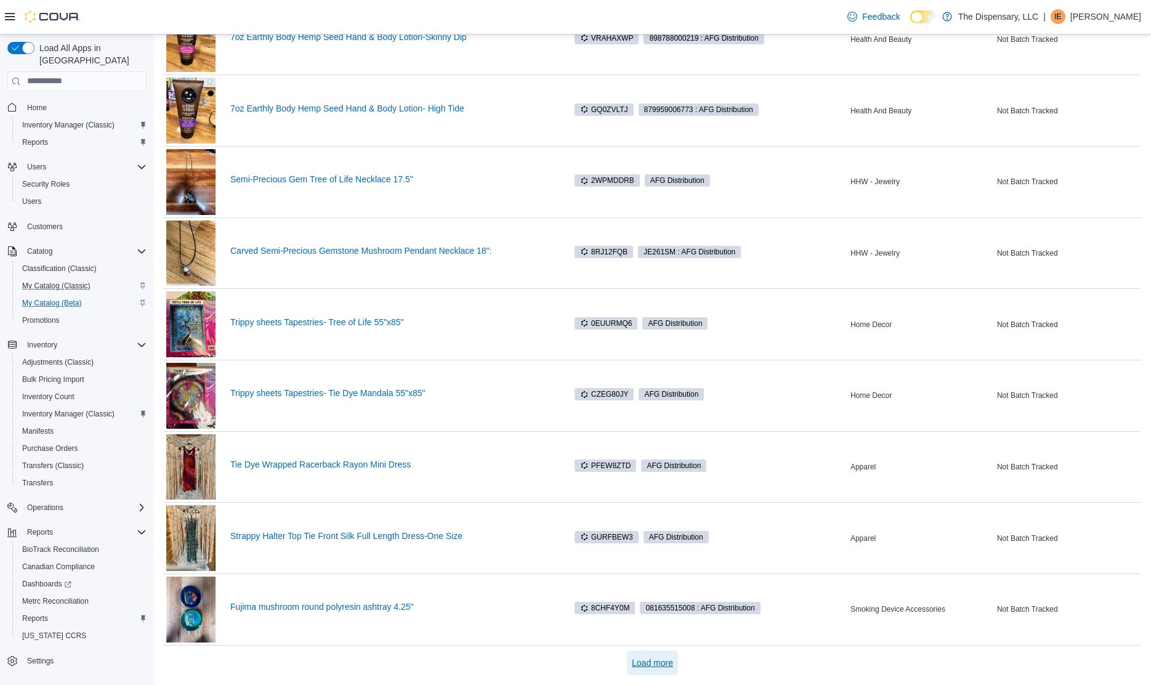
click at [653, 671] on span "Load more" at bounding box center [652, 662] width 41 height 25
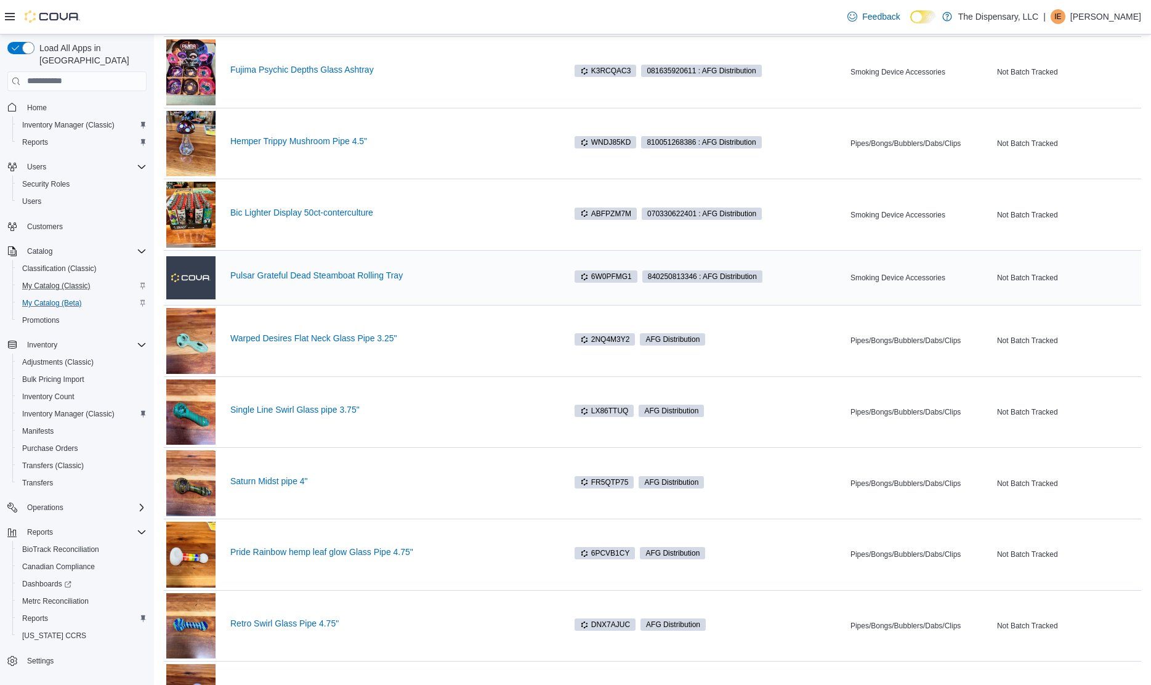
scroll to position [14078, 0]
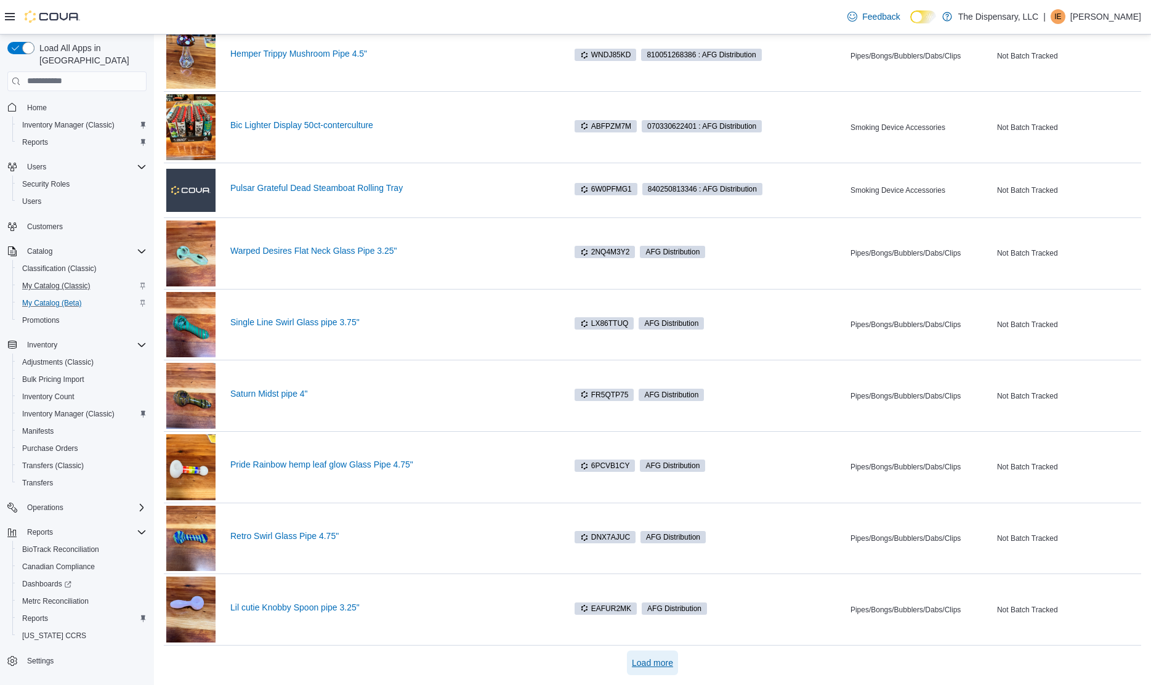
click at [649, 653] on span "Load more" at bounding box center [652, 662] width 41 height 25
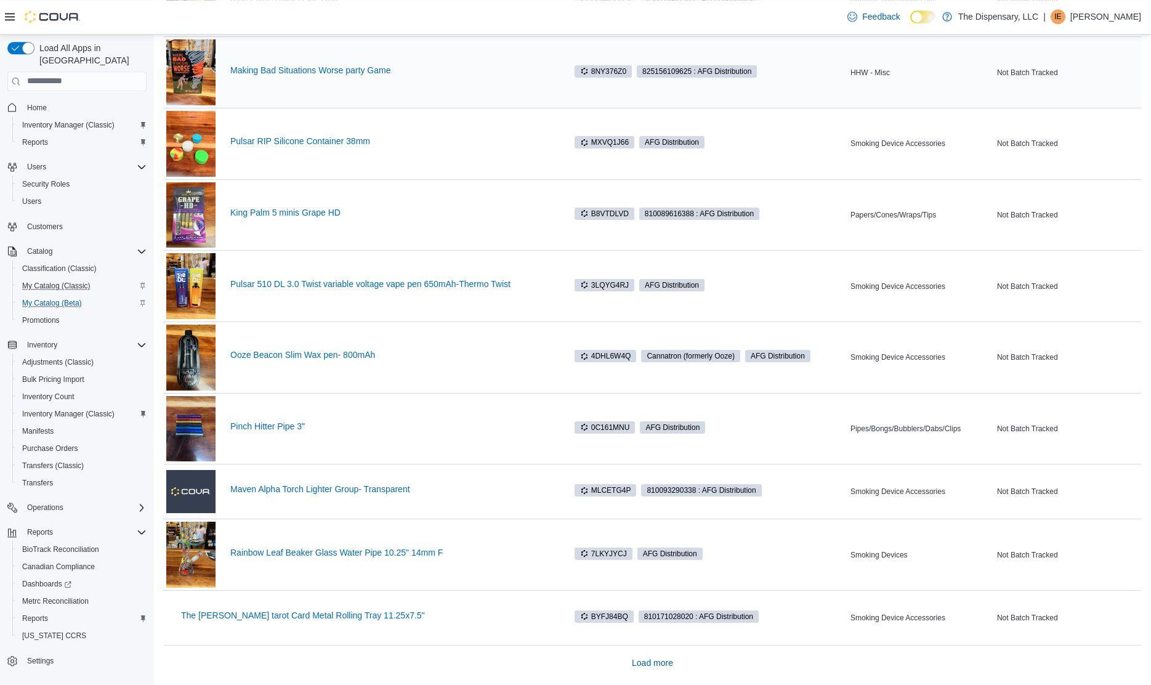
scroll to position [15469, 0]
click at [662, 667] on span "Load more" at bounding box center [652, 662] width 41 height 12
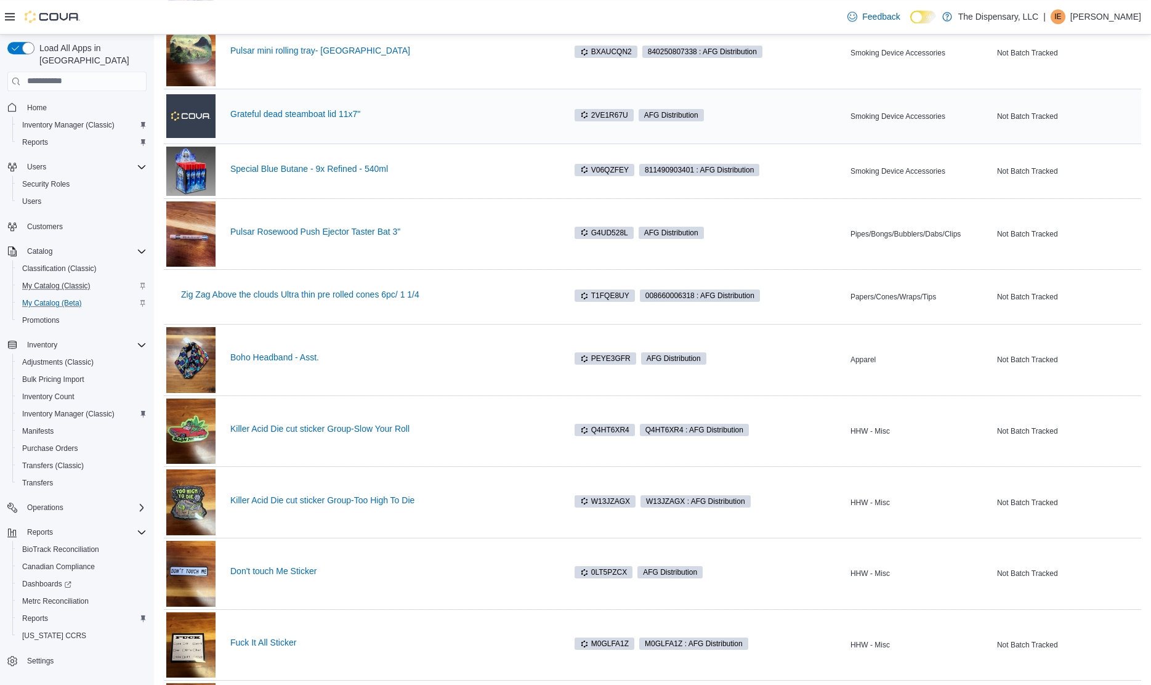
scroll to position [16160, 0]
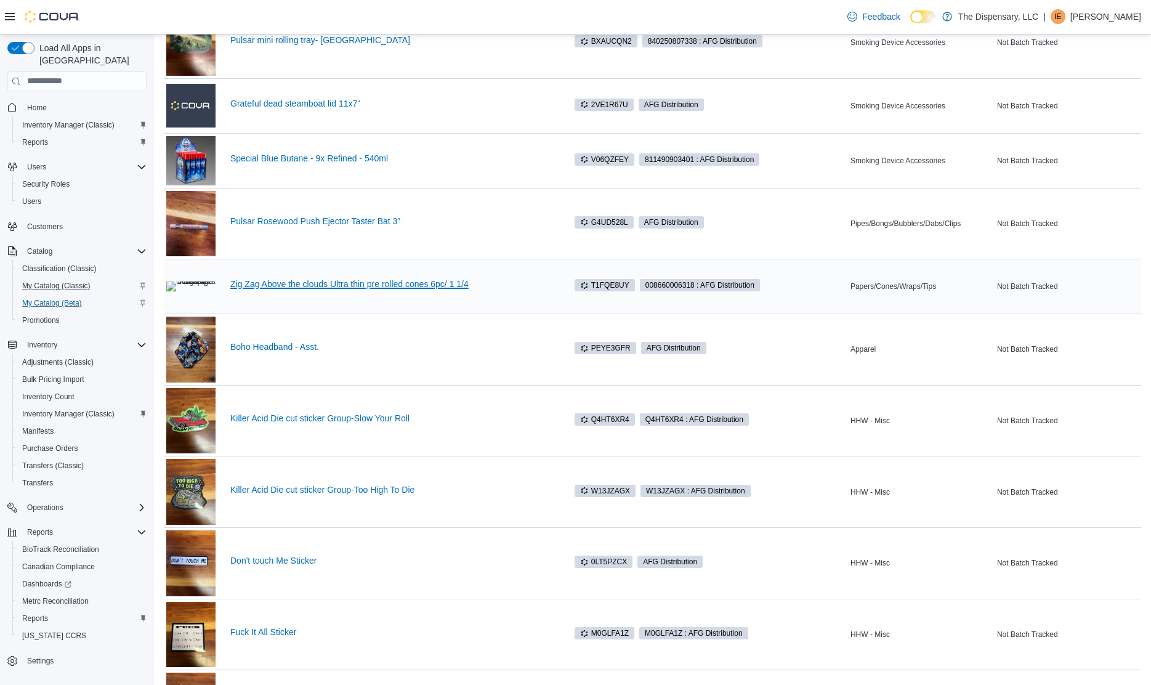
click at [454, 287] on link "Zig Zag Above the clouds Ultra thin pre rolled cones 6pc/ 1 1/4" at bounding box center [391, 284] width 322 height 10
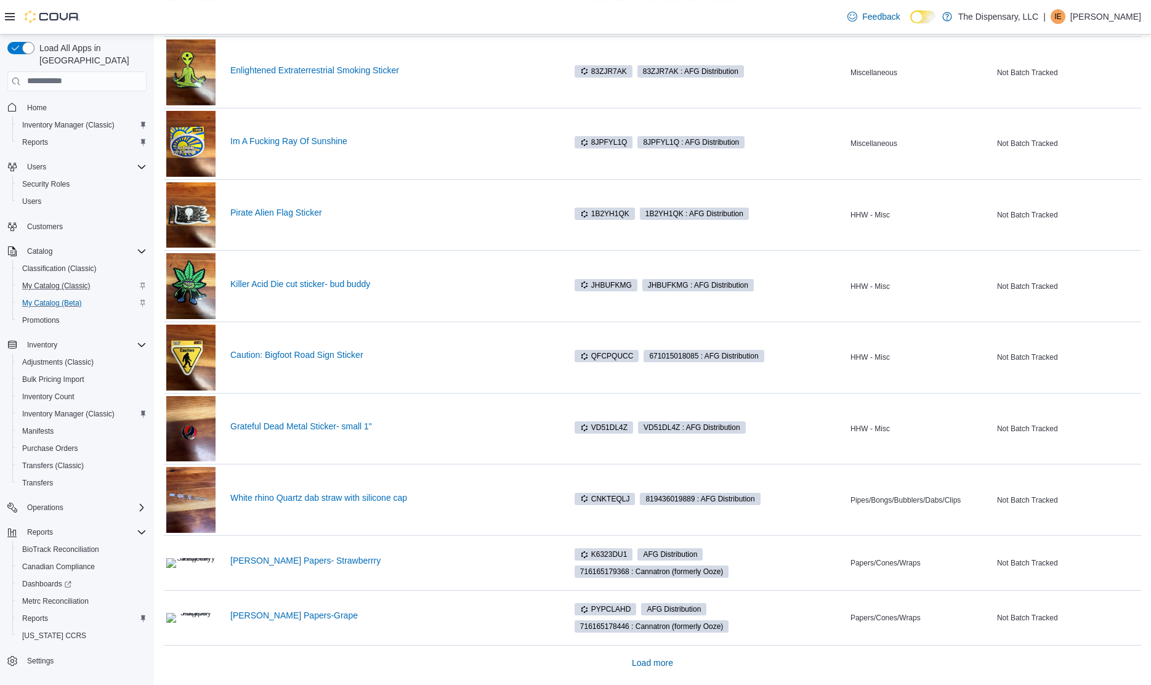
scroll to position [16795, 0]
click at [653, 660] on span "Load more" at bounding box center [652, 662] width 41 height 12
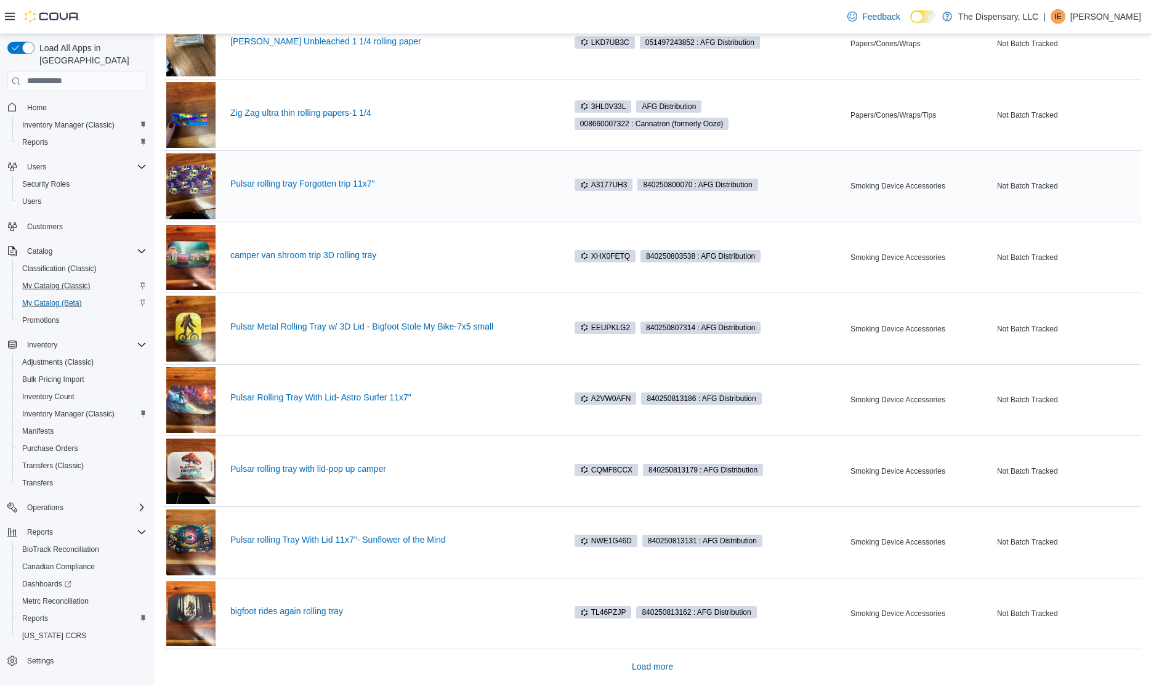
scroll to position [18060, 0]
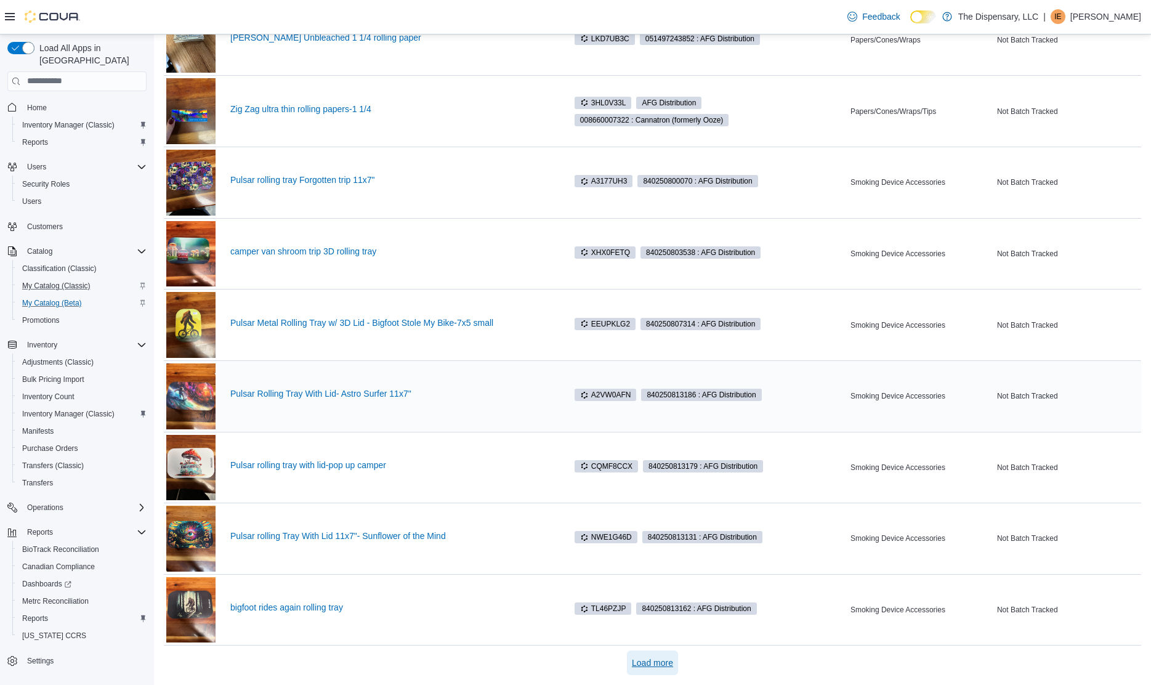
click at [638, 666] on span "Load more" at bounding box center [652, 662] width 41 height 12
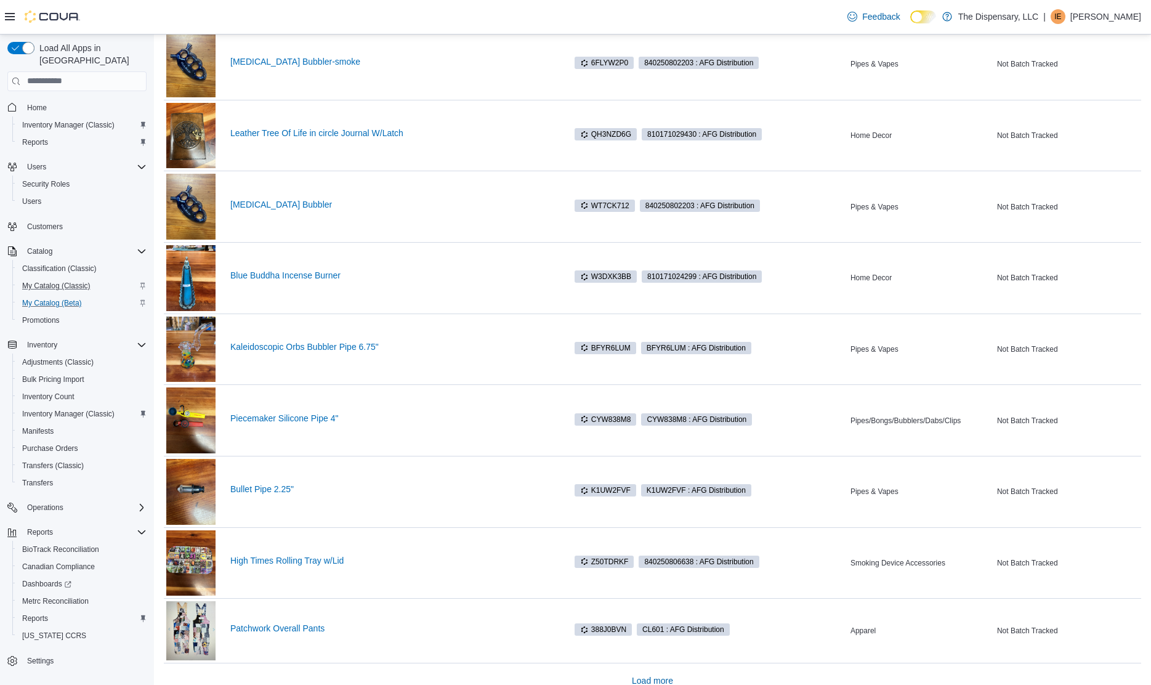
scroll to position [19461, 0]
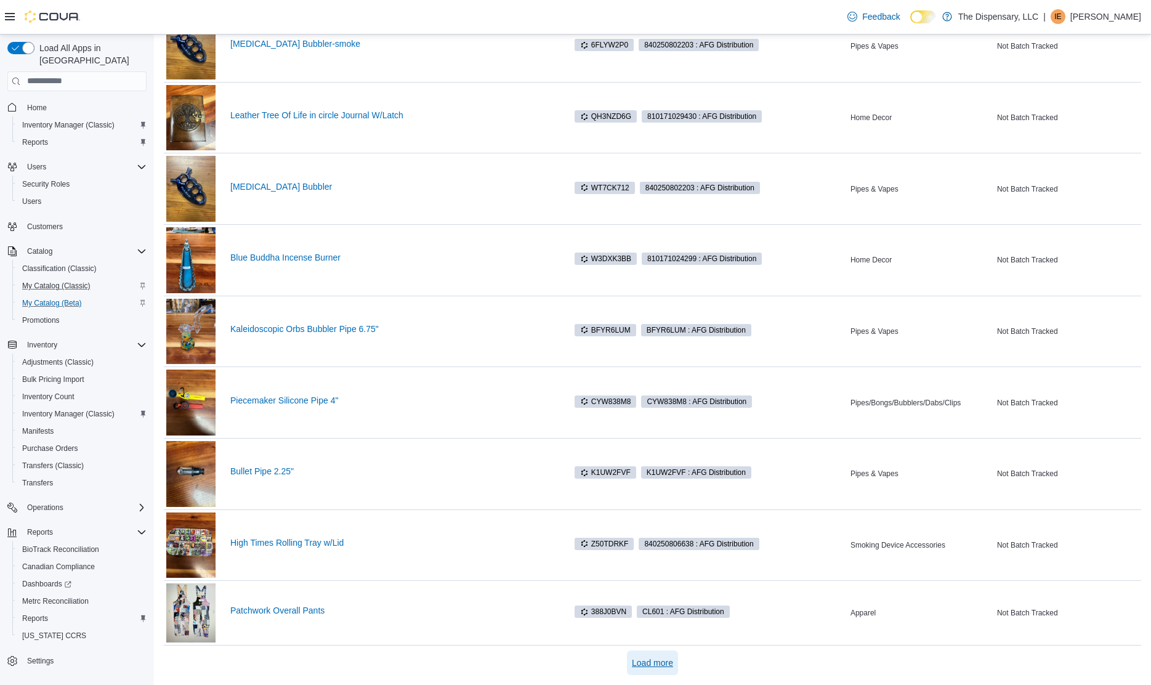
click at [656, 669] on span "Load more" at bounding box center [652, 662] width 41 height 12
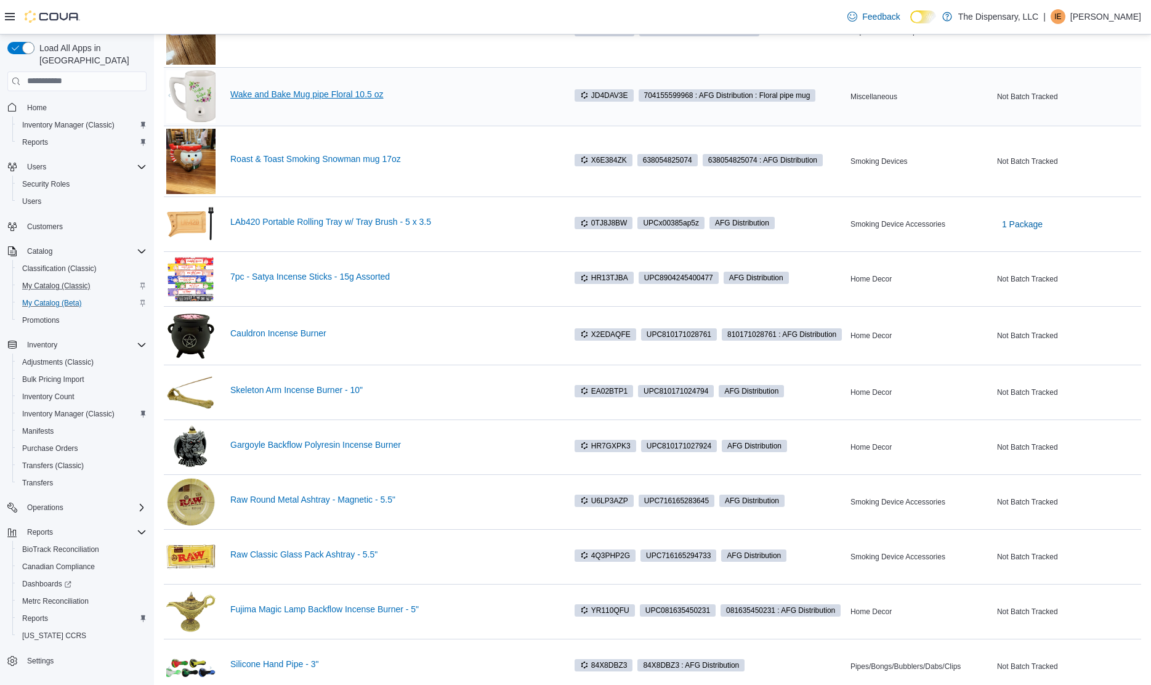
scroll to position [20768, 0]
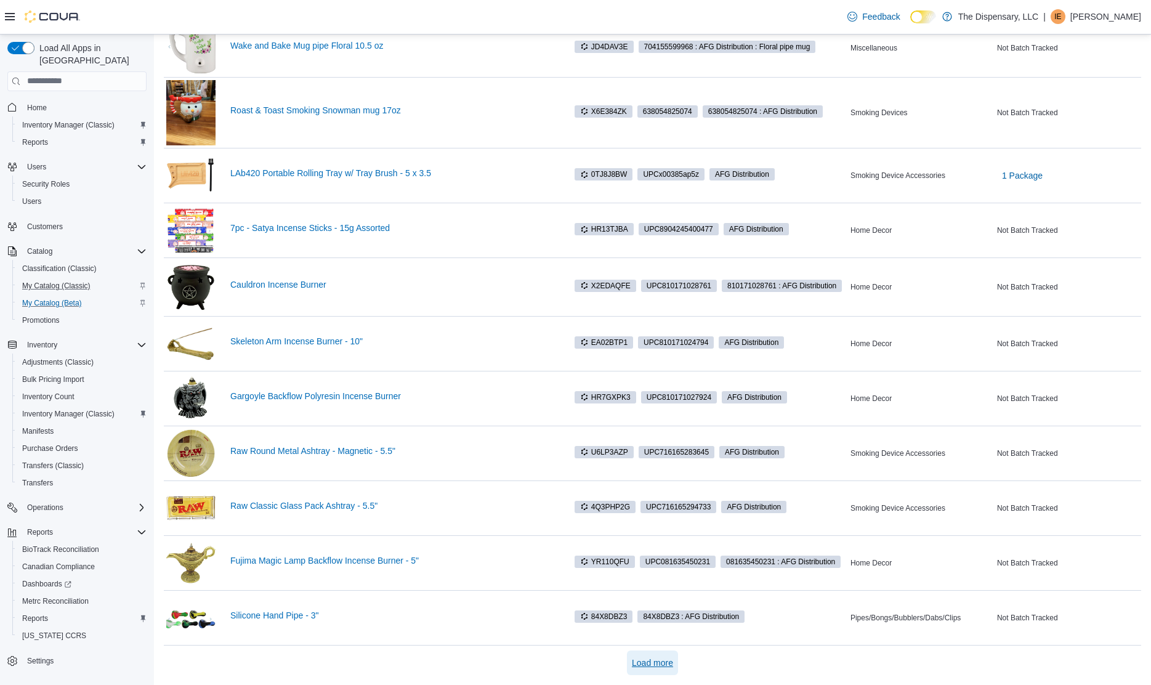
click at [662, 664] on span "Load more" at bounding box center [652, 662] width 41 height 12
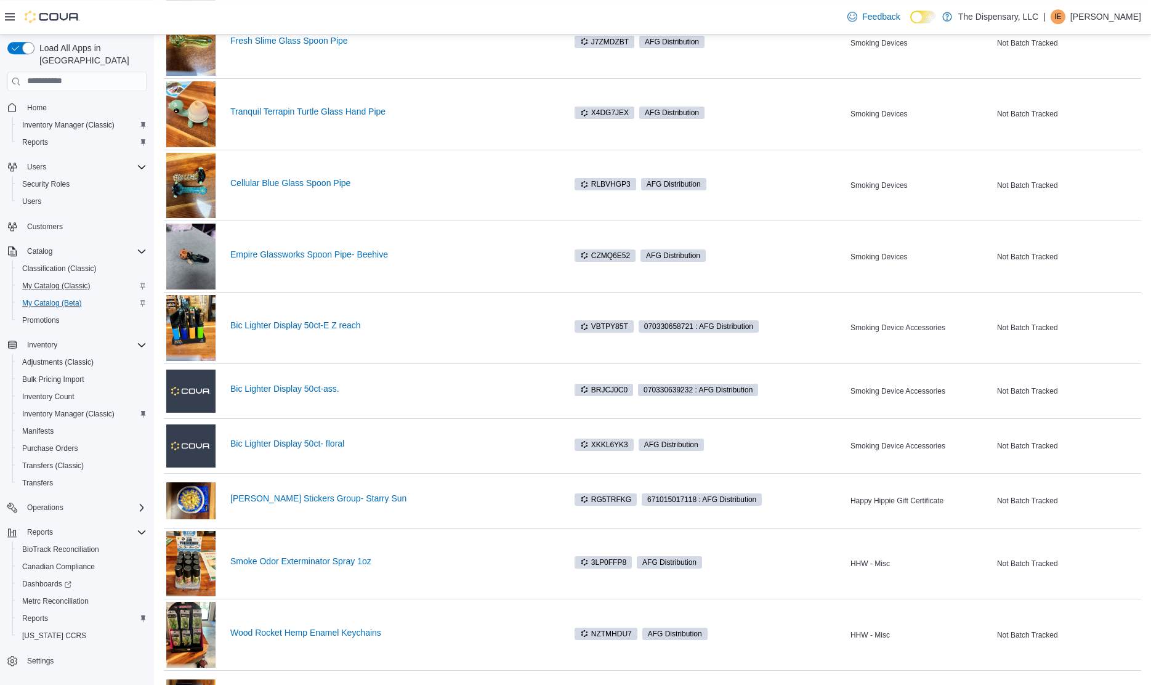
scroll to position [0, 0]
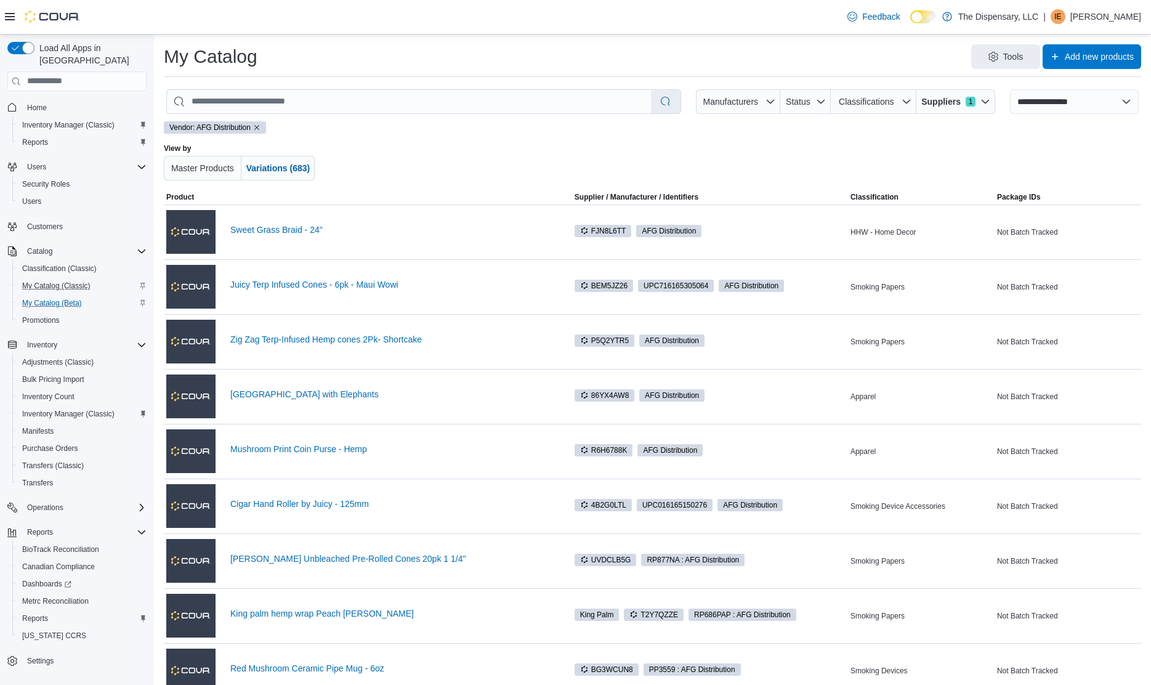
click at [473, 154] on div at bounding box center [652, 161] width 568 height 37
click at [362, 101] on input "search" at bounding box center [409, 101] width 484 height 23
type input "*"
type input "*****"
select select "*********"
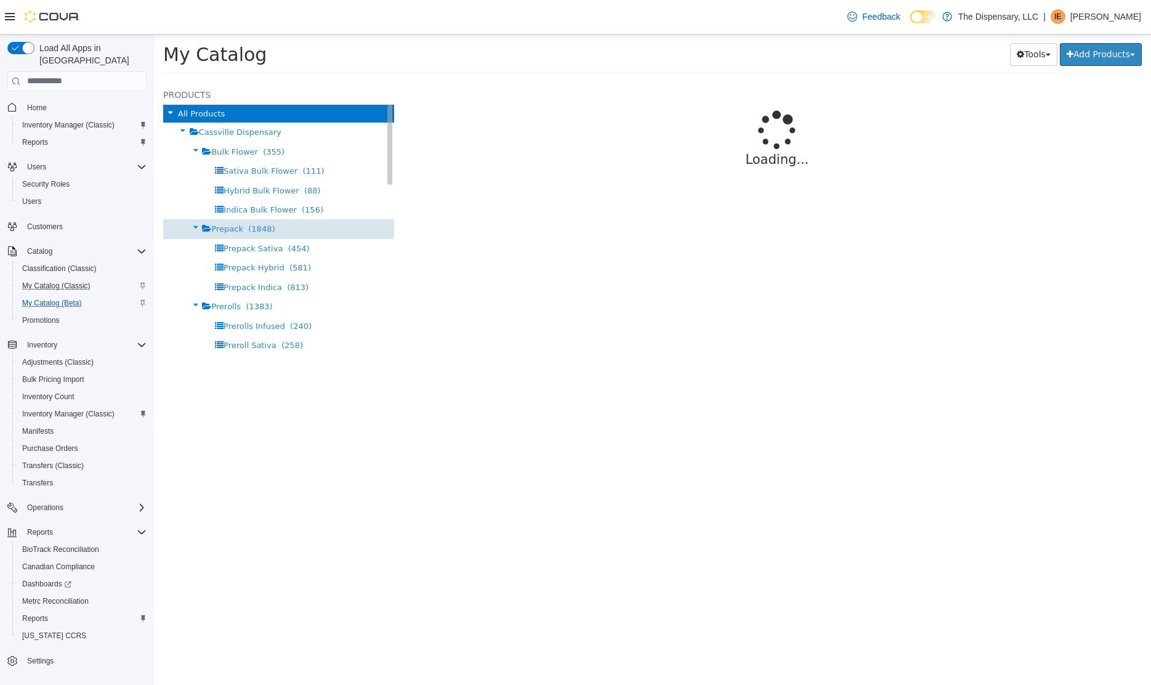
select select "**********"
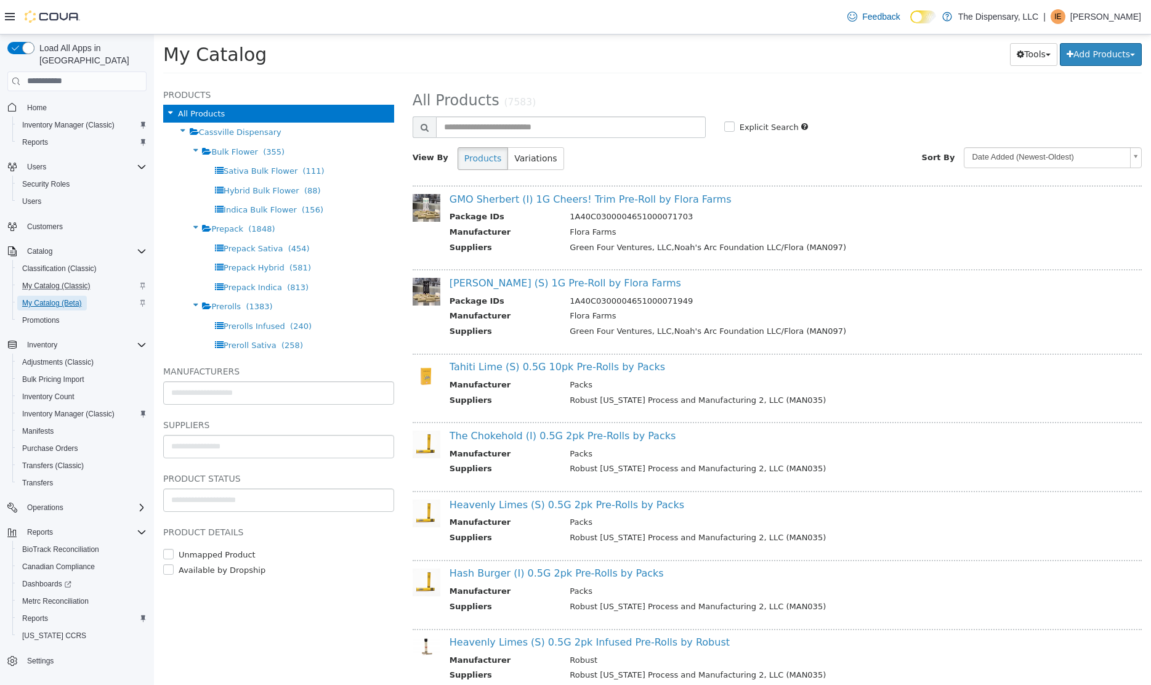
click at [57, 298] on span "My Catalog (Beta)" at bounding box center [52, 303] width 60 height 10
select select "**********"
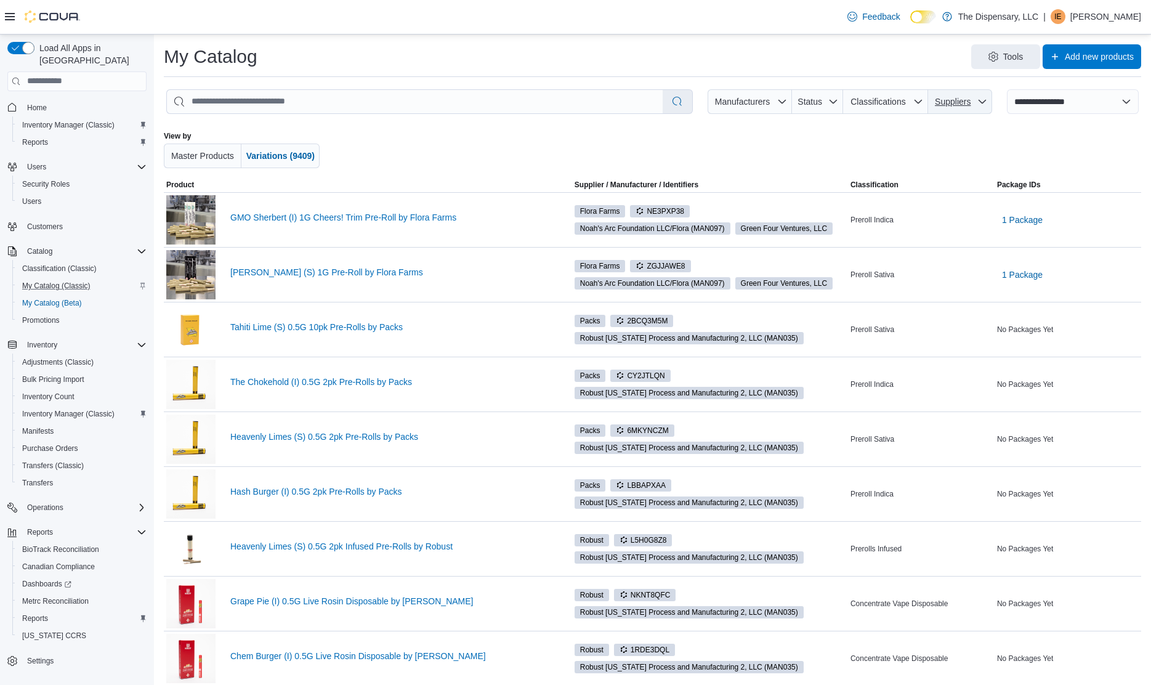
click at [973, 98] on span "Suppliers" at bounding box center [960, 101] width 54 height 25
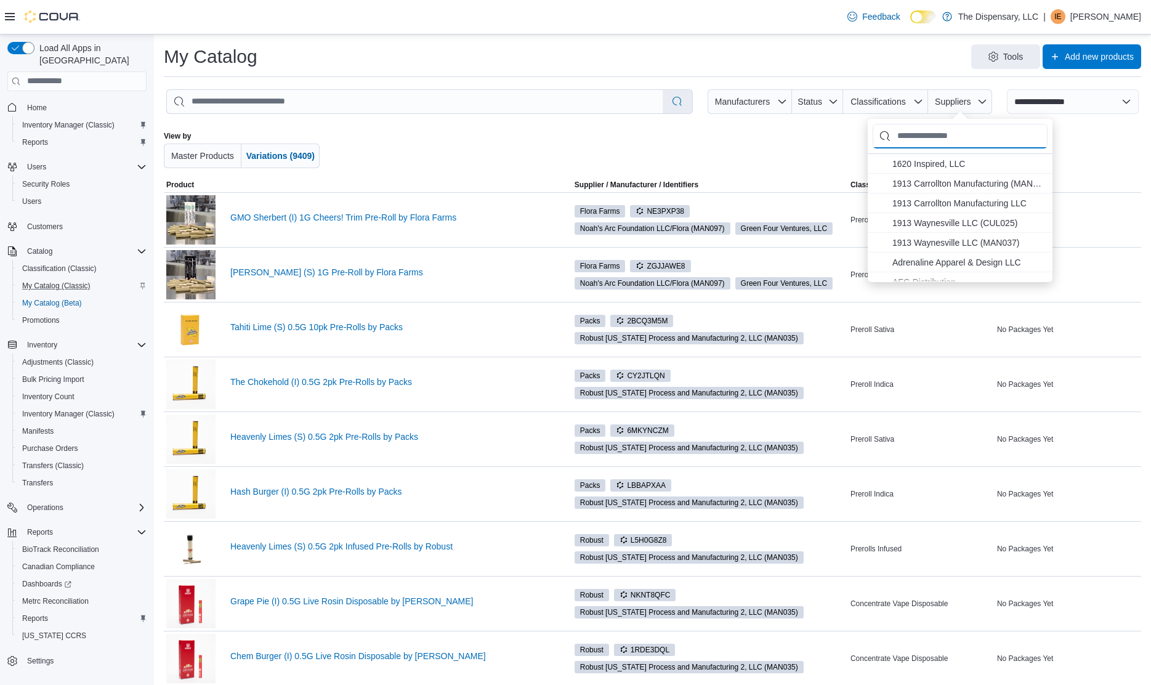
click at [912, 134] on input "Suppliers" at bounding box center [959, 136] width 175 height 25
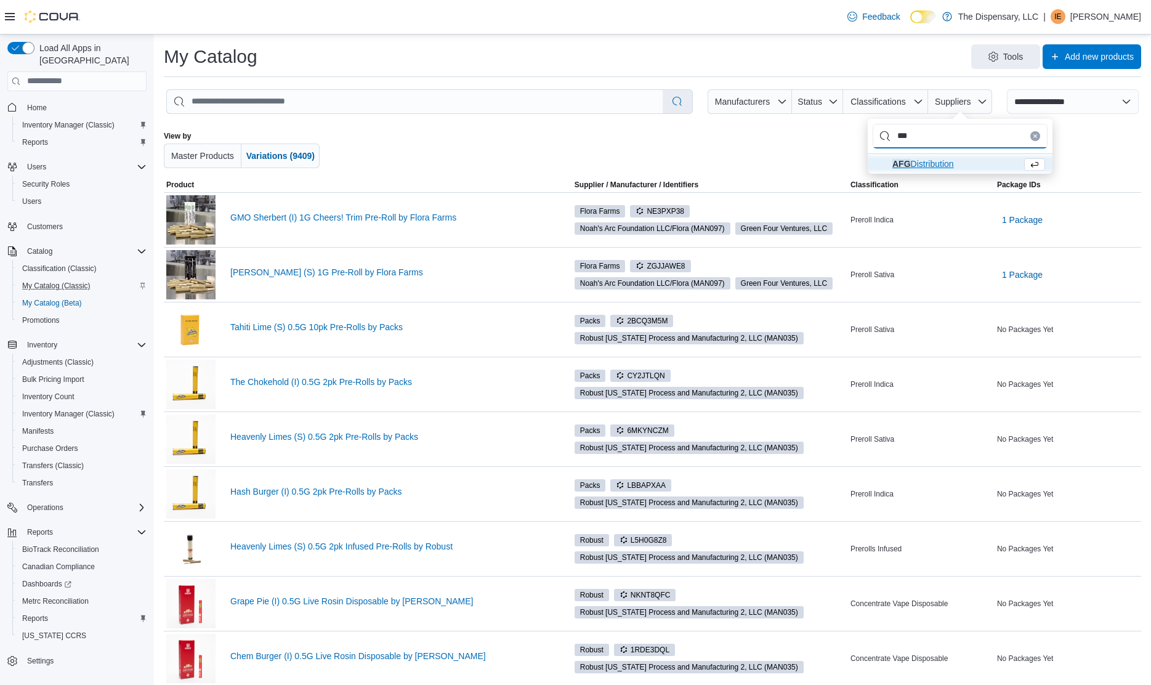
type input "***"
click at [911, 160] on span "AFG Distribution" at bounding box center [923, 164] width 62 height 10
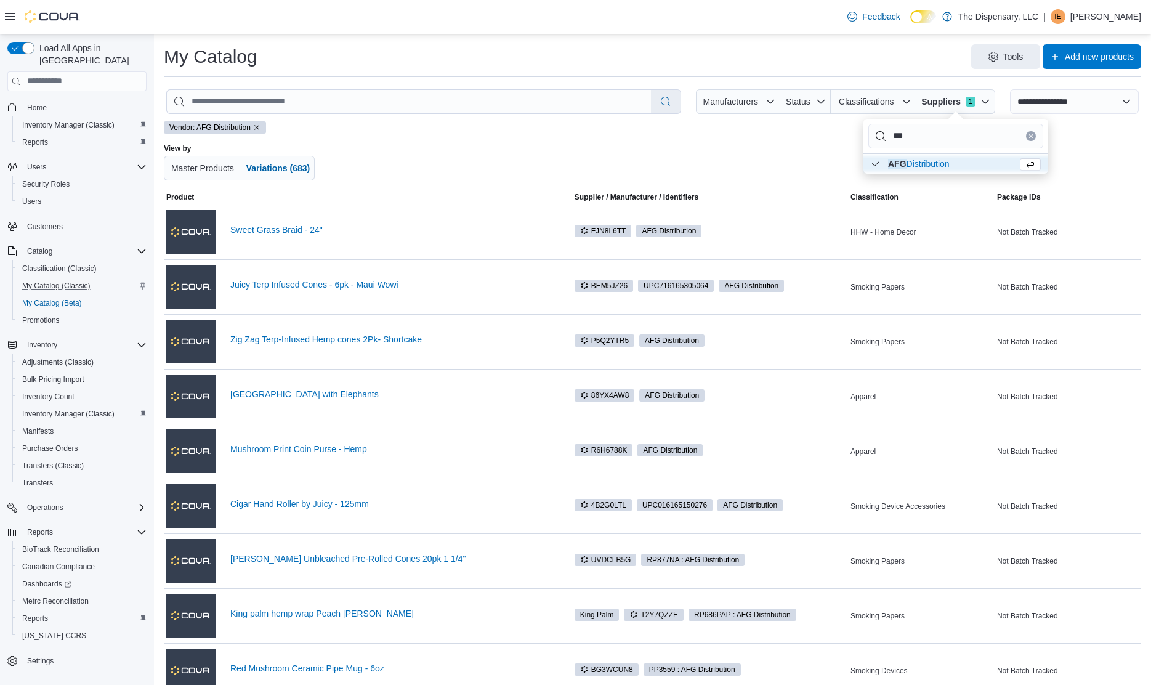
click at [470, 143] on div "Vendor: AFG Distribution View by Master Products Variations (683)" at bounding box center [652, 155] width 977 height 69
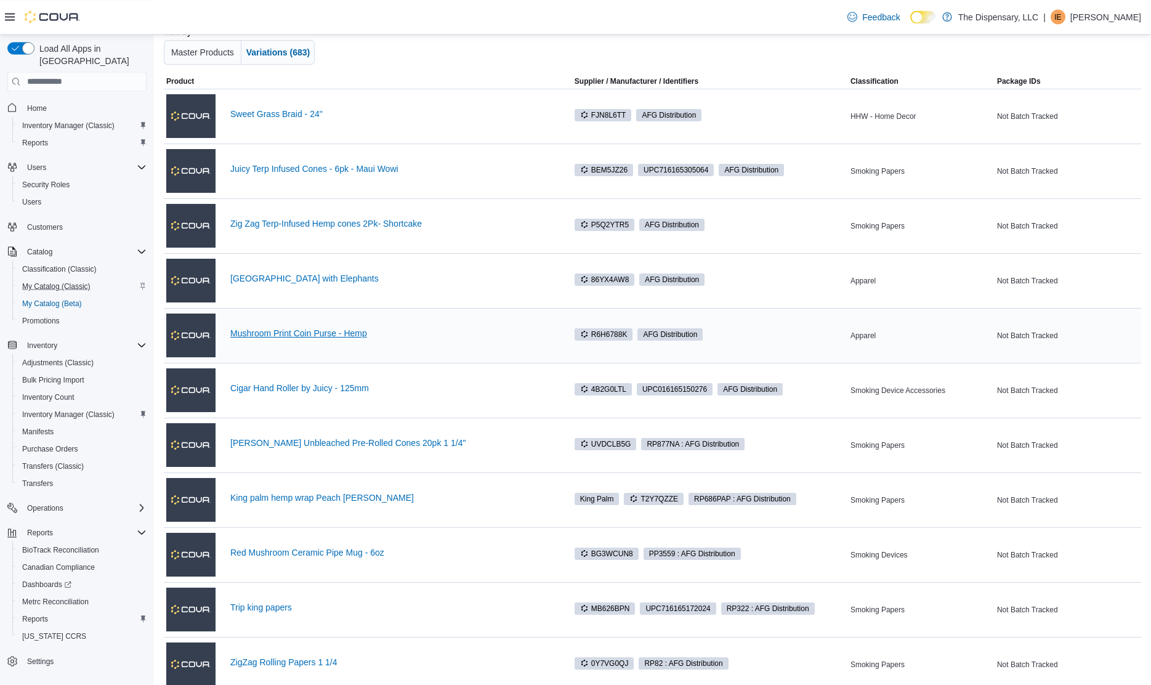
scroll to position [251, 0]
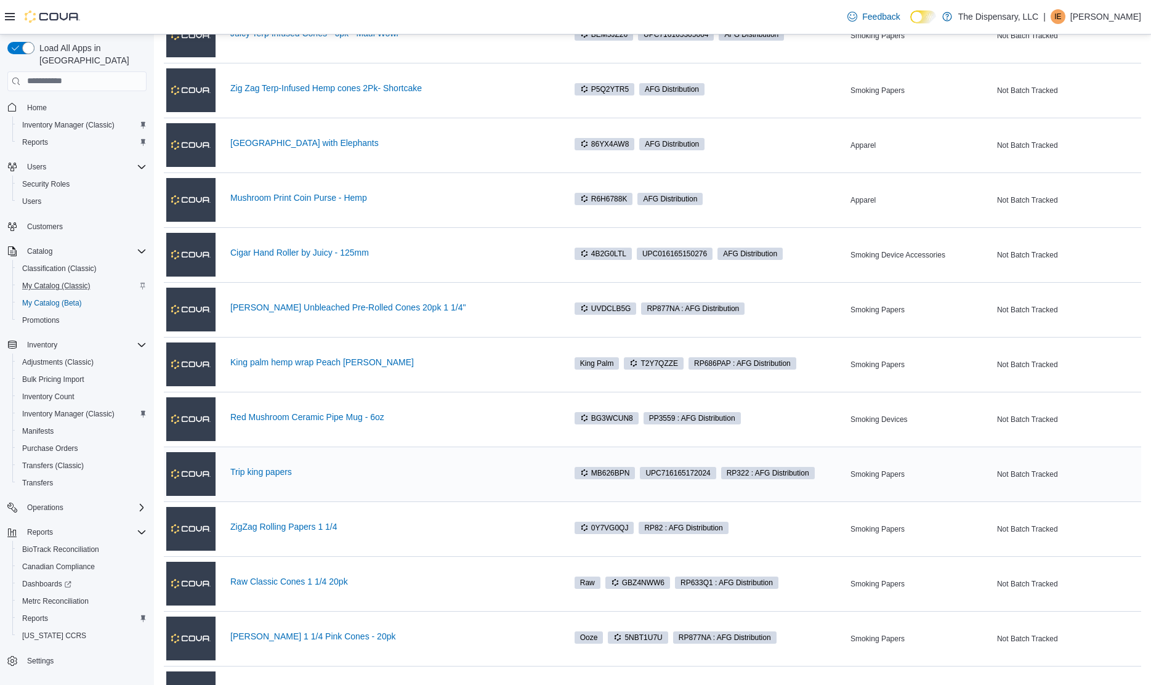
click at [260, 477] on div "Trip king papers" at bounding box center [391, 474] width 322 height 15
click at [260, 471] on link "Trip king papers" at bounding box center [391, 472] width 322 height 10
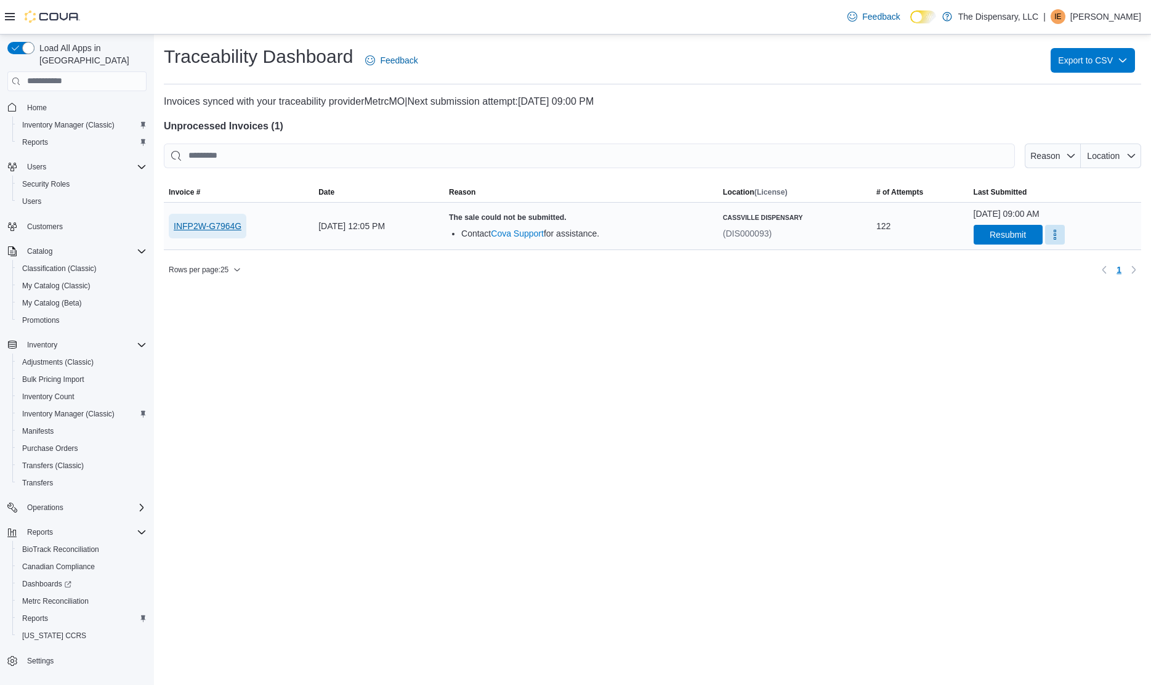
click at [223, 222] on span "INFP2W-G7964G" at bounding box center [208, 226] width 68 height 12
click at [487, 308] on div "Traceability Dashboard Feedback Export to CSV Invoices synced with your traceab…" at bounding box center [652, 359] width 997 height 650
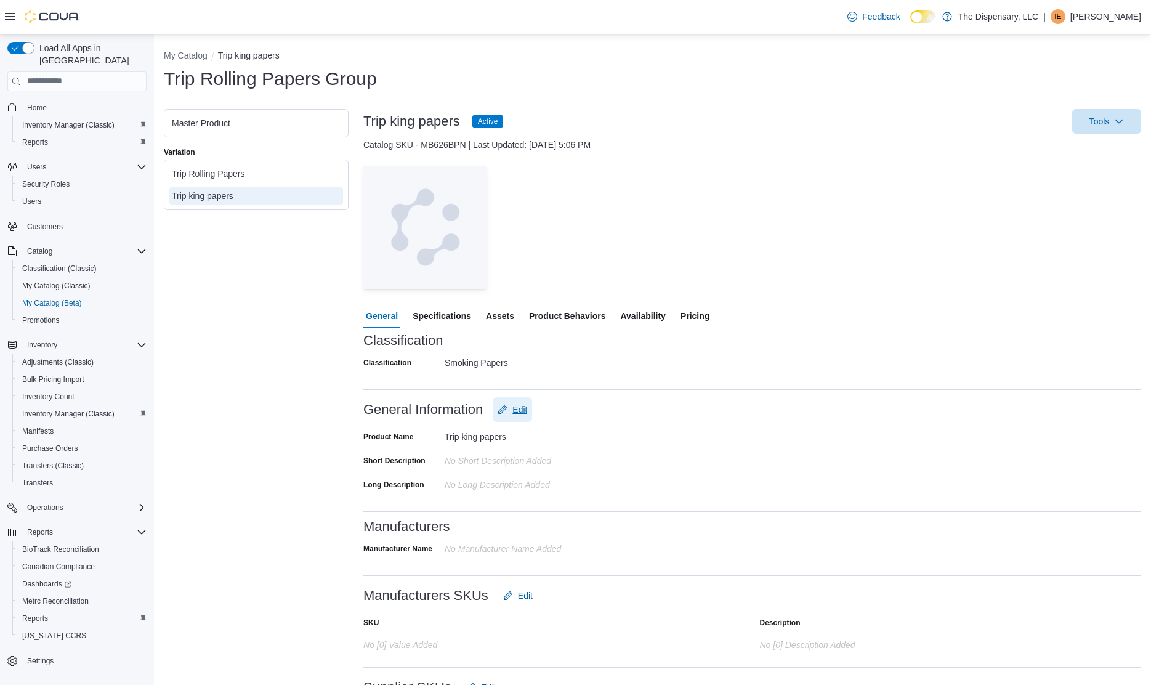
click at [515, 409] on span "Edit" at bounding box center [519, 409] width 15 height 12
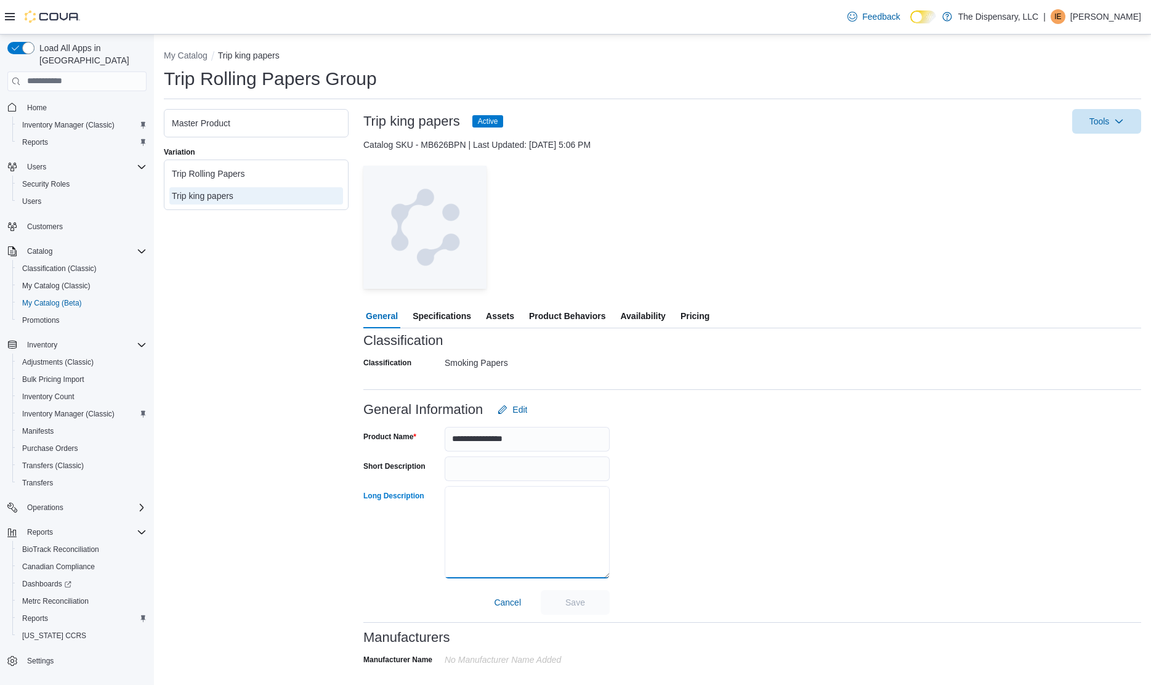
click at [496, 510] on textarea "Long Description" at bounding box center [527, 532] width 165 height 92
paste textarea "**********"
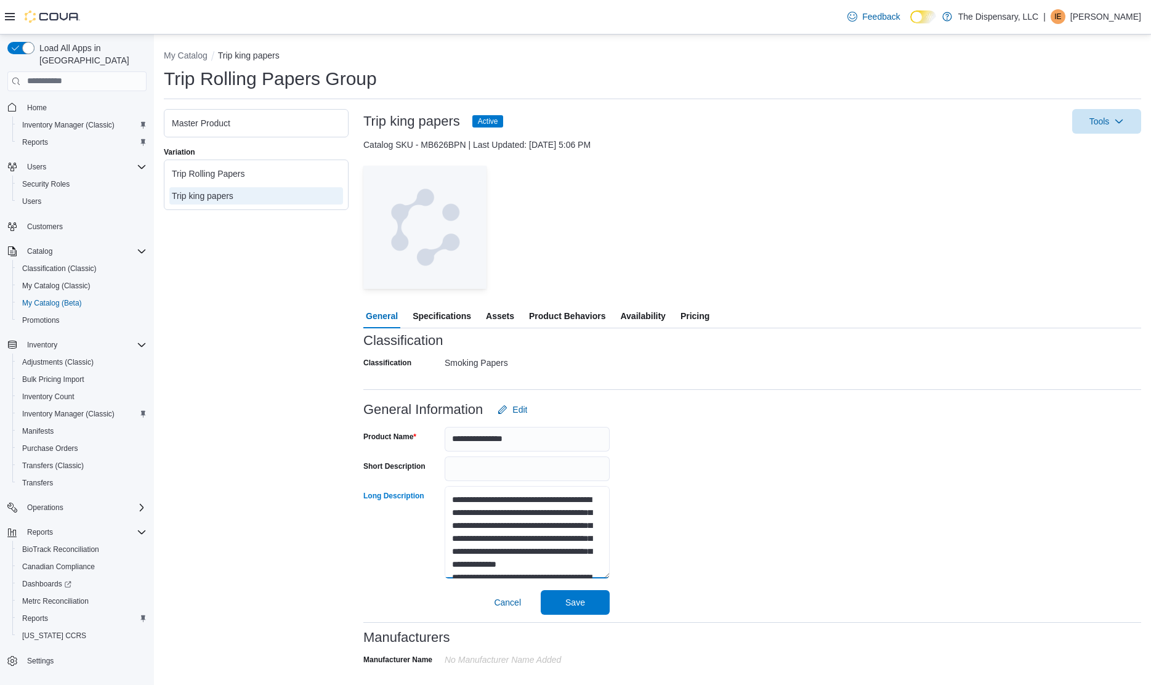
scroll to position [160, 0]
type textarea "**********"
click at [590, 606] on span "Save" at bounding box center [575, 601] width 54 height 25
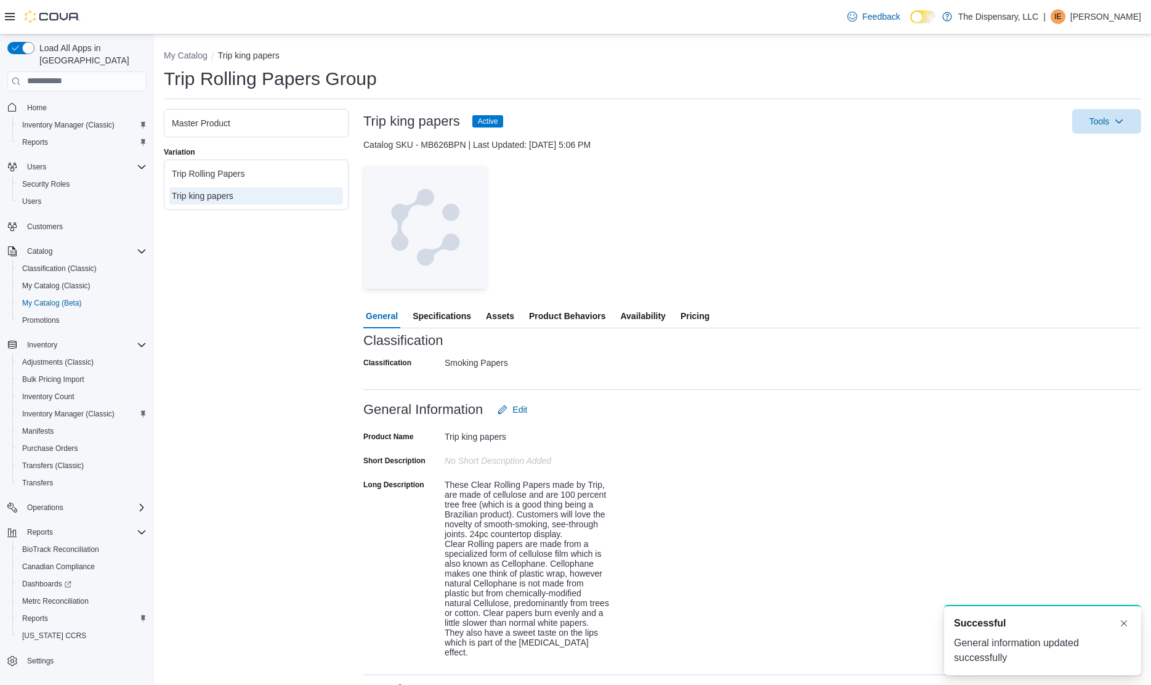
scroll to position [0, 0]
click at [76, 298] on span "My Catalog (Beta)" at bounding box center [52, 303] width 60 height 10
select select "**********"
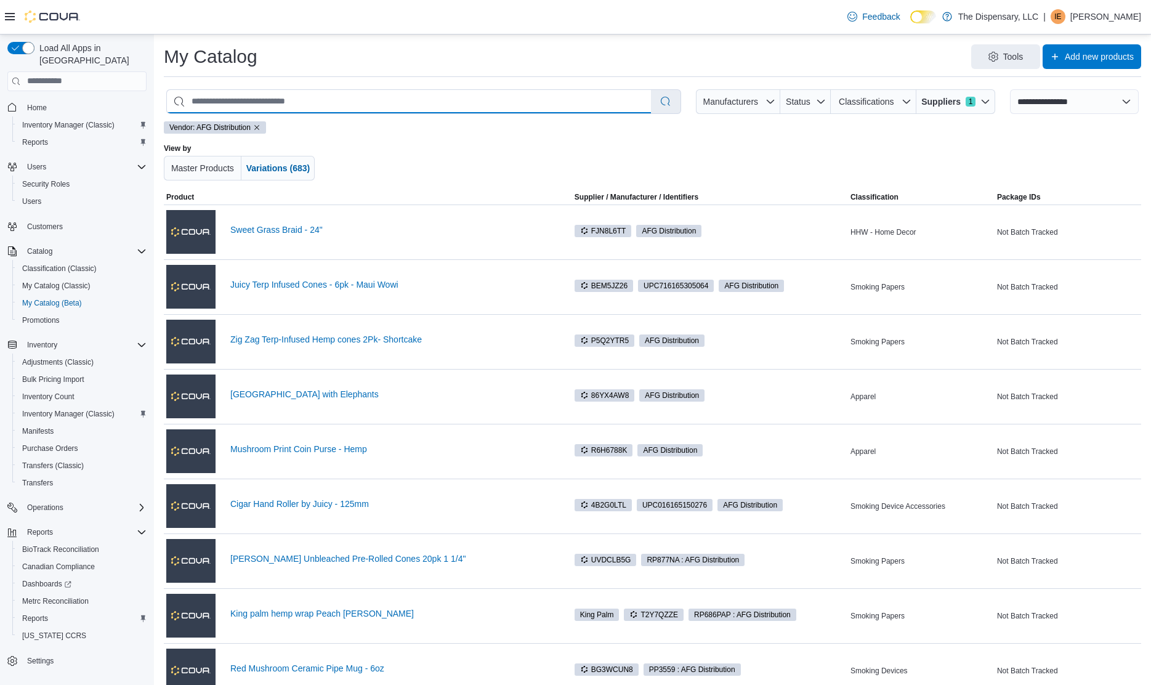
click at [448, 110] on input "search" at bounding box center [409, 101] width 484 height 23
type input "***"
select select "*********"
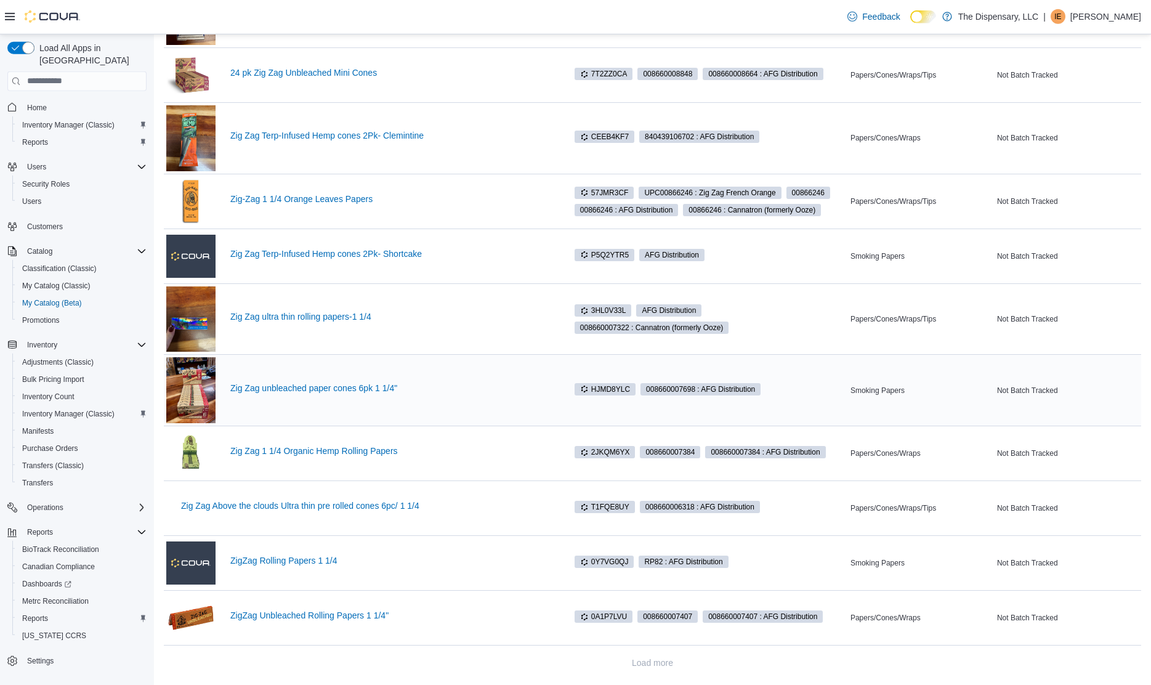
scroll to position [612, 0]
type input "***"
click at [482, 317] on link "Zig Zag ultra thin rolling papers-1 1/4" at bounding box center [391, 317] width 322 height 10
click at [359, 201] on link "Zig-Zag 1 1/4 Orange Leaves Papers" at bounding box center [391, 199] width 322 height 10
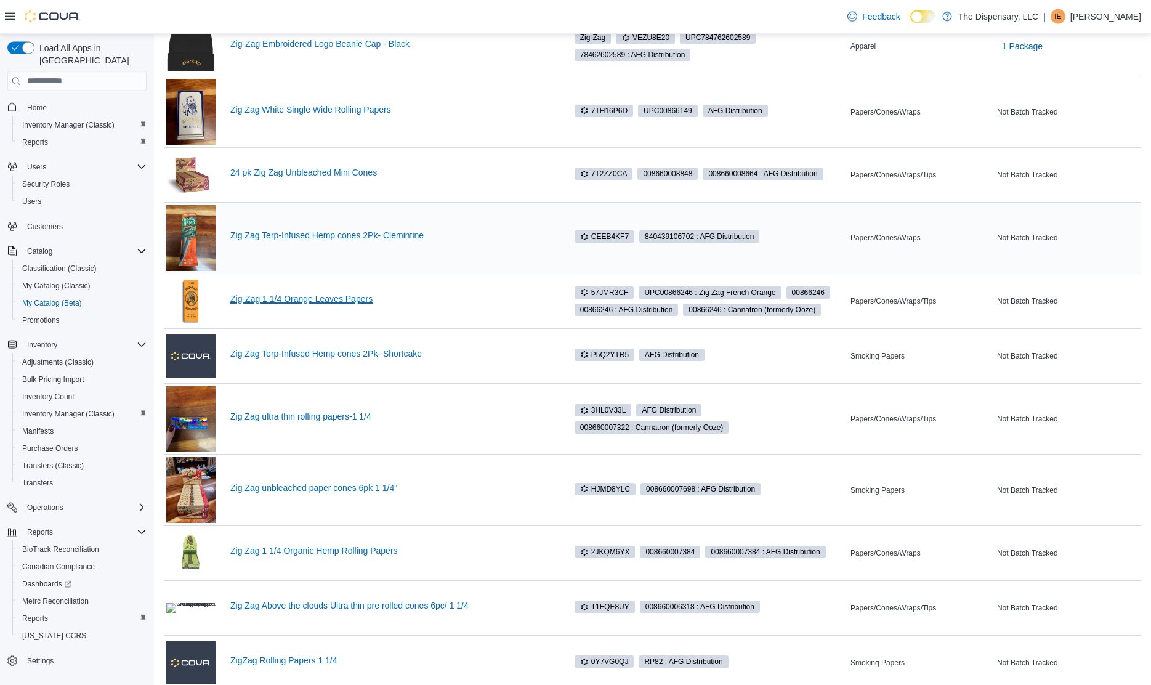
scroll to position [486, 0]
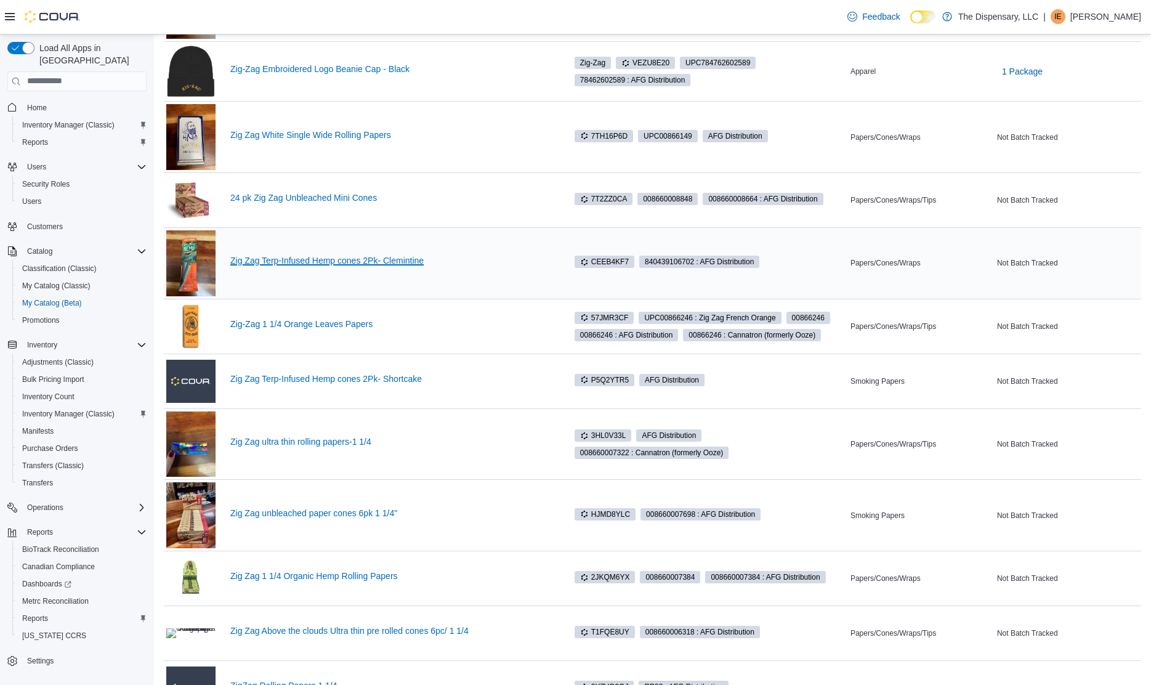
click at [347, 260] on link "Zig Zag Terp-Infused Hemp cones 2Pk- Clemintine" at bounding box center [391, 261] width 322 height 10
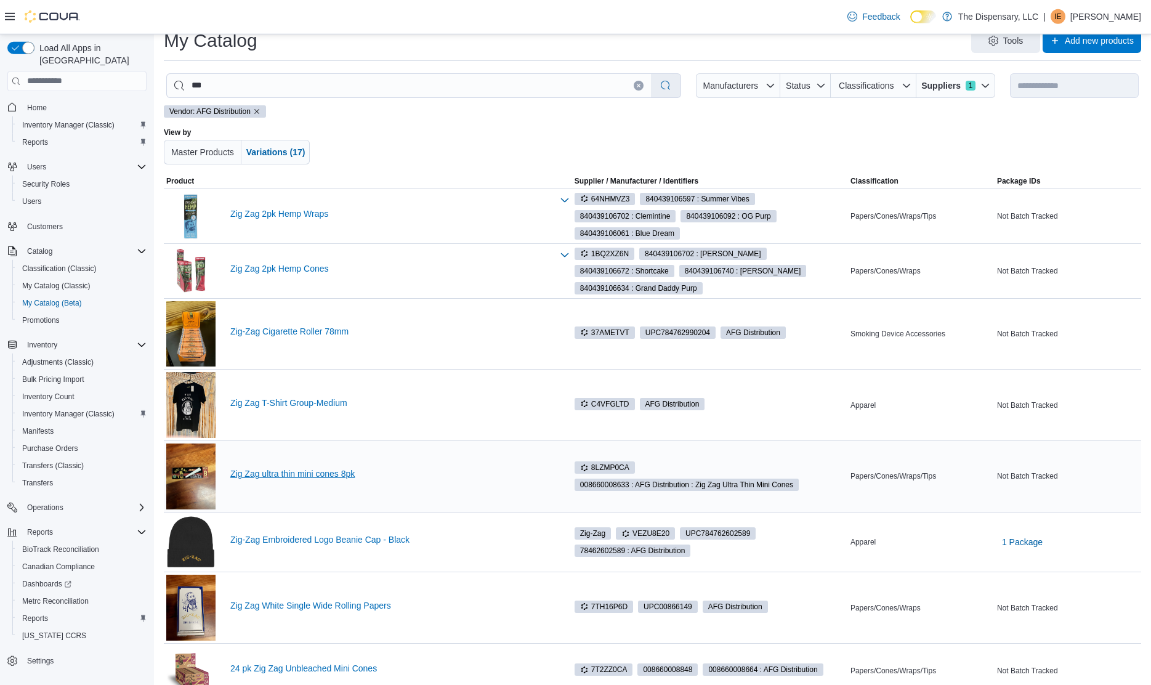
scroll to position [0, 0]
